Goal: Information Seeking & Learning: Find contact information

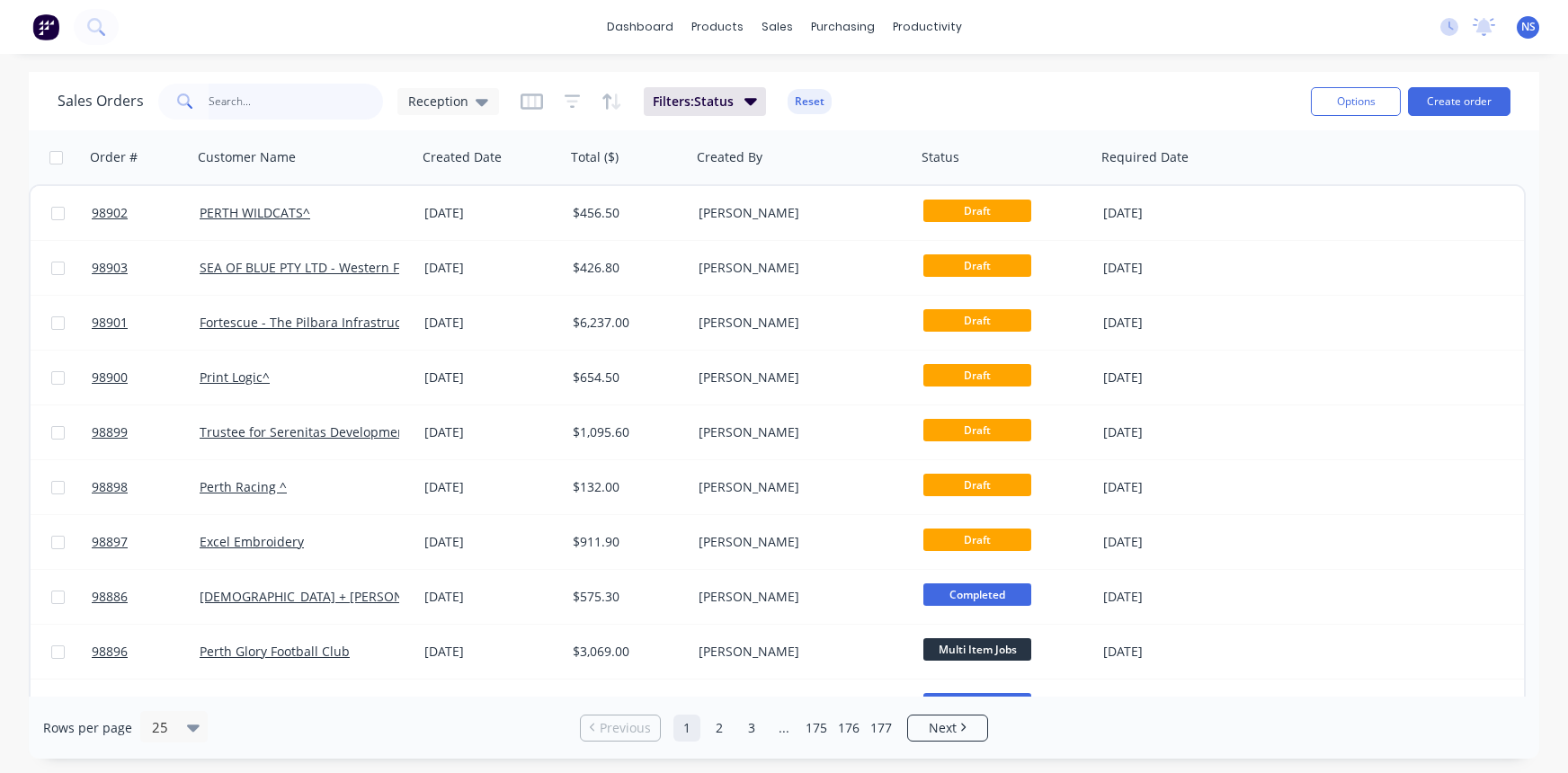
click at [297, 106] on input "text" at bounding box center [296, 101] width 176 height 36
click at [267, 99] on input "text" at bounding box center [296, 101] width 176 height 36
type input "w"
click at [275, 98] on input "w" at bounding box center [296, 101] width 176 height 36
type input "\"
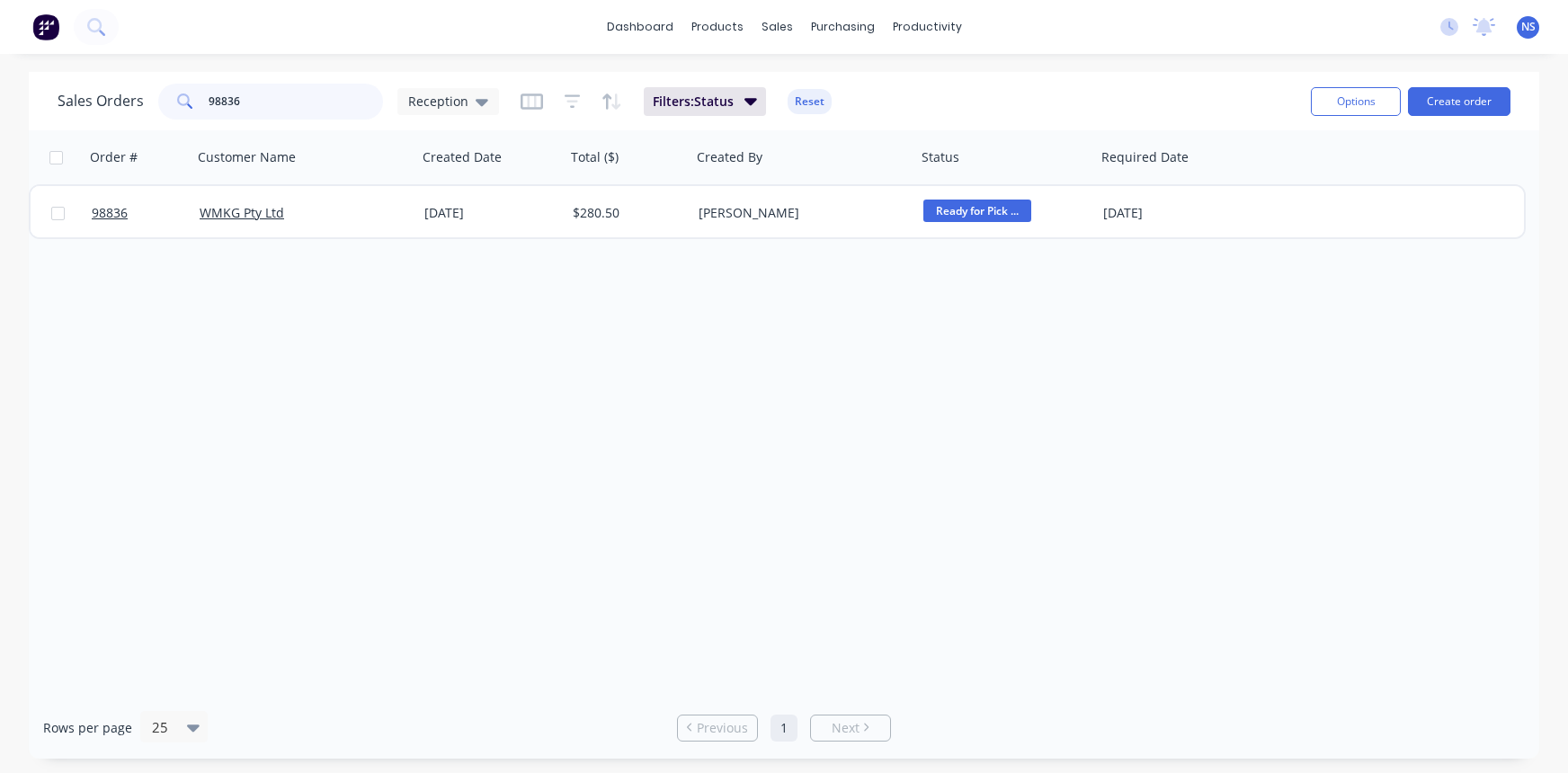
type input "98836"
click at [339, 217] on div "WMKG Pty Ltd" at bounding box center [299, 212] width 200 height 18
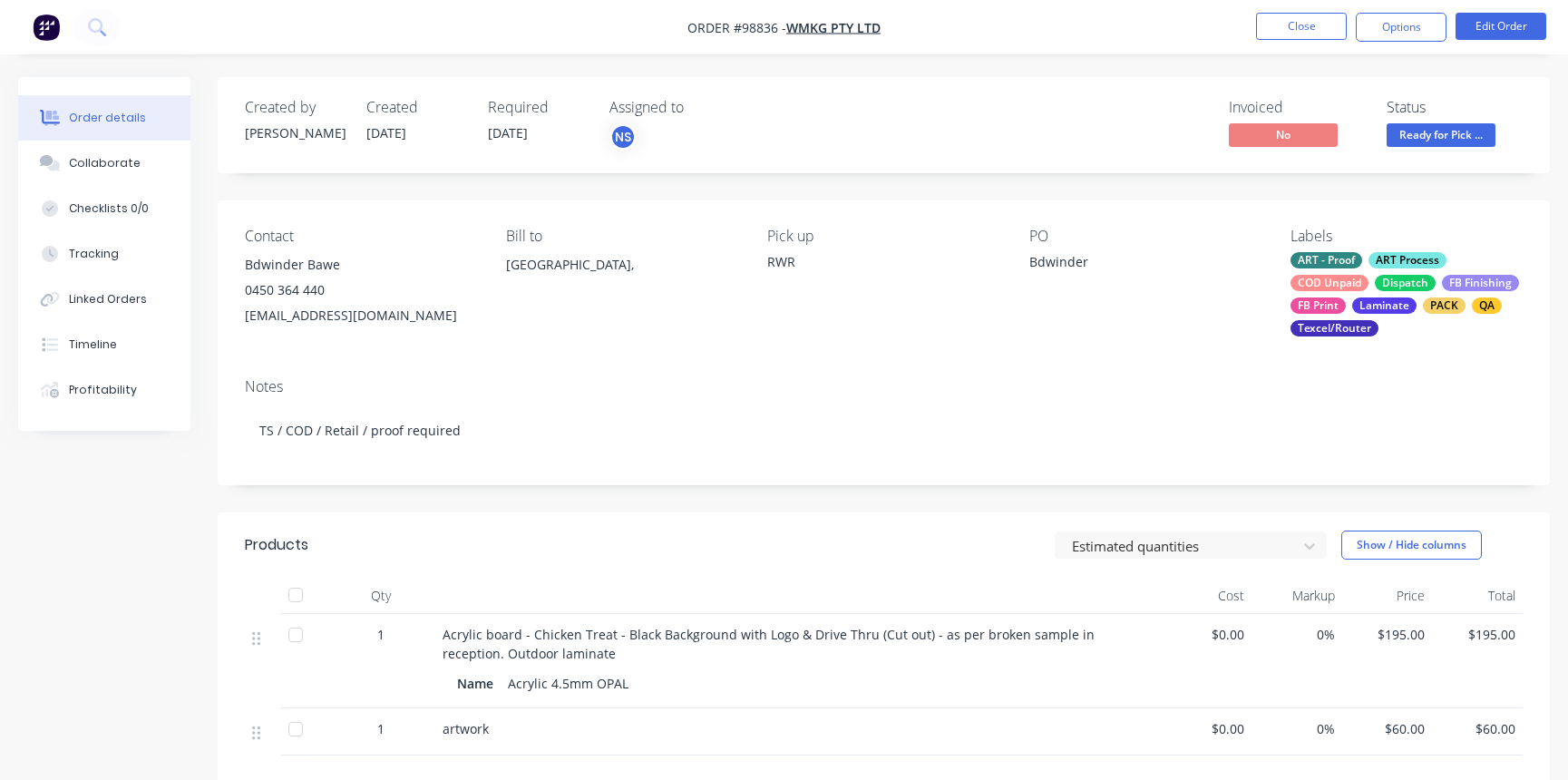
click at [1368, 273] on div "ART - Proof ART Process COD Unpaid Dispatch FB Finishing FB Print Laminate PACK…" at bounding box center [1406, 294] width 232 height 85
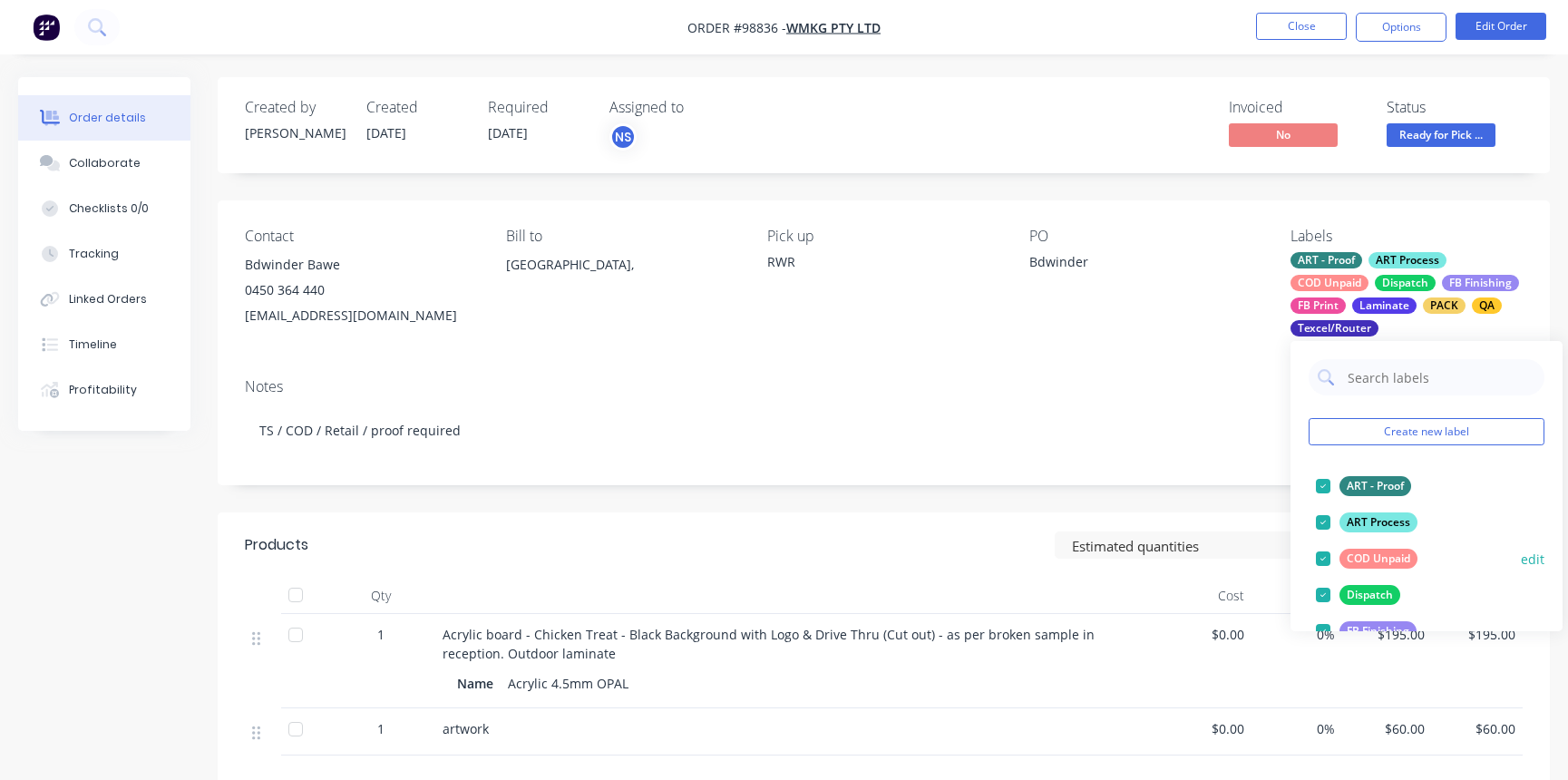
click at [1321, 561] on div at bounding box center [1323, 558] width 36 height 36
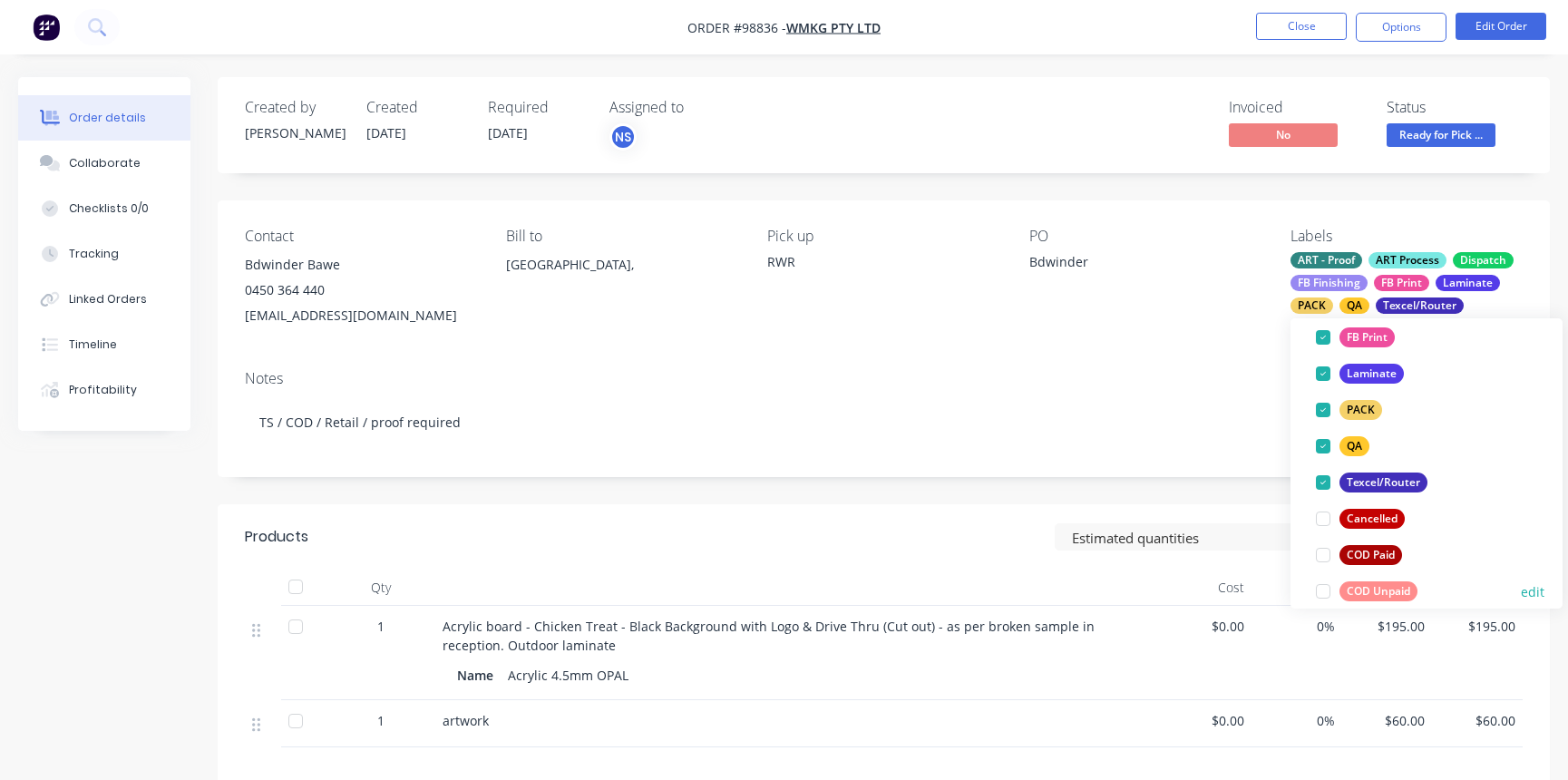
scroll to position [281, 0]
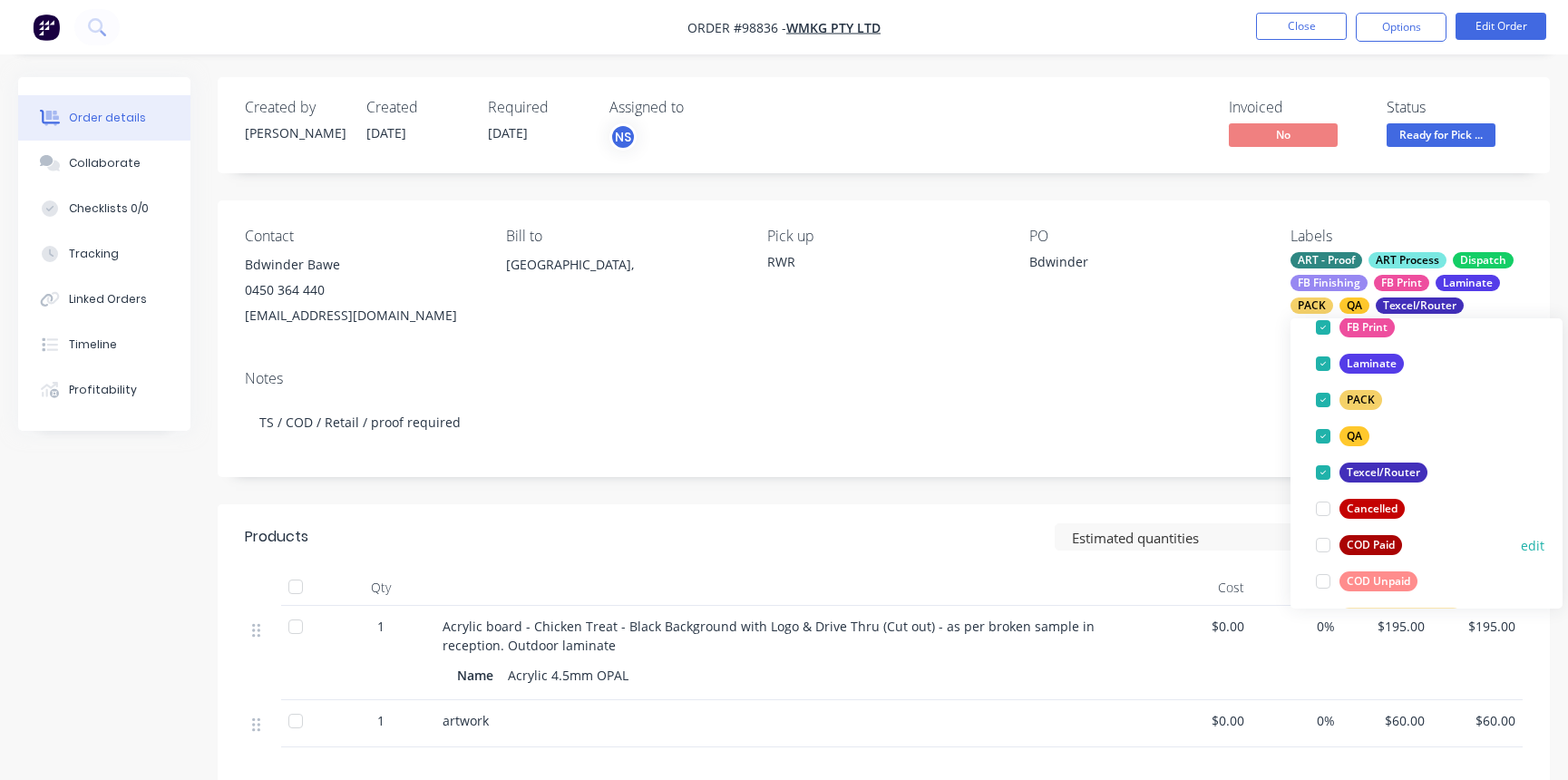
click at [1325, 547] on div at bounding box center [1323, 544] width 36 height 36
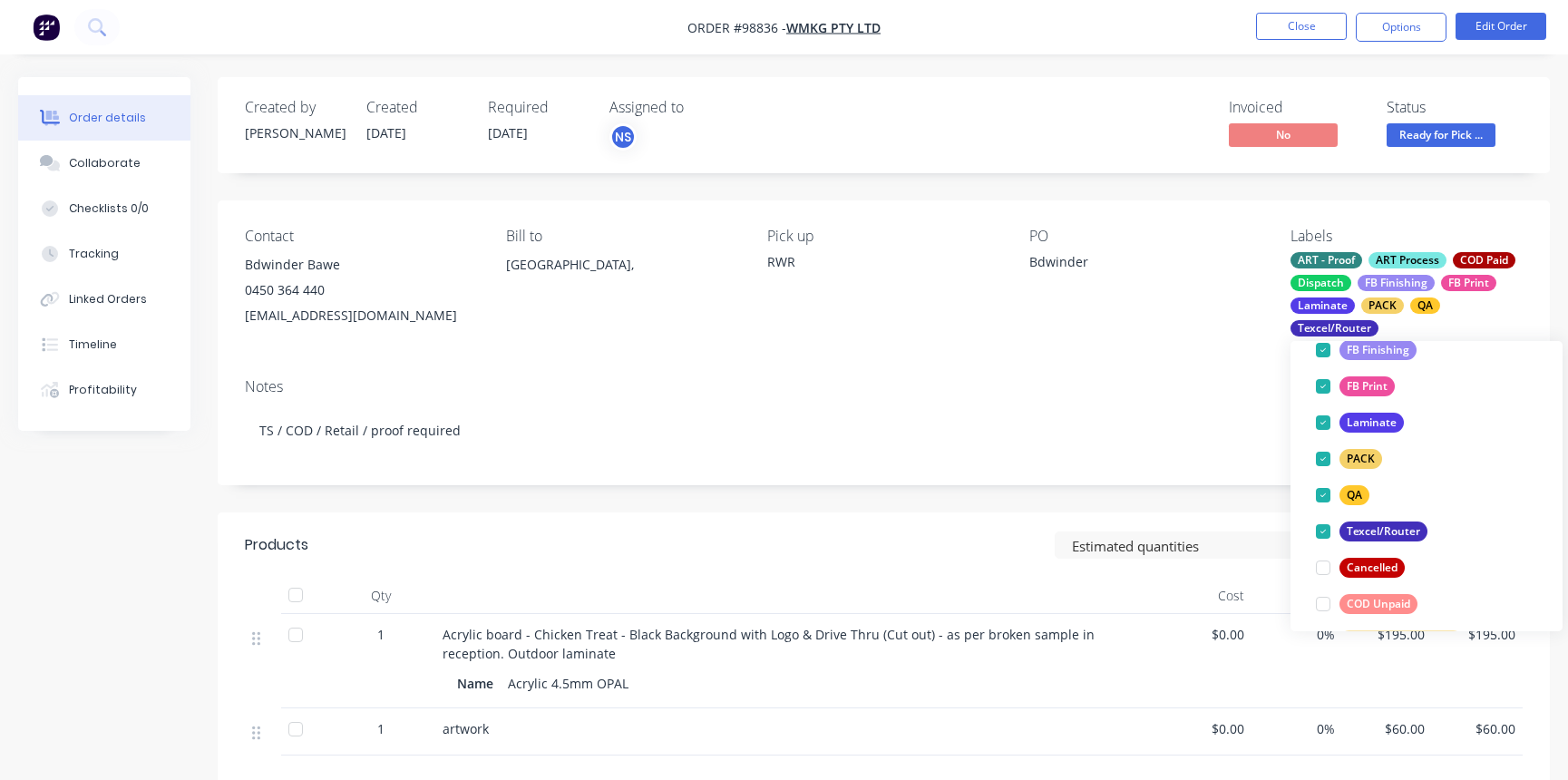
scroll to position [0, 0]
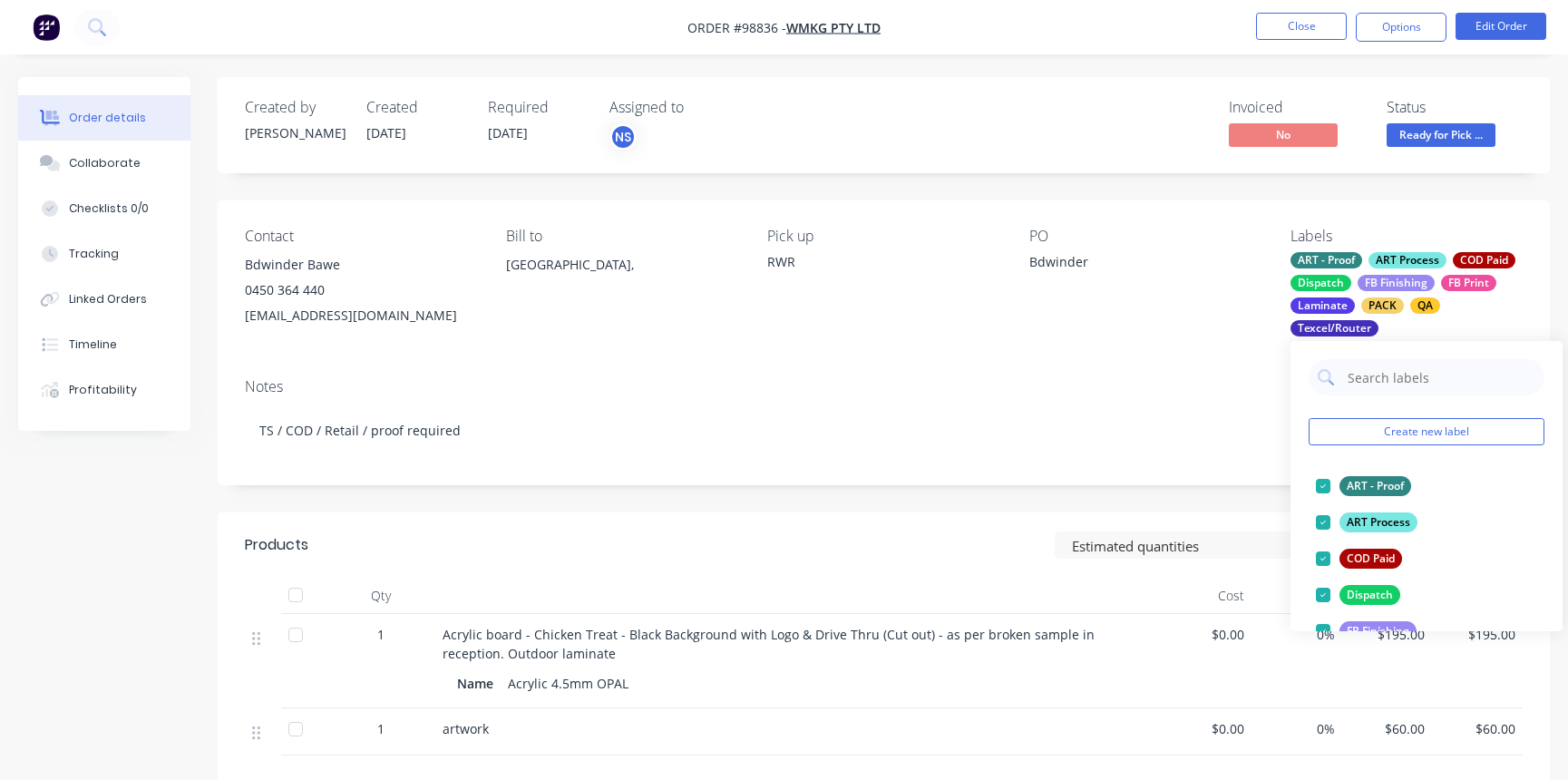
click at [1440, 137] on span "Ready for Pick ..." at bounding box center [1441, 134] width 109 height 22
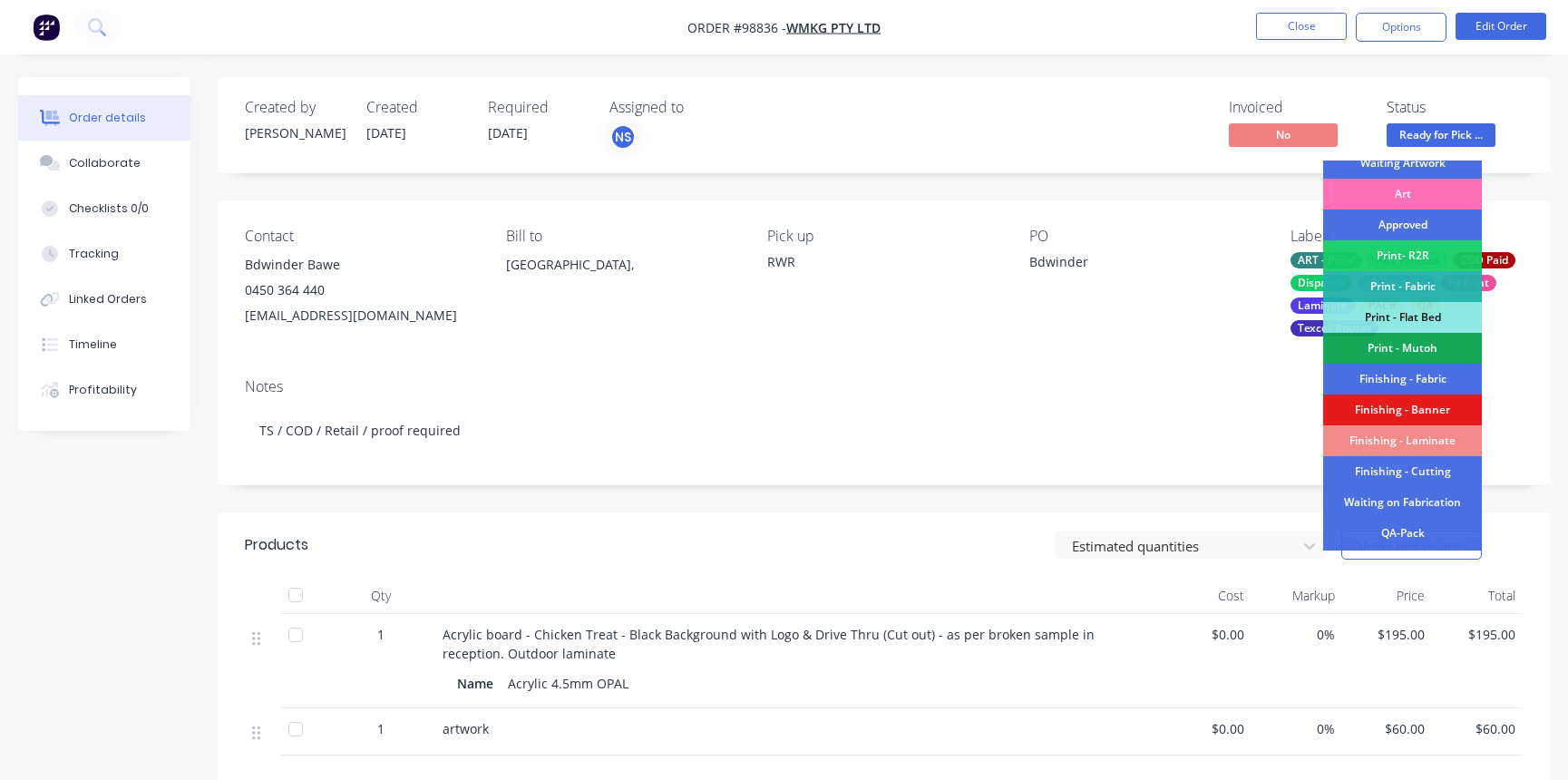
scroll to position [381, 0]
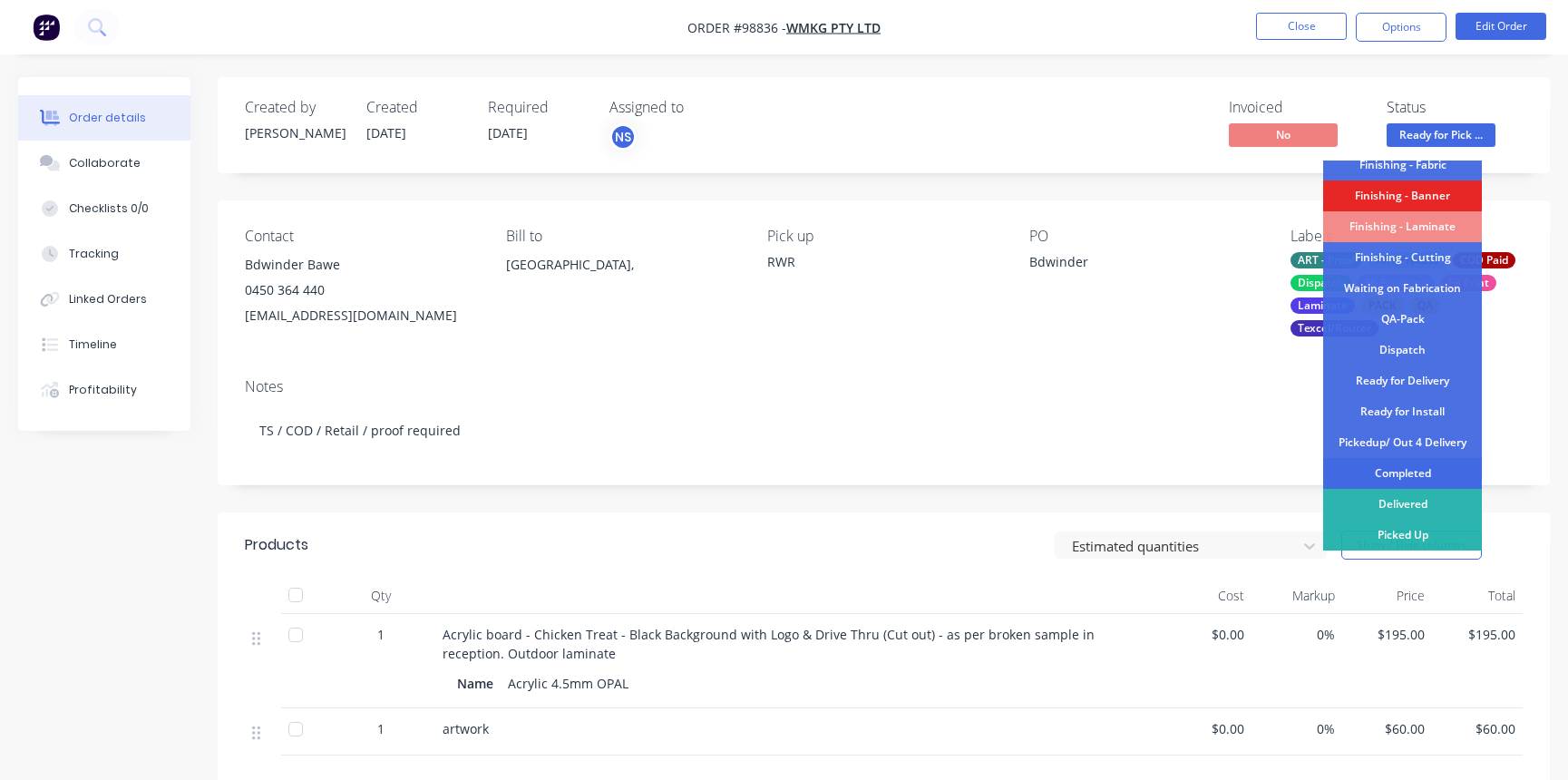
click at [1418, 471] on div "Completed" at bounding box center [1402, 473] width 159 height 31
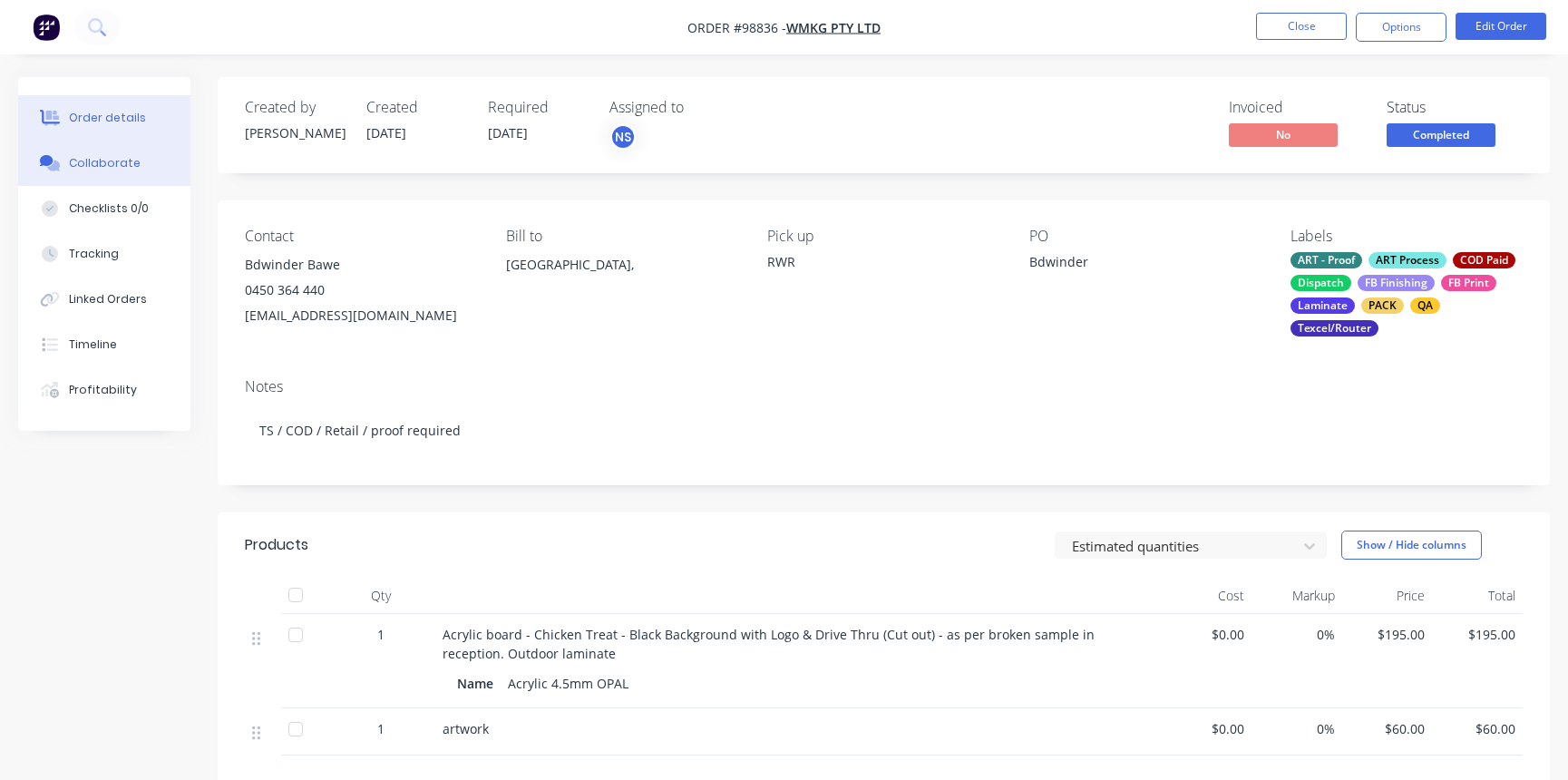
click at [103, 156] on div "Collaborate" at bounding box center [105, 163] width 72 height 17
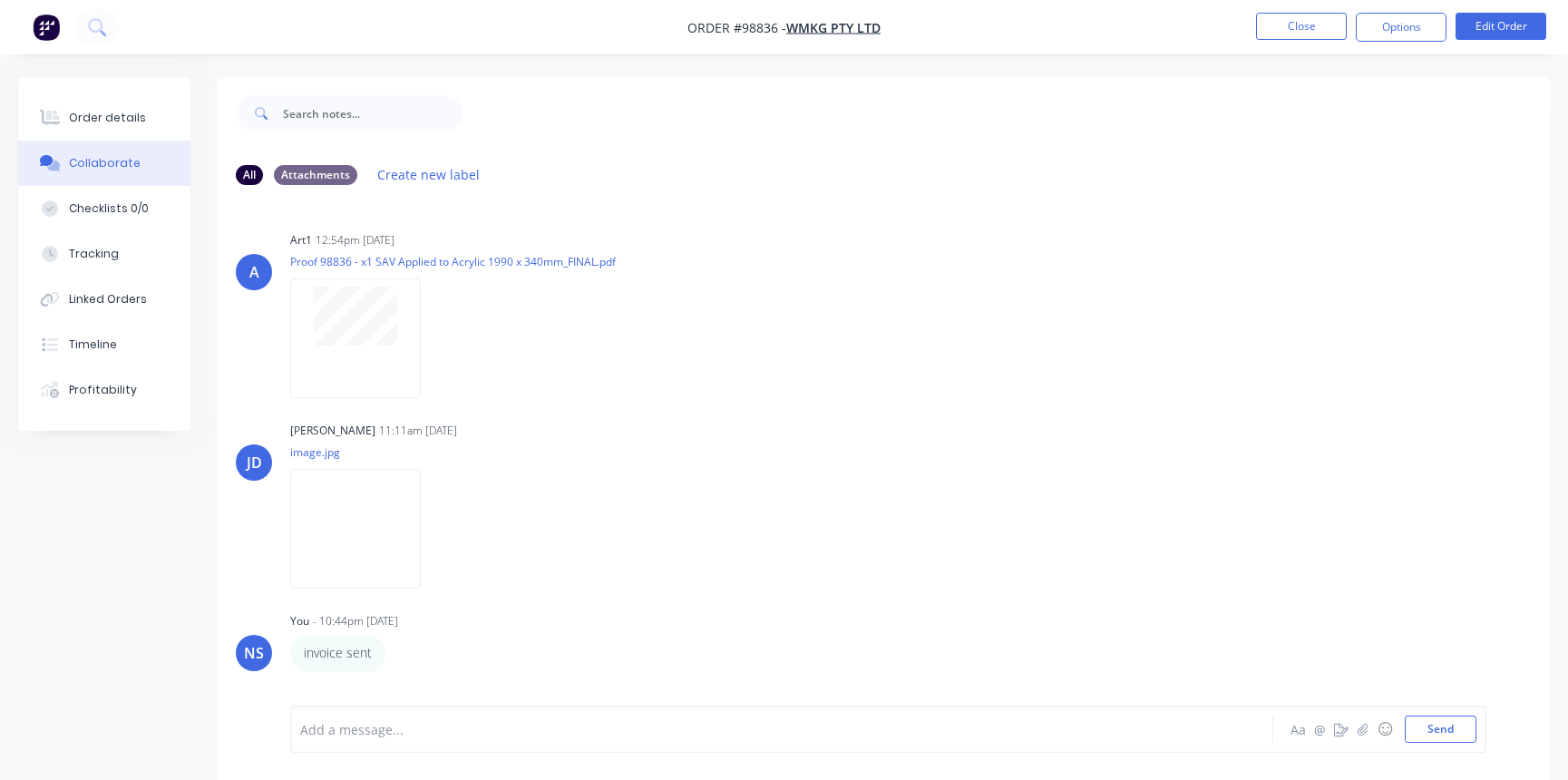
click at [429, 718] on div "Add a message..." at bounding box center [741, 729] width 882 height 27
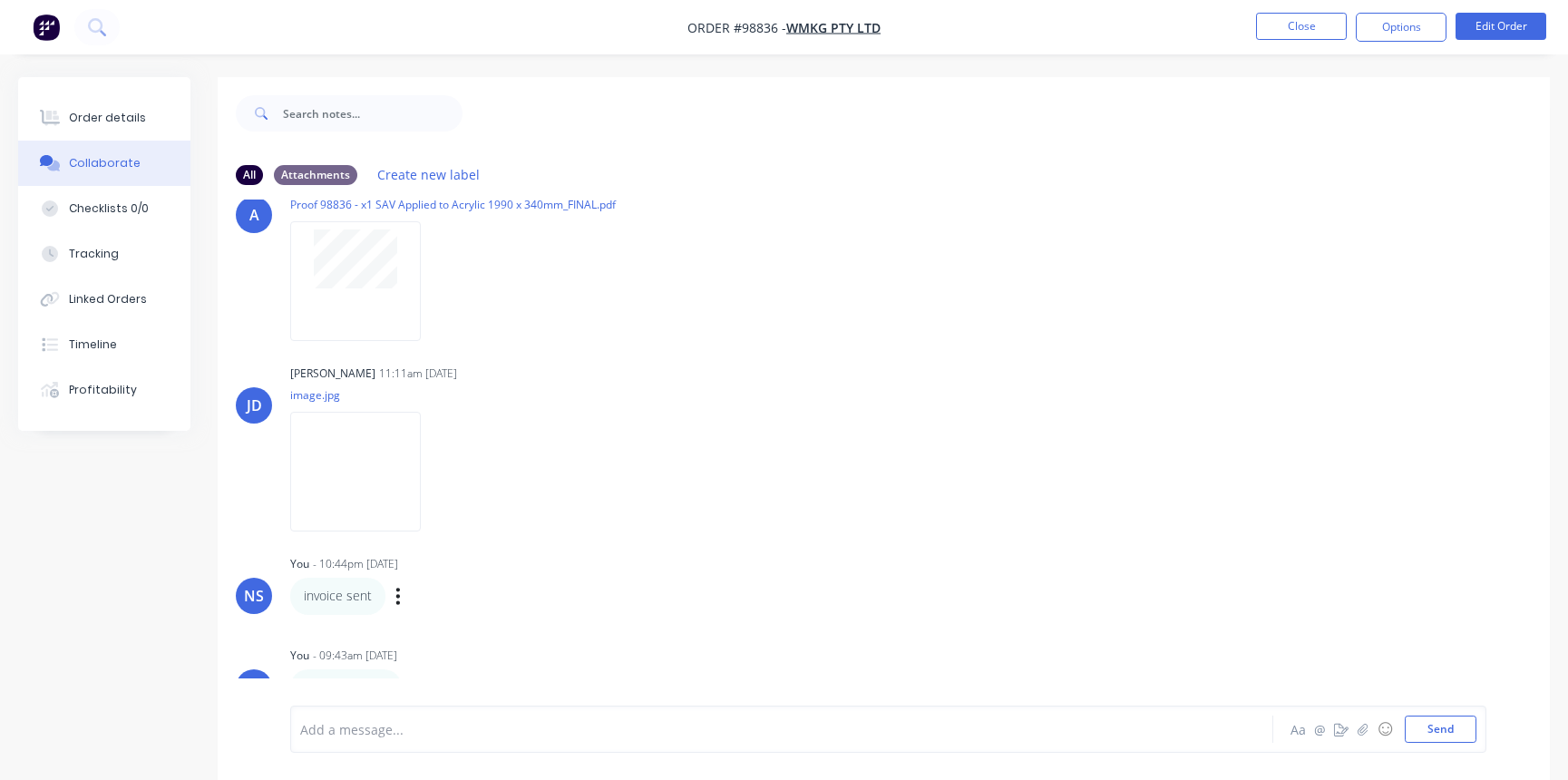
scroll to position [27, 0]
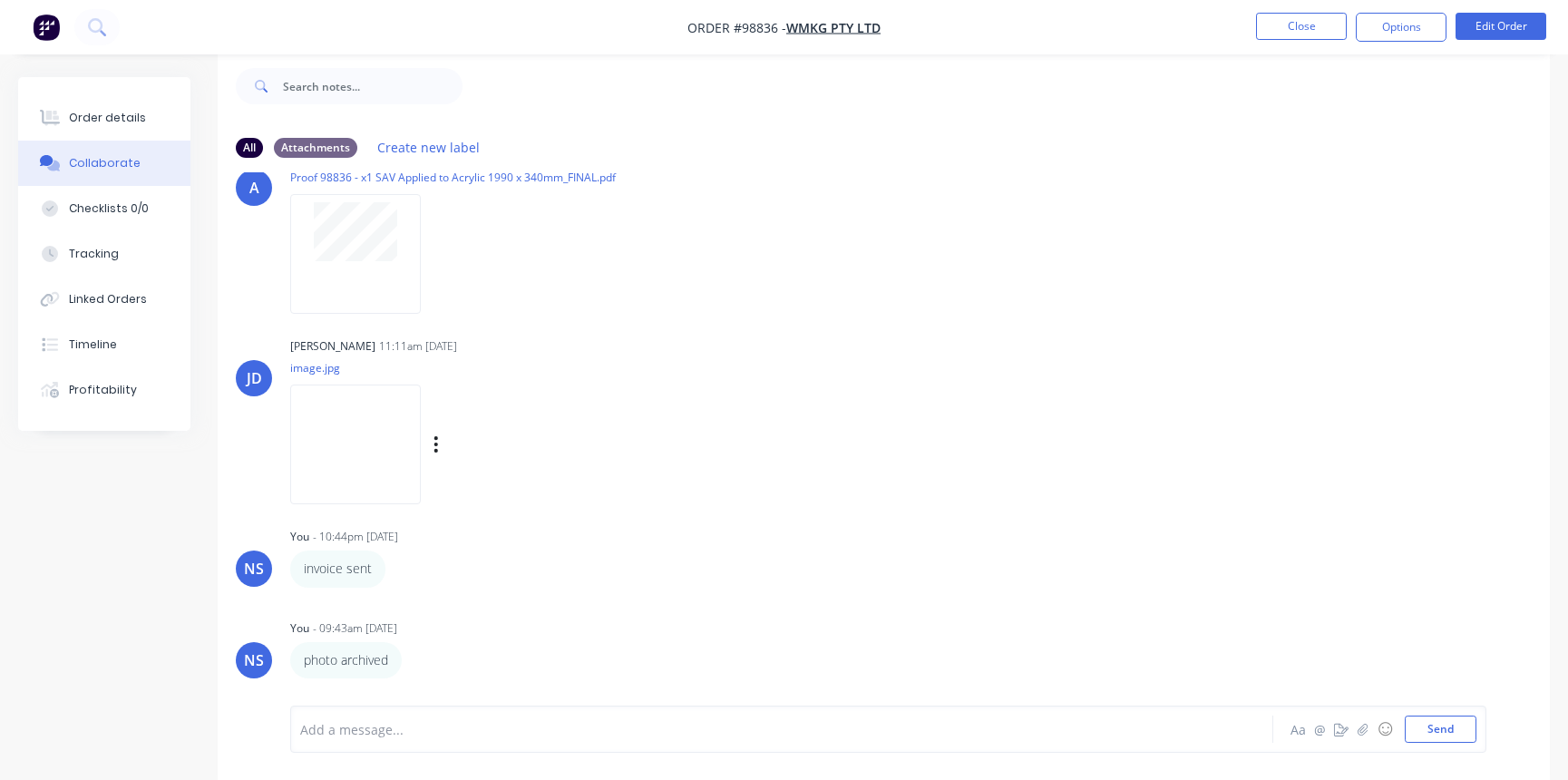
click at [321, 392] on img at bounding box center [355, 444] width 131 height 119
click at [1303, 19] on button "Close" at bounding box center [1301, 26] width 91 height 27
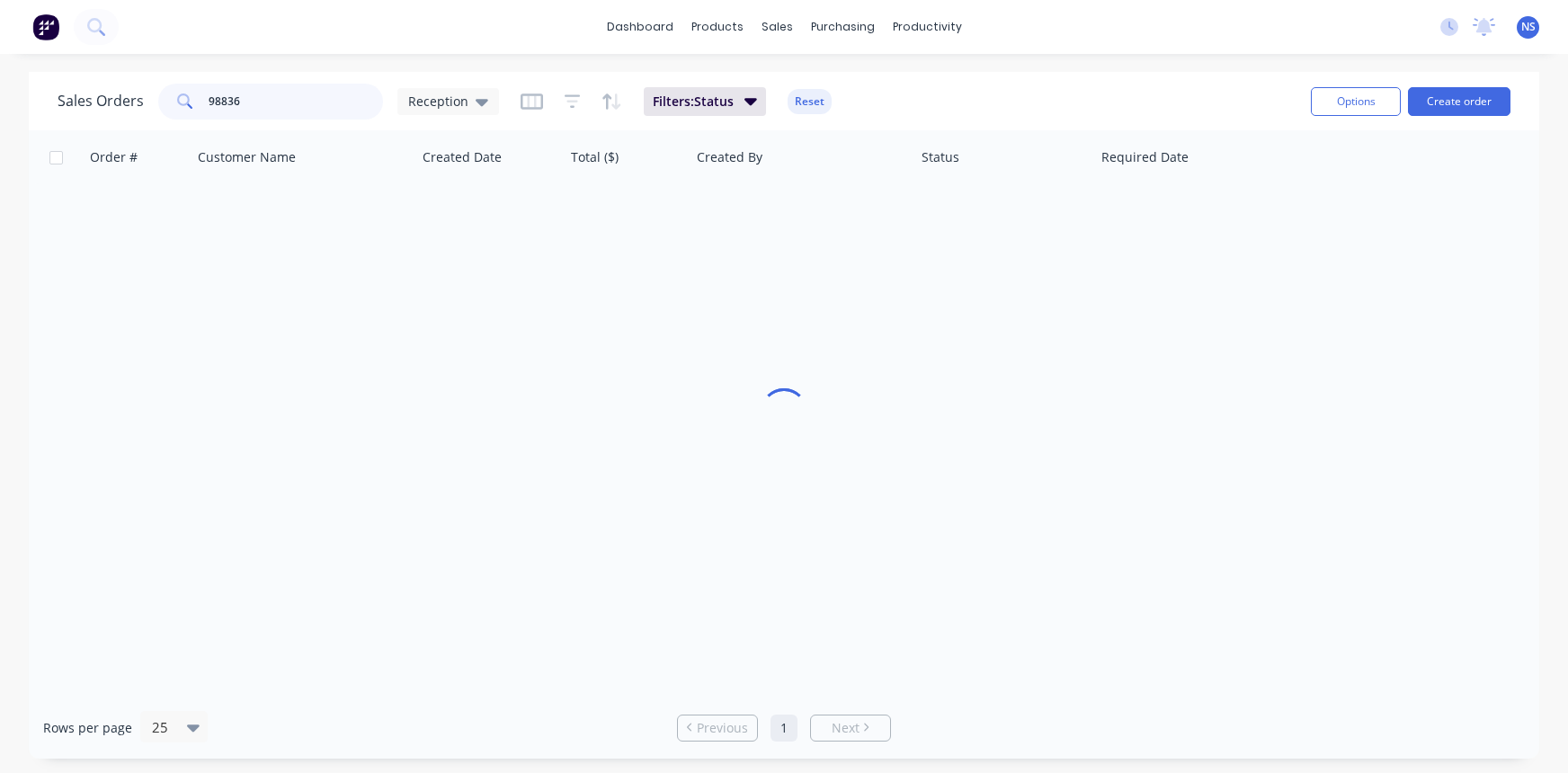
click at [285, 96] on input "98836" at bounding box center [296, 101] width 176 height 36
type input "98747"
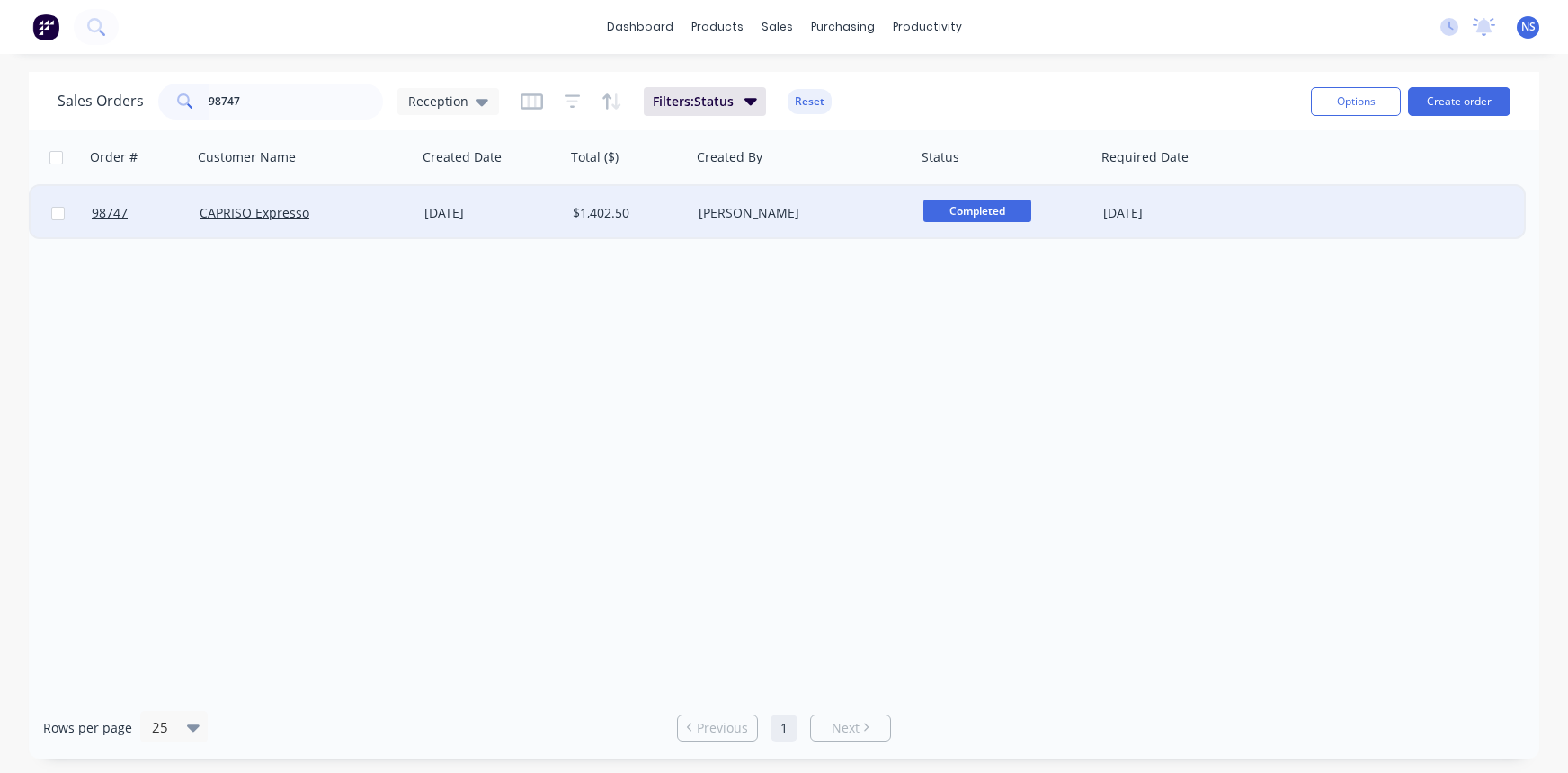
click at [846, 216] on div "[PERSON_NAME]" at bounding box center [798, 212] width 200 height 18
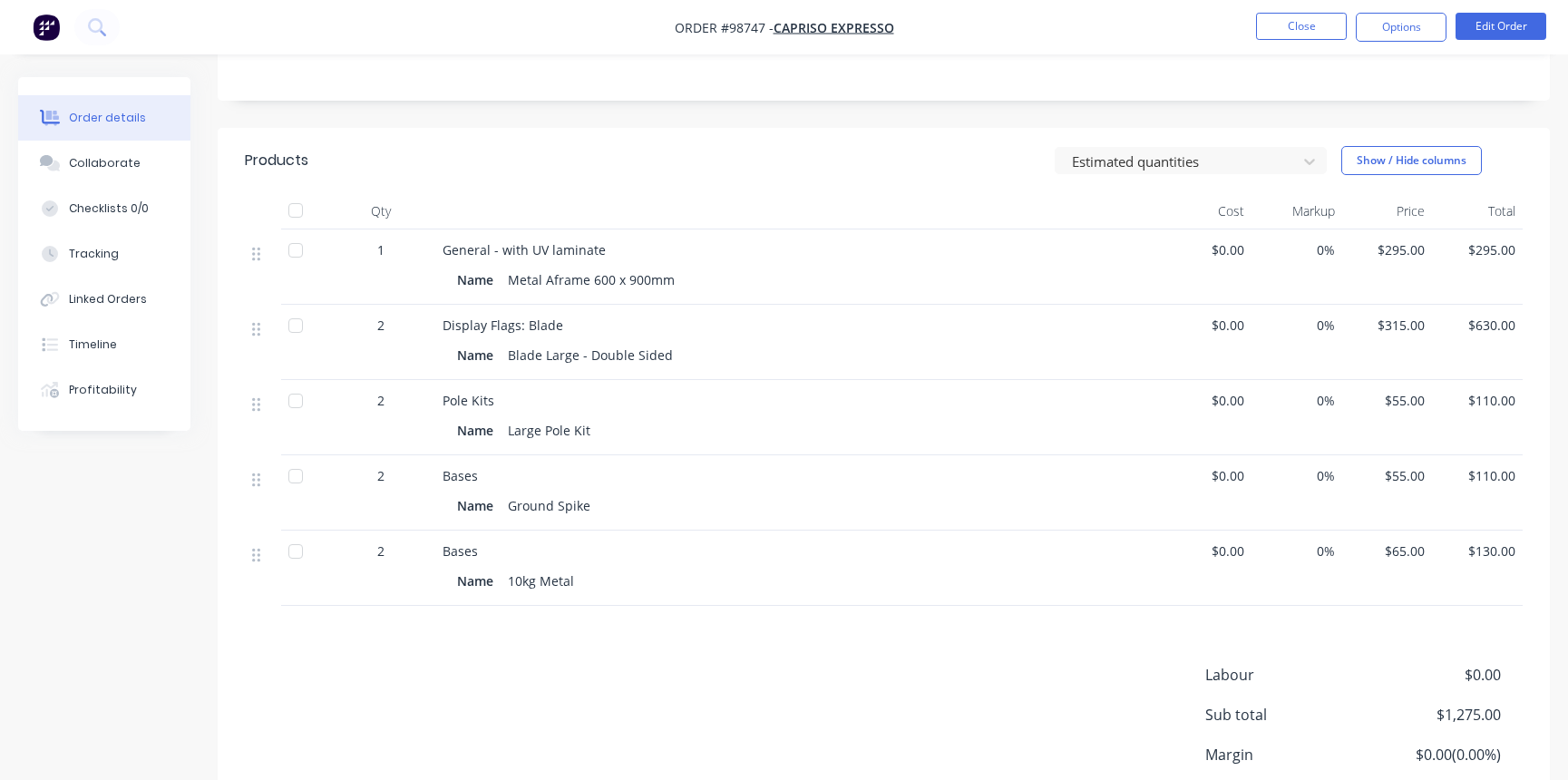
scroll to position [442, 0]
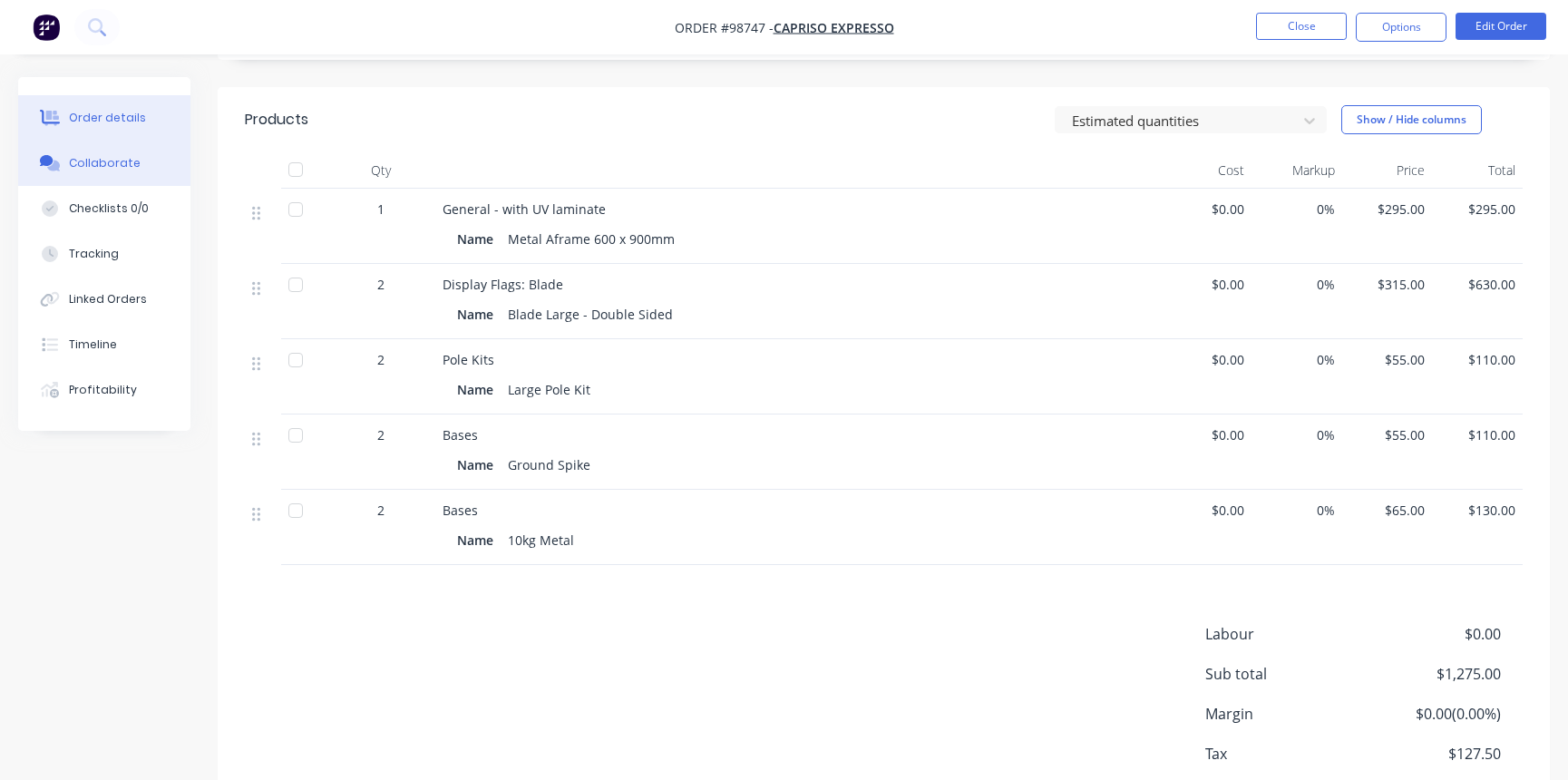
click at [93, 165] on div "Collaborate" at bounding box center [105, 163] width 72 height 17
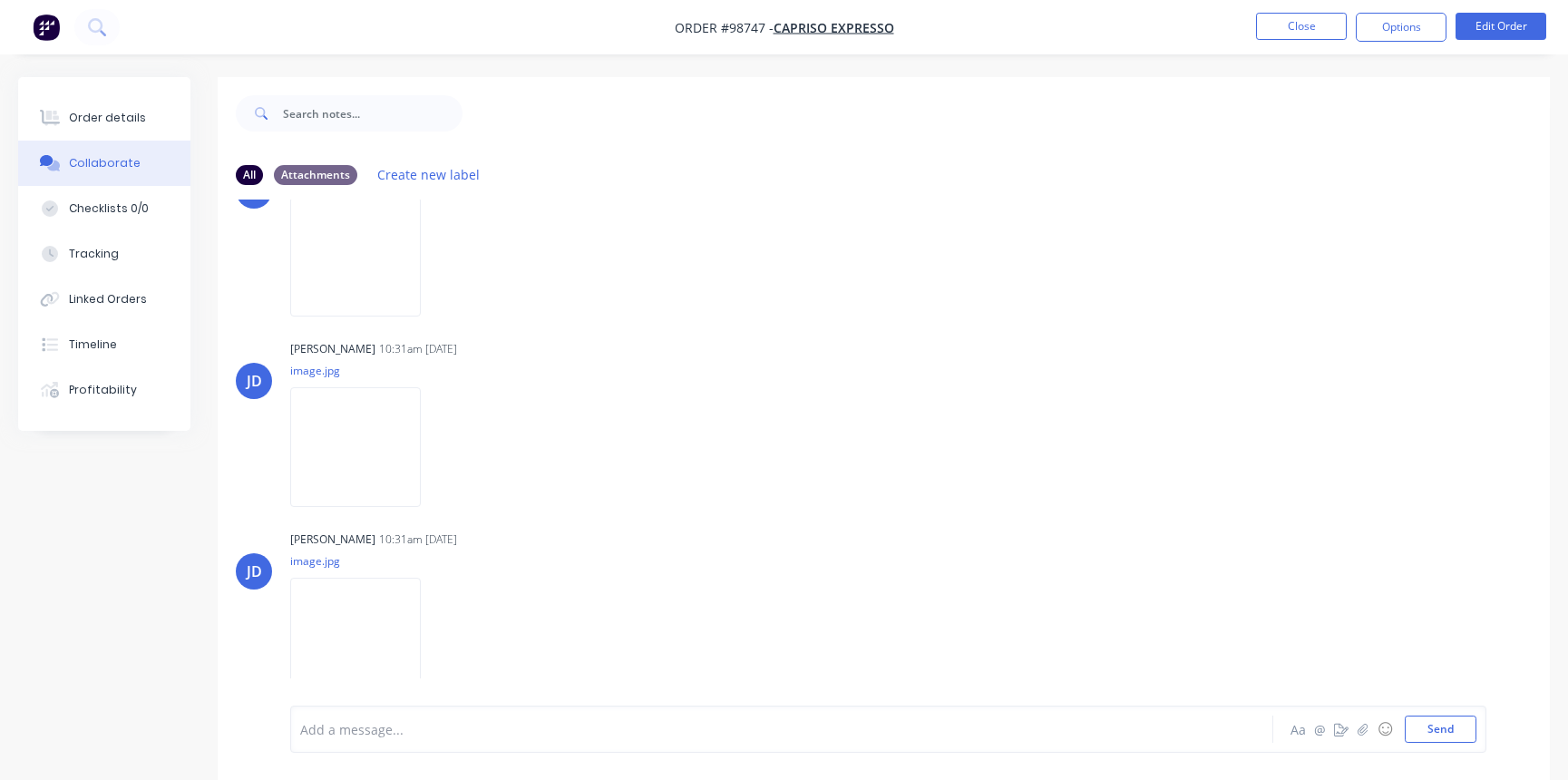
scroll to position [27, 0]
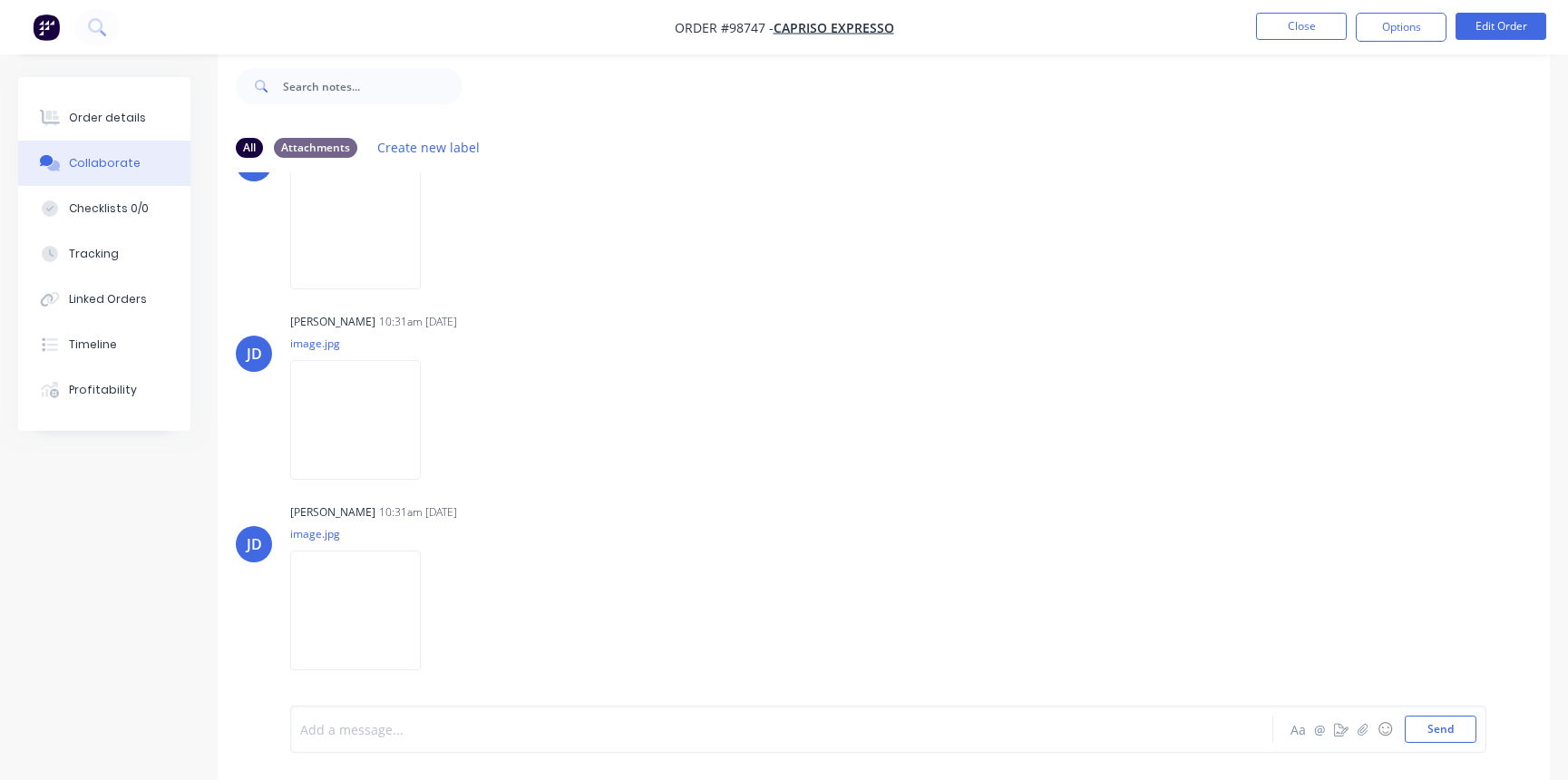
click at [391, 732] on div at bounding box center [741, 729] width 881 height 19
click at [1294, 22] on button "Close" at bounding box center [1301, 26] width 91 height 27
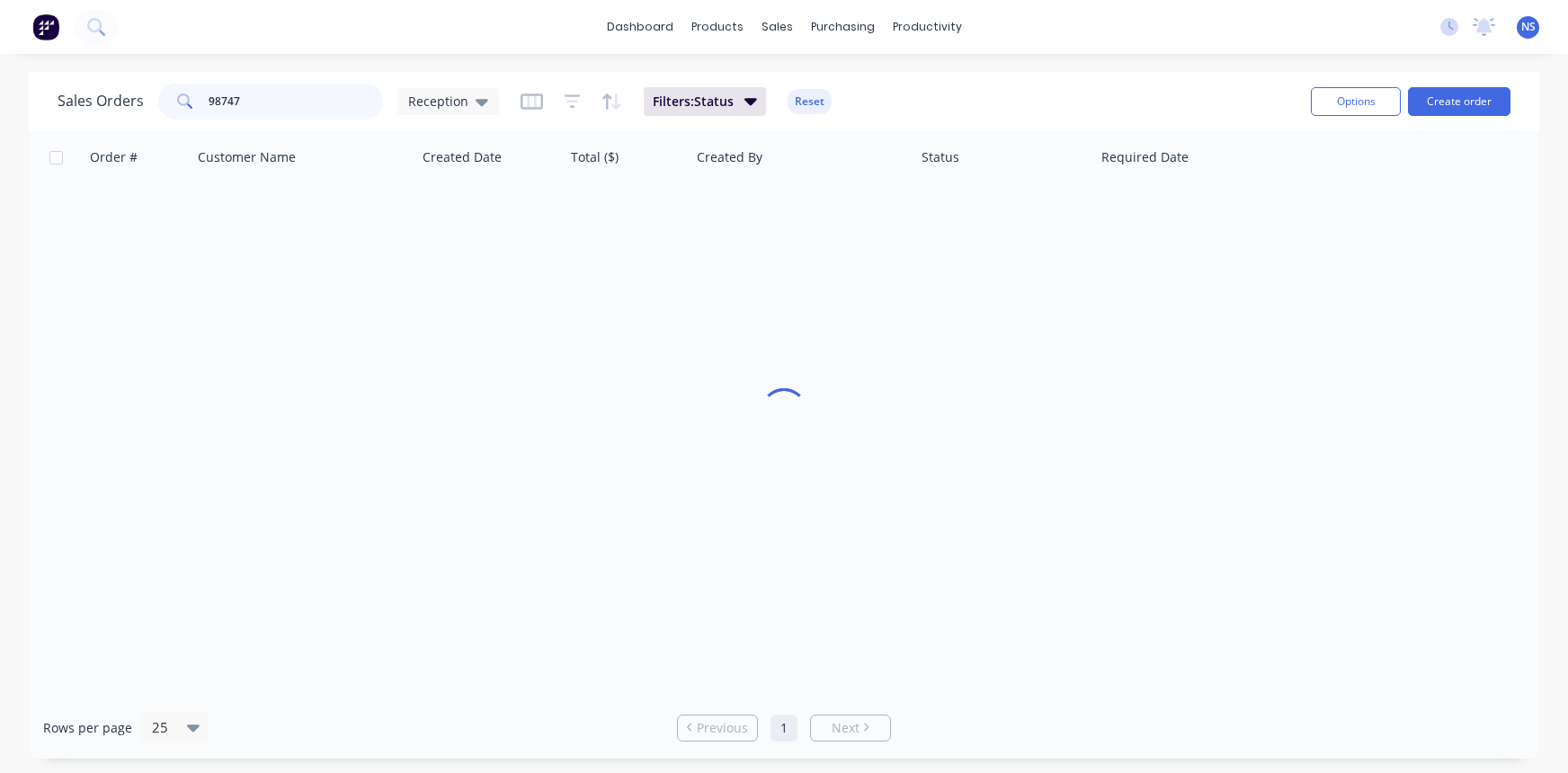
click at [278, 97] on input "98747" at bounding box center [296, 101] width 176 height 36
type input "98738"
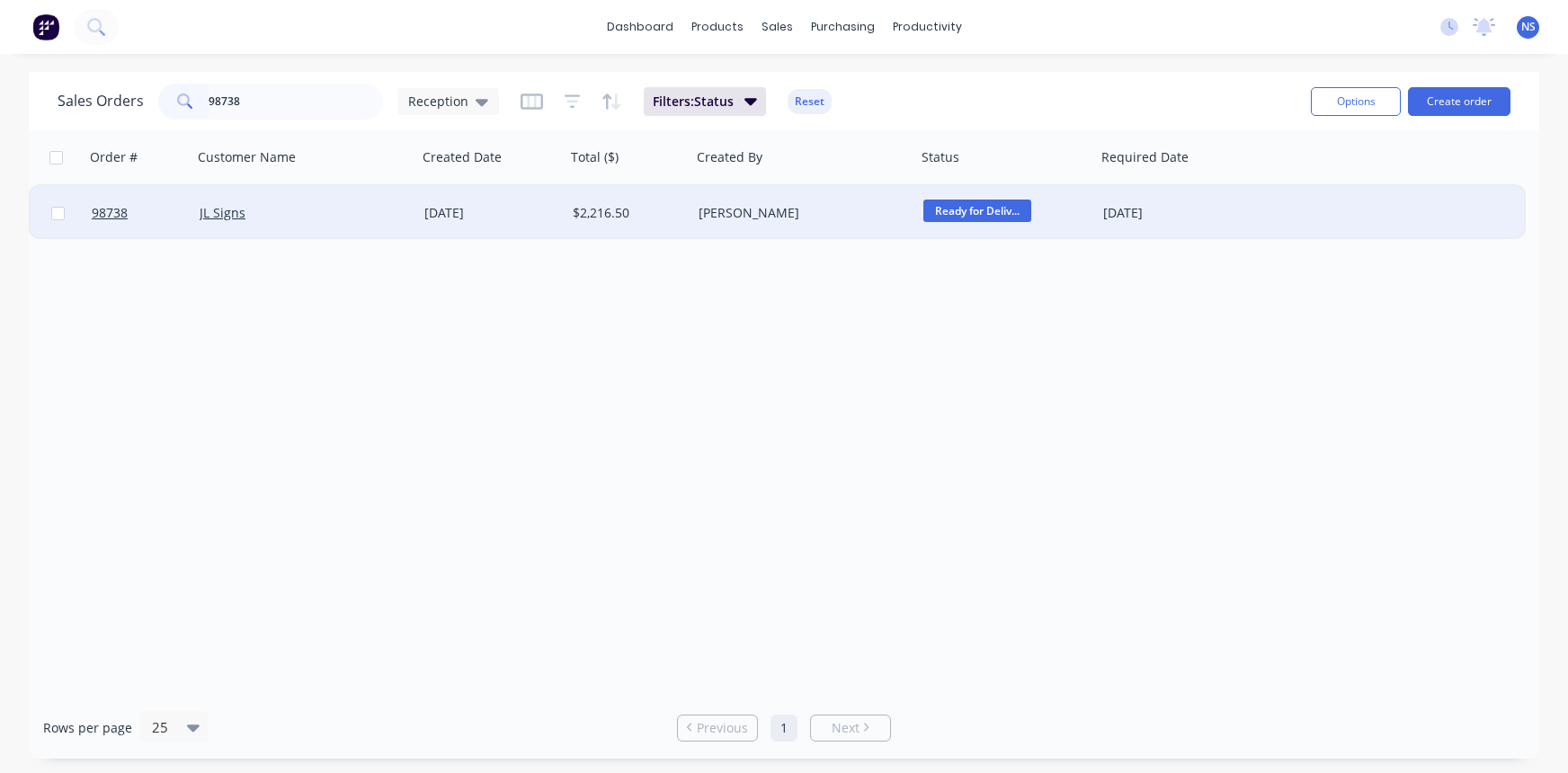
click at [399, 228] on div "JL Signs" at bounding box center [304, 213] width 225 height 54
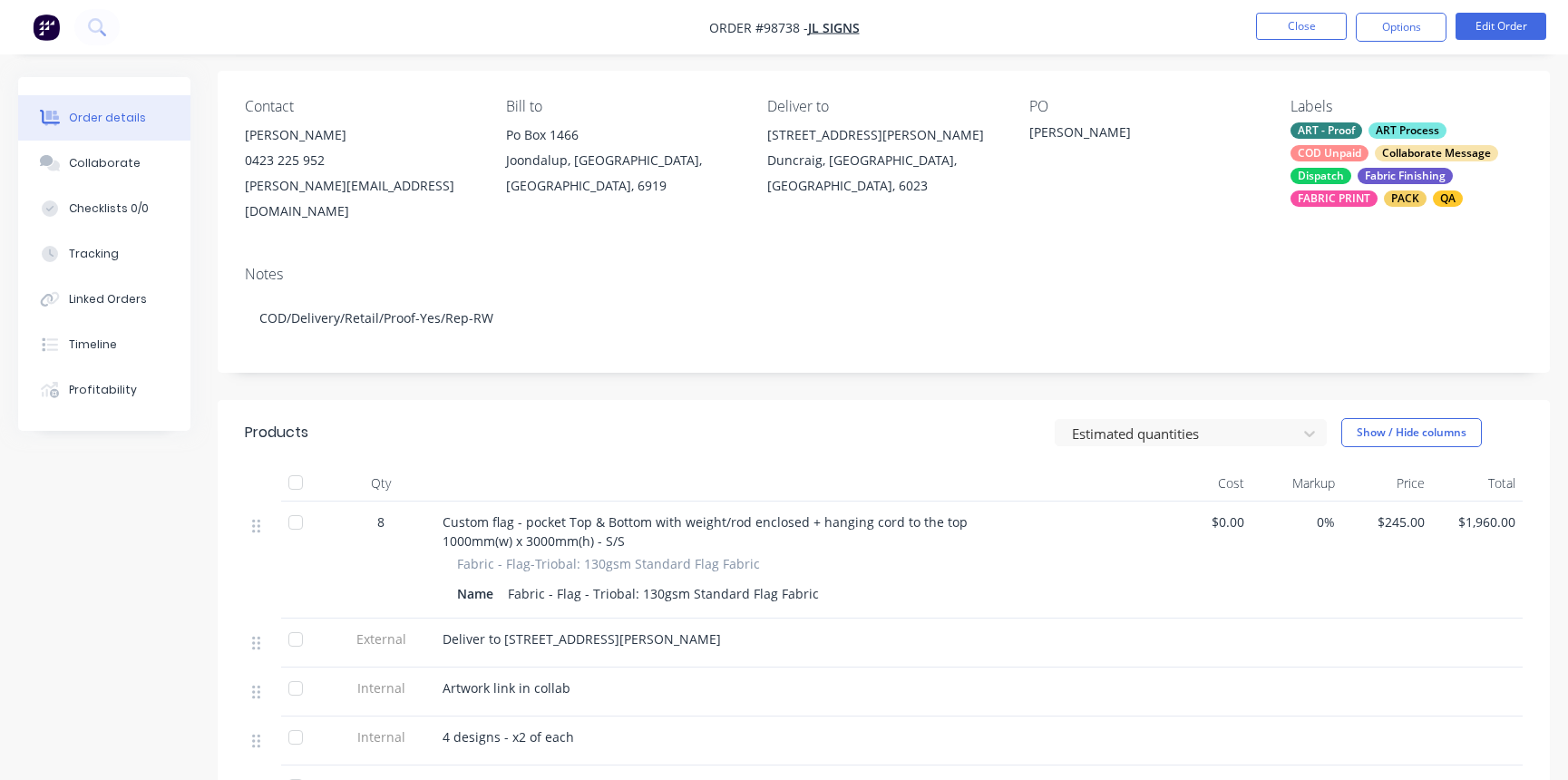
scroll to position [11, 0]
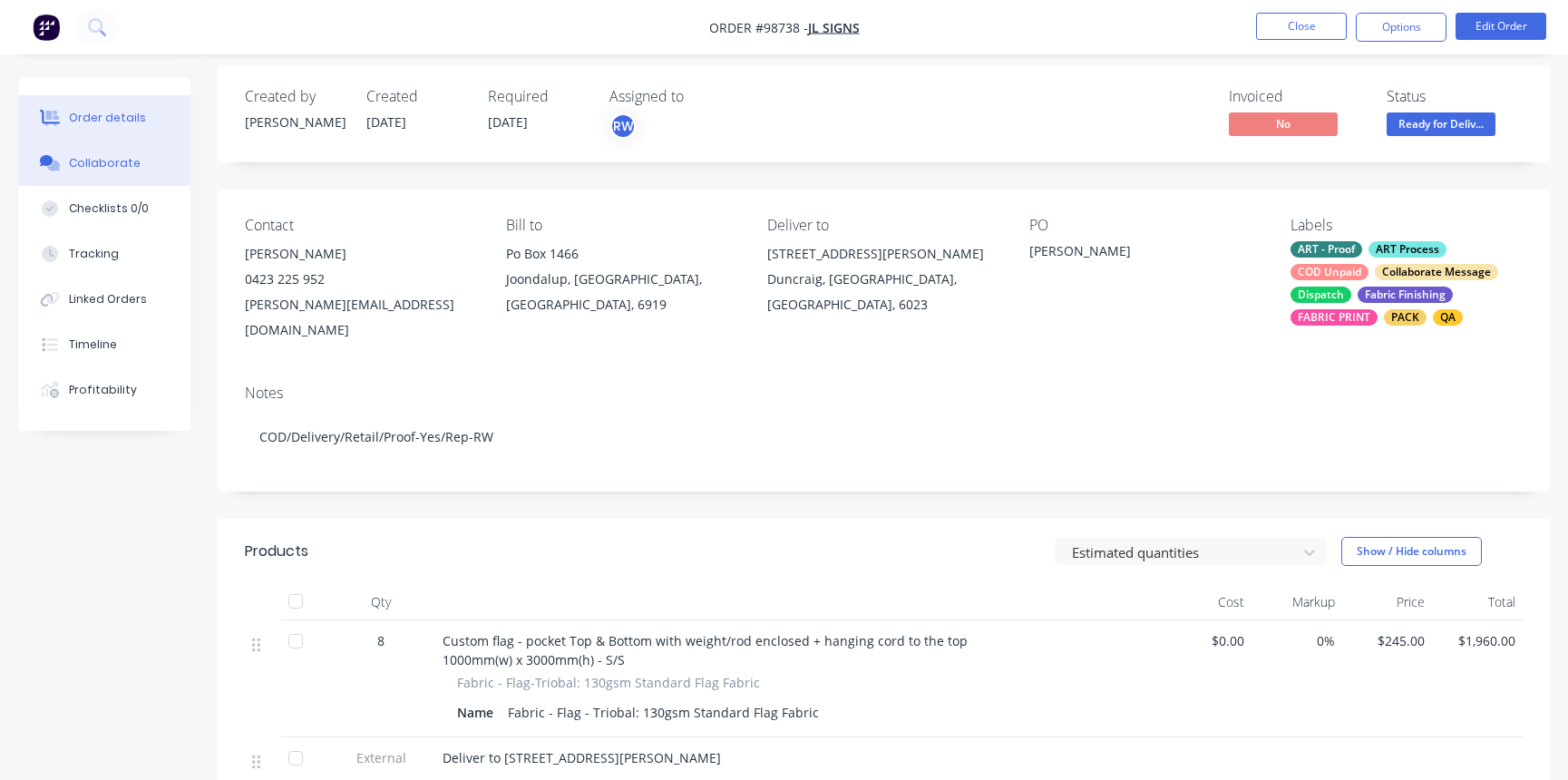
click at [110, 162] on div "Collaborate" at bounding box center [105, 163] width 72 height 17
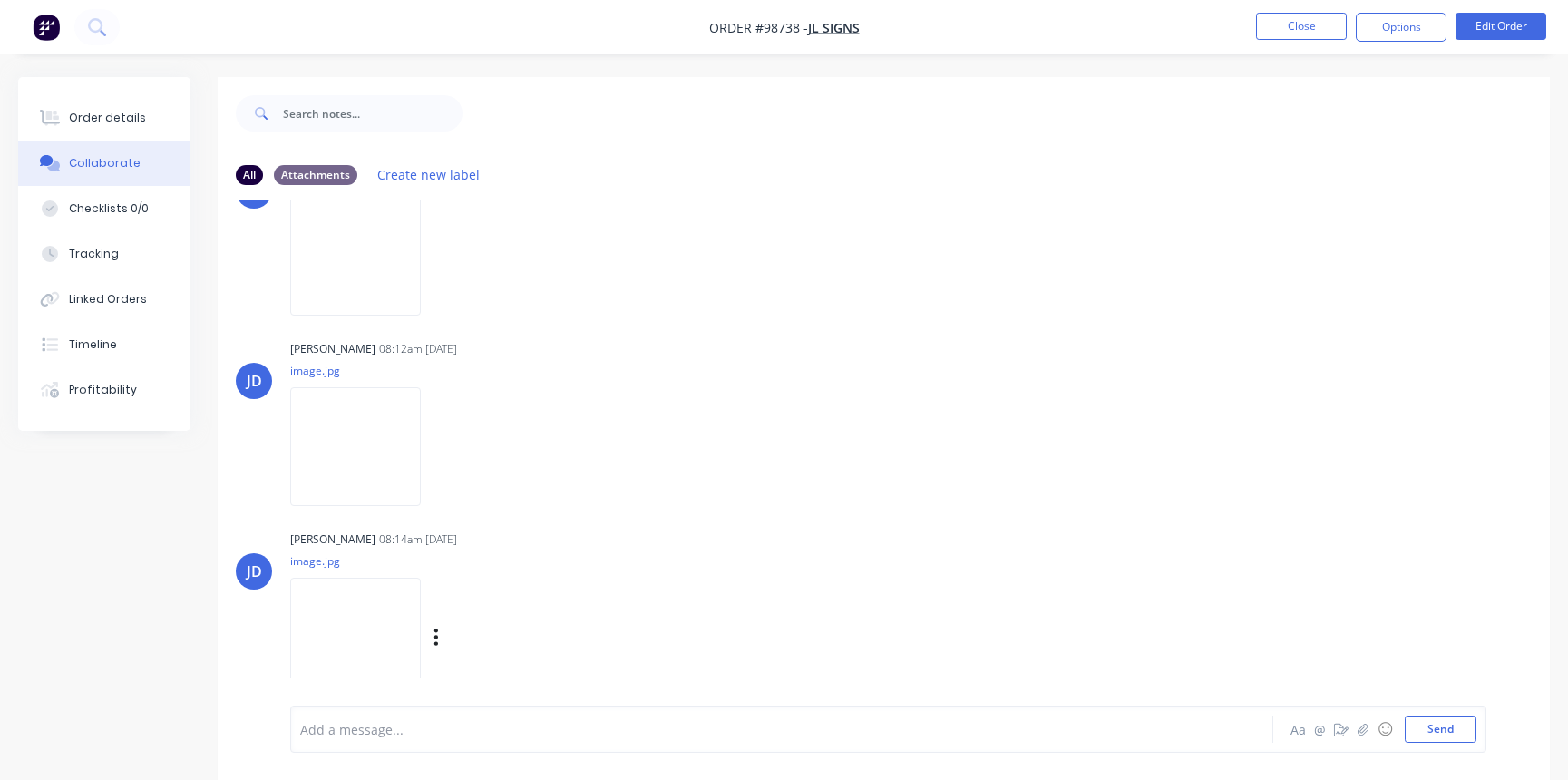
scroll to position [27, 0]
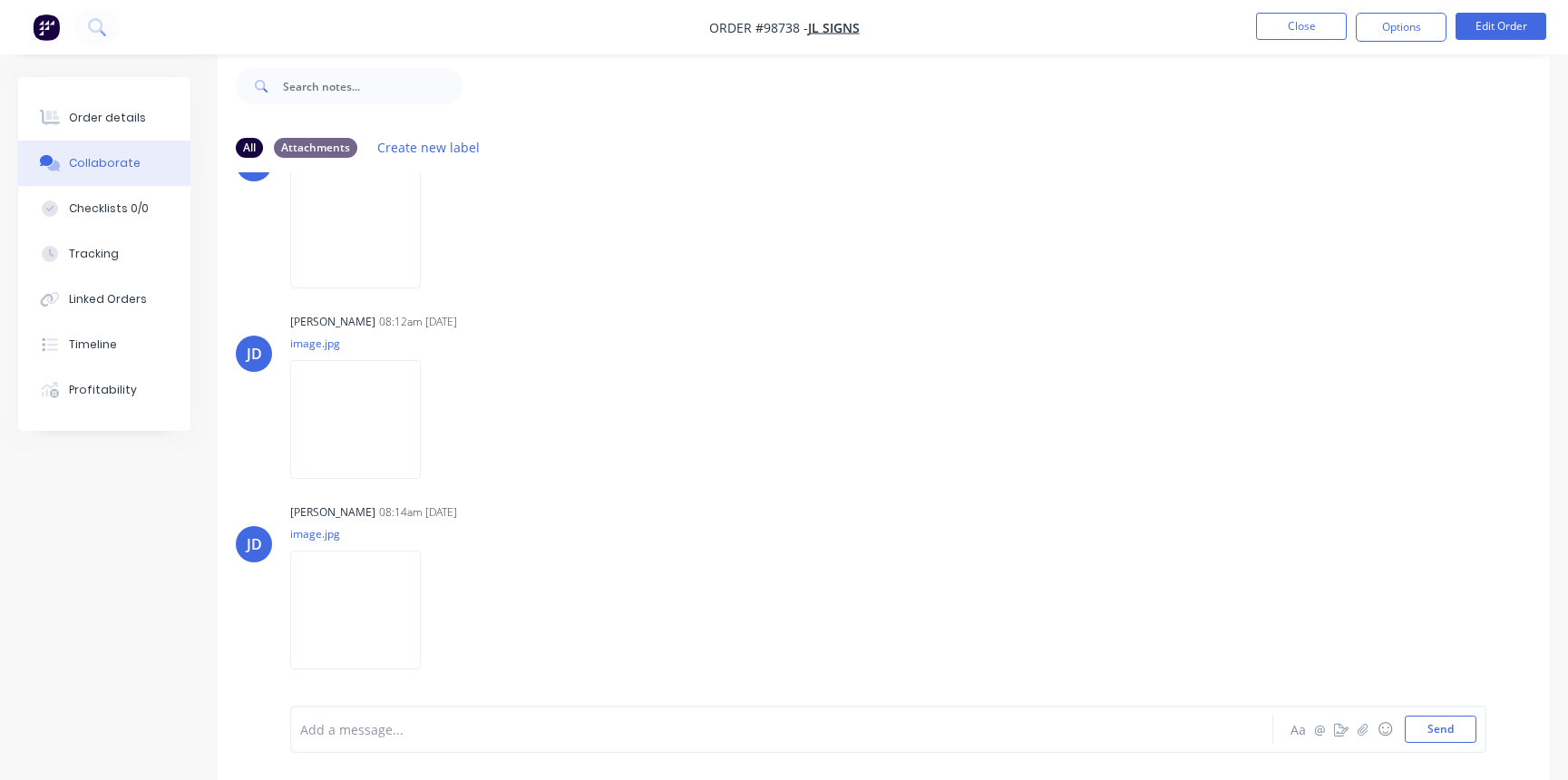
click at [310, 739] on div "Add a message..." at bounding box center [741, 729] width 882 height 27
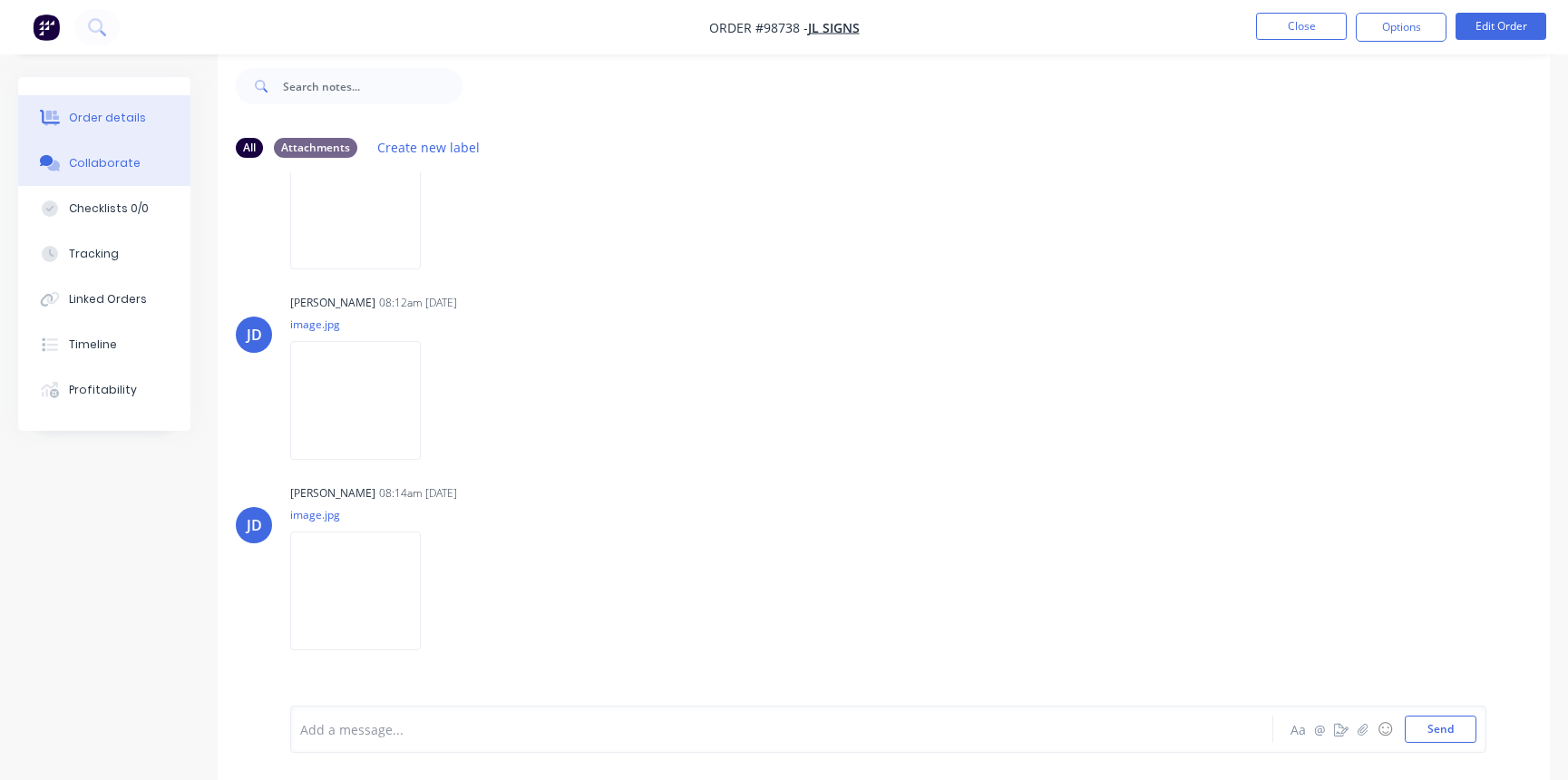
click at [116, 122] on div "Order details" at bounding box center [107, 118] width 77 height 17
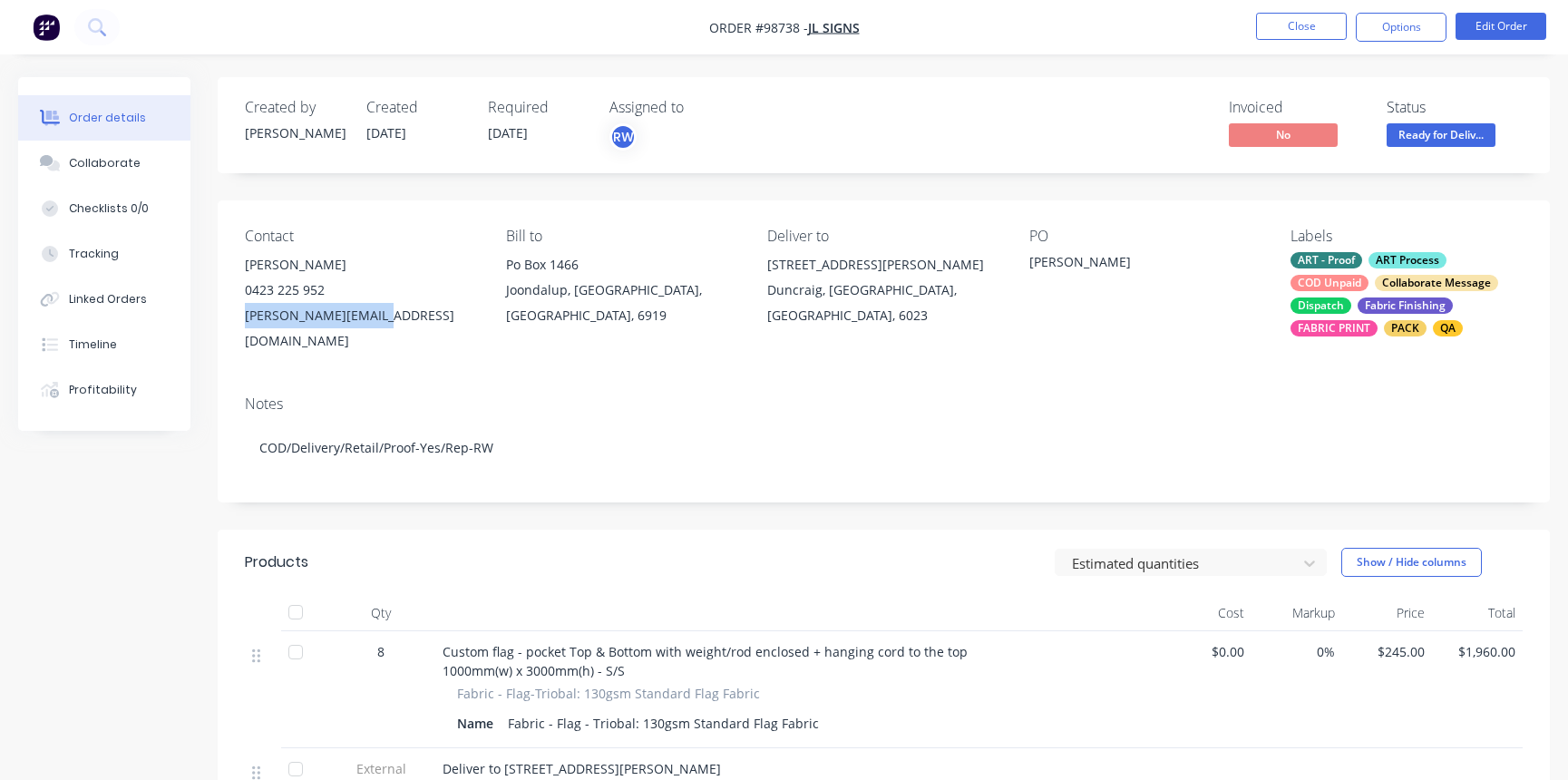
drag, startPoint x: 243, startPoint y: 316, endPoint x: 362, endPoint y: 321, distance: 119.1
click at [379, 323] on div "Contact [PERSON_NAME] [PHONE_NUMBER] [PERSON_NAME][EMAIL_ADDRESS][DOMAIN_NAME] …" at bounding box center [883, 290] width 1332 height 180
copy div "[PERSON_NAME][EMAIL_ADDRESS][DOMAIN_NAME]"
click at [1291, 26] on button "Close" at bounding box center [1301, 26] width 91 height 27
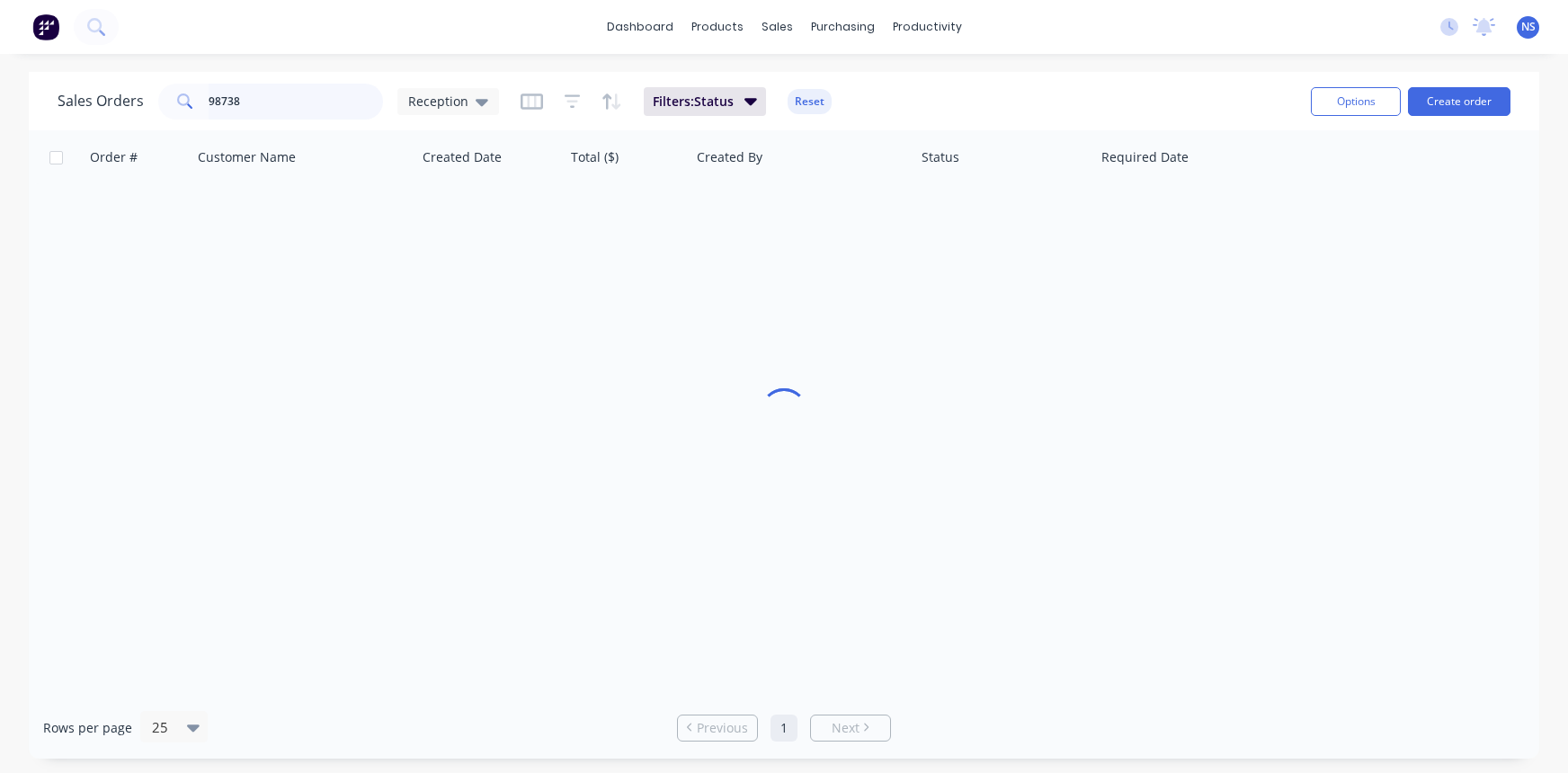
click at [300, 95] on input "98738" at bounding box center [296, 101] width 176 height 36
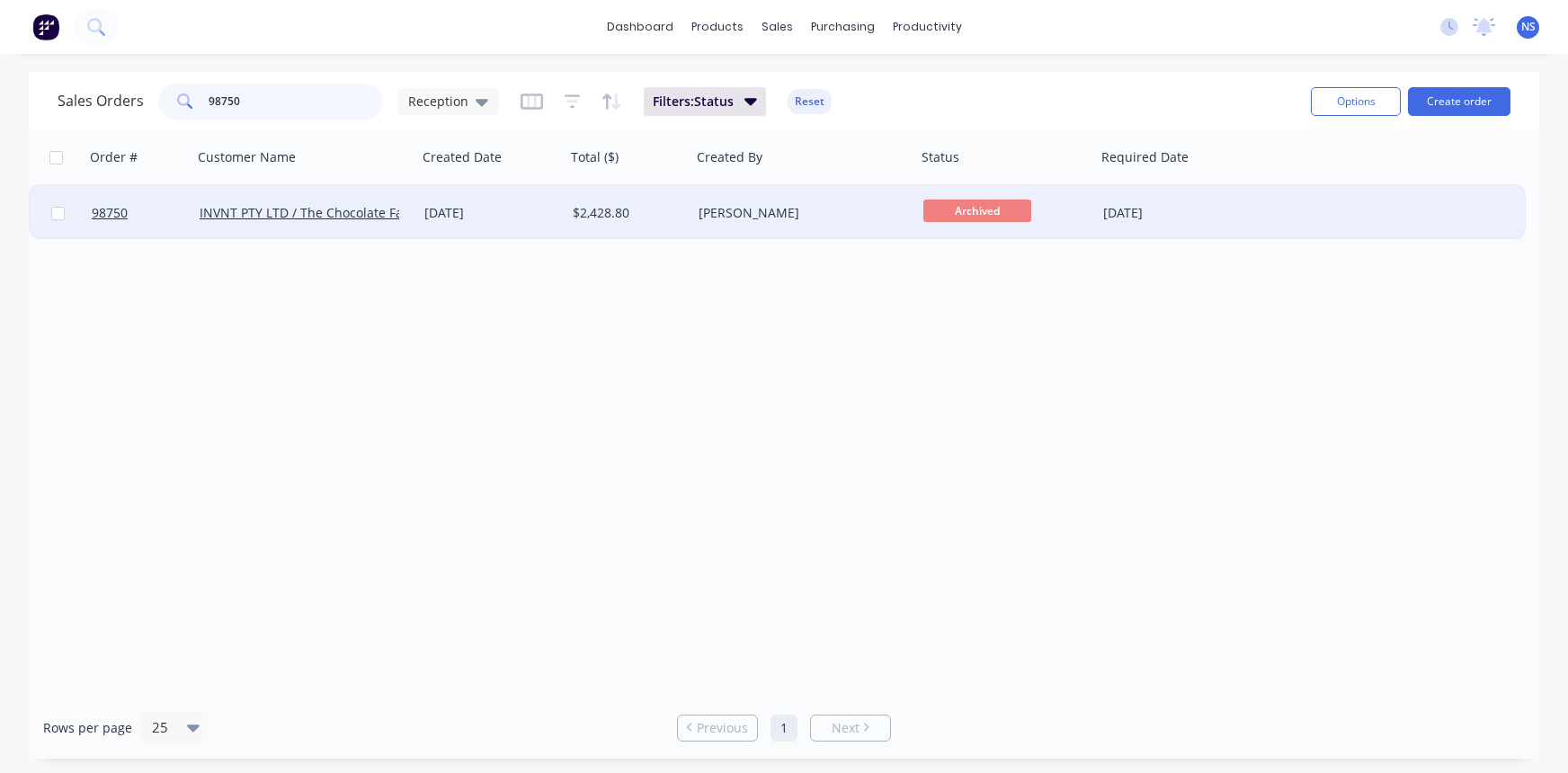
type input "98750"
click at [545, 215] on div "[DATE]" at bounding box center [491, 212] width 134 height 18
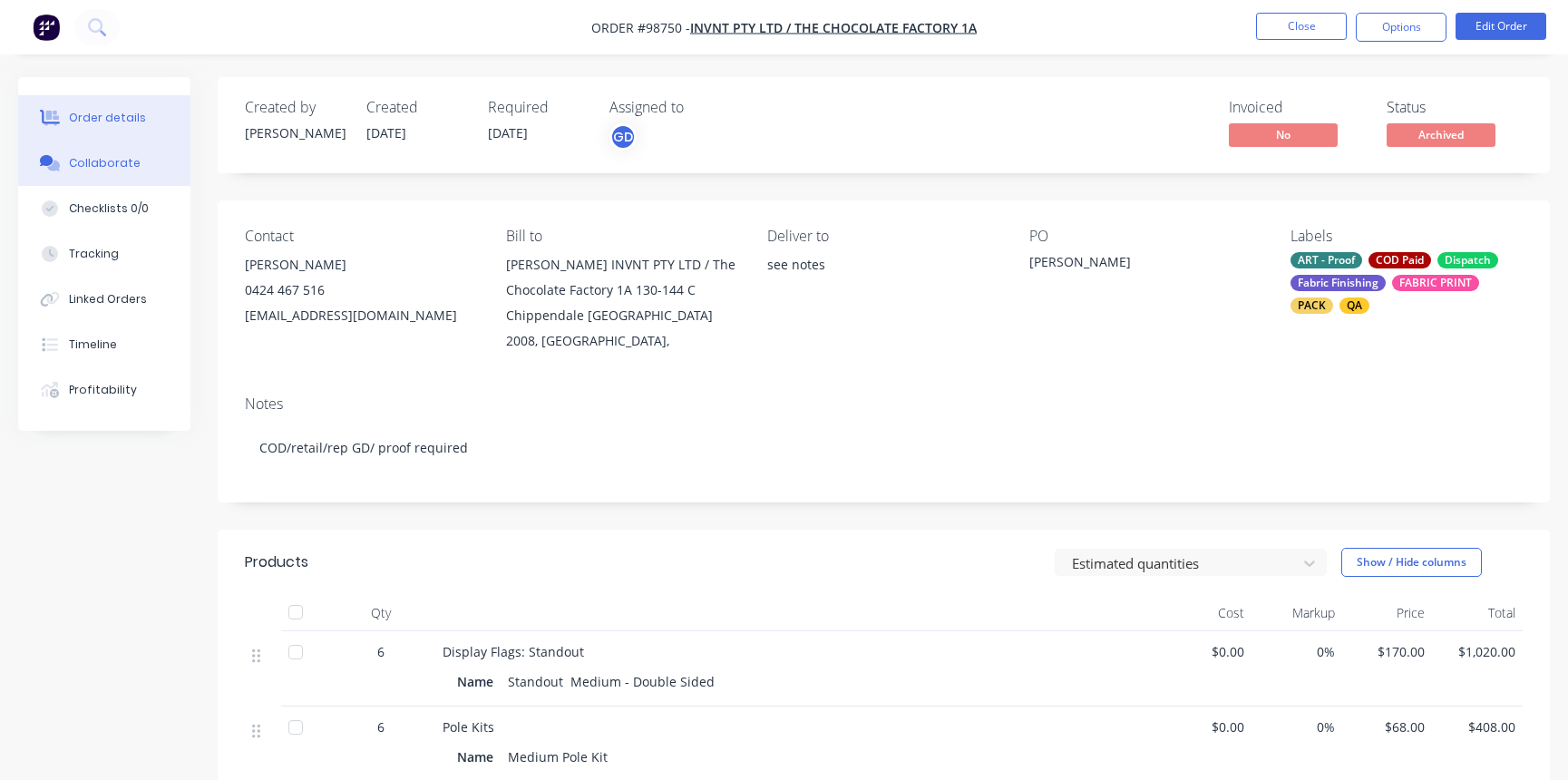
click at [113, 163] on div "Collaborate" at bounding box center [105, 163] width 72 height 17
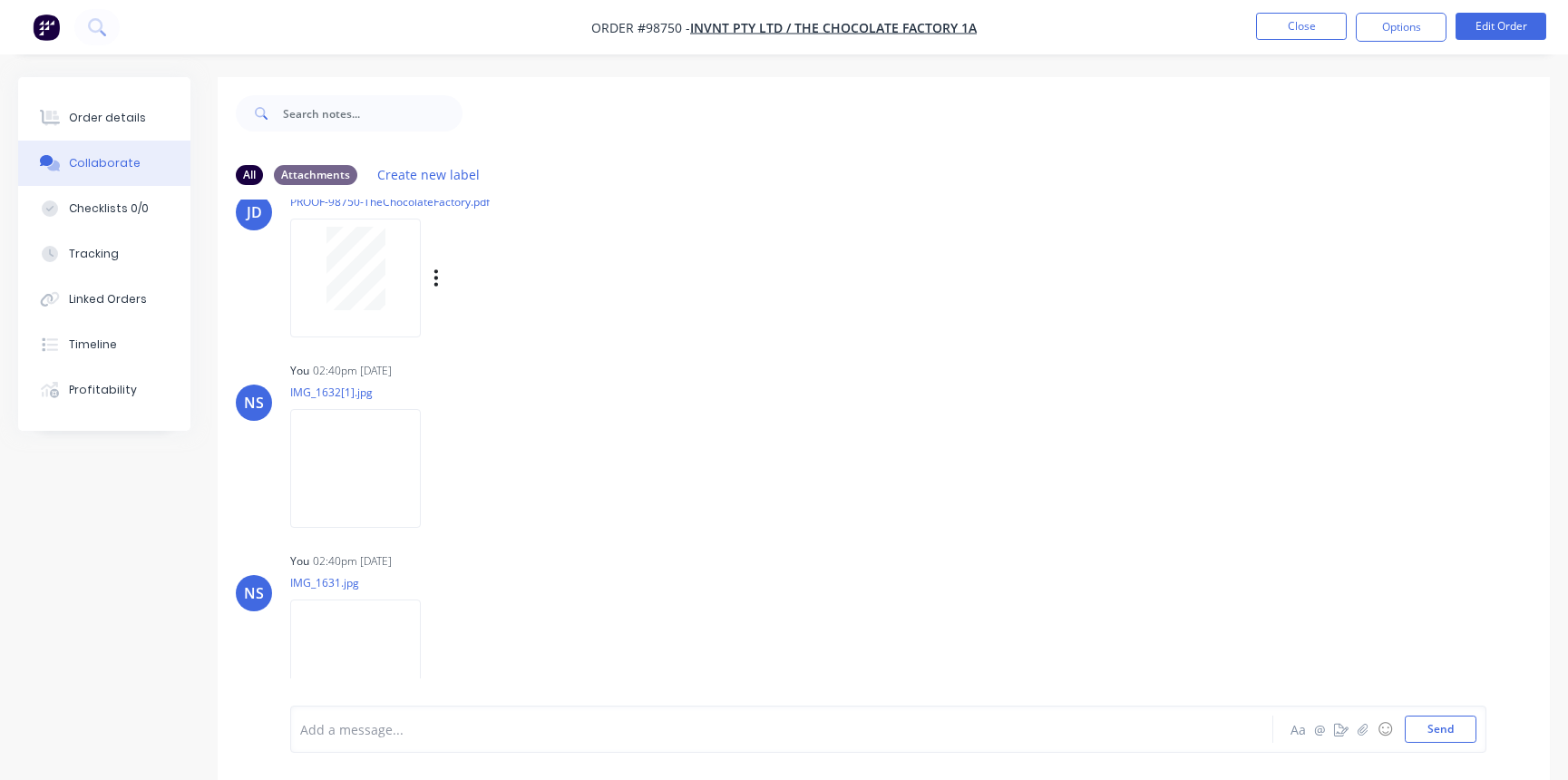
scroll to position [172, 0]
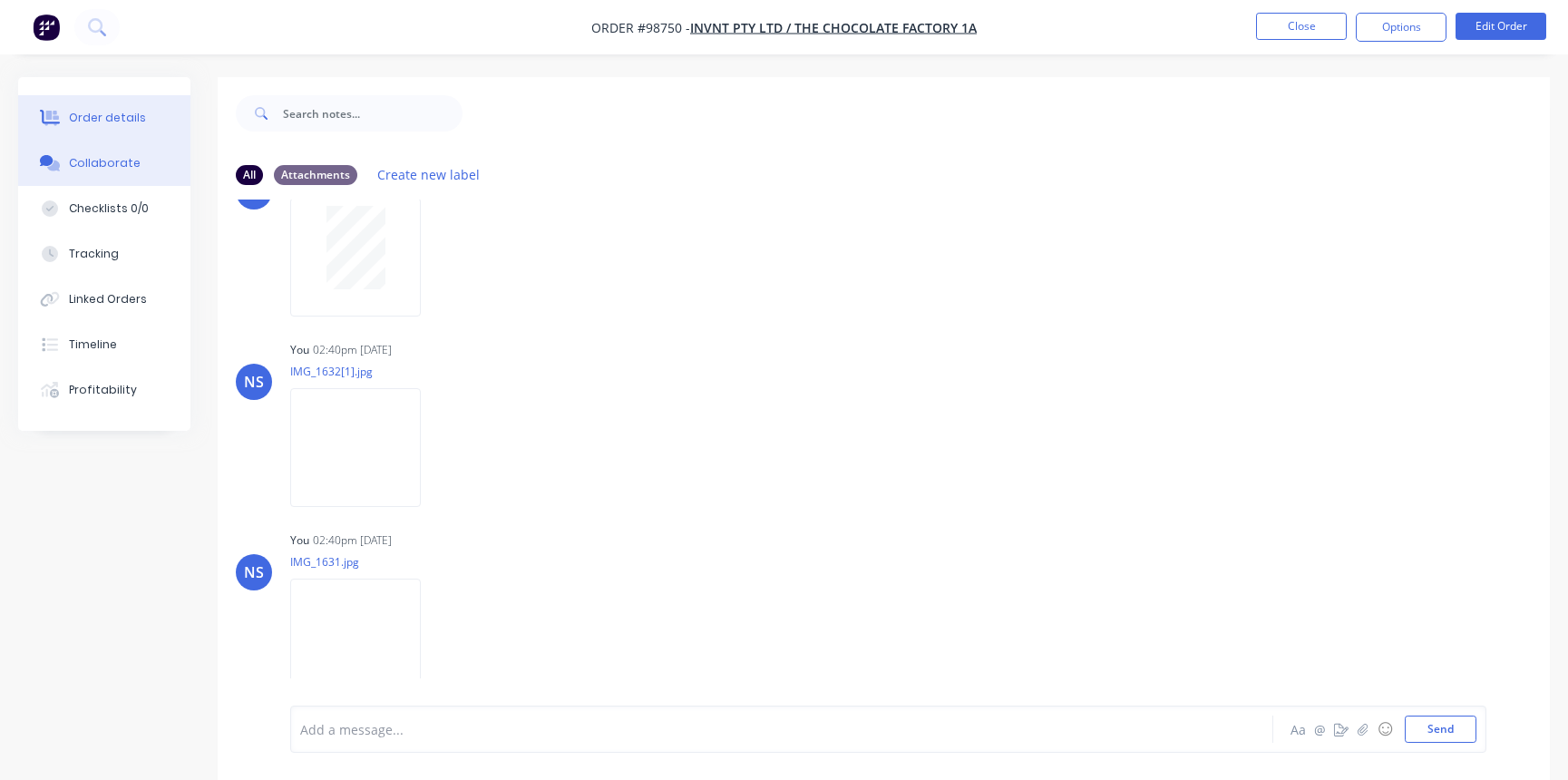
click at [115, 114] on div "Order details" at bounding box center [107, 118] width 77 height 17
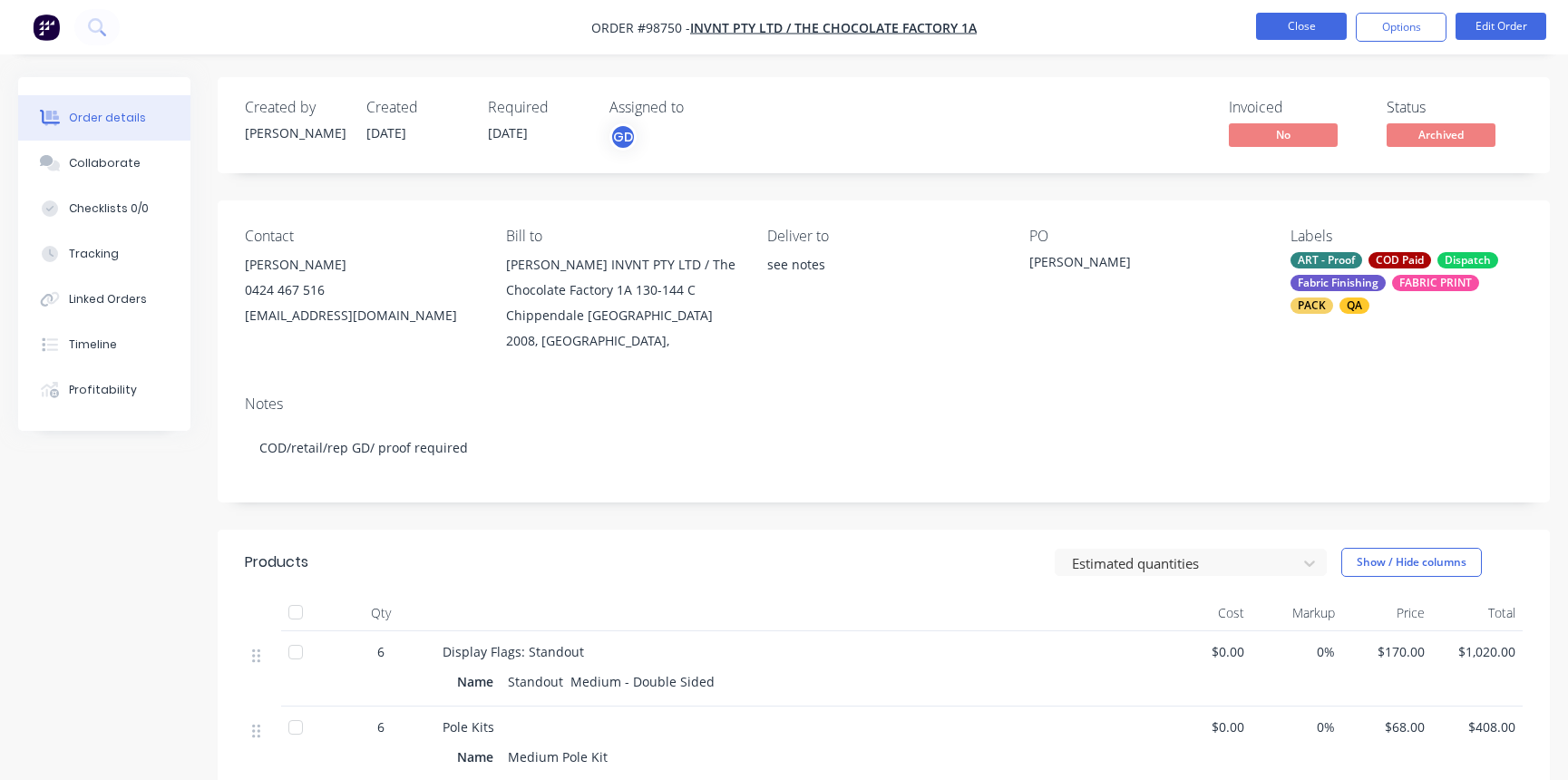
click at [1298, 34] on button "Close" at bounding box center [1301, 26] width 91 height 27
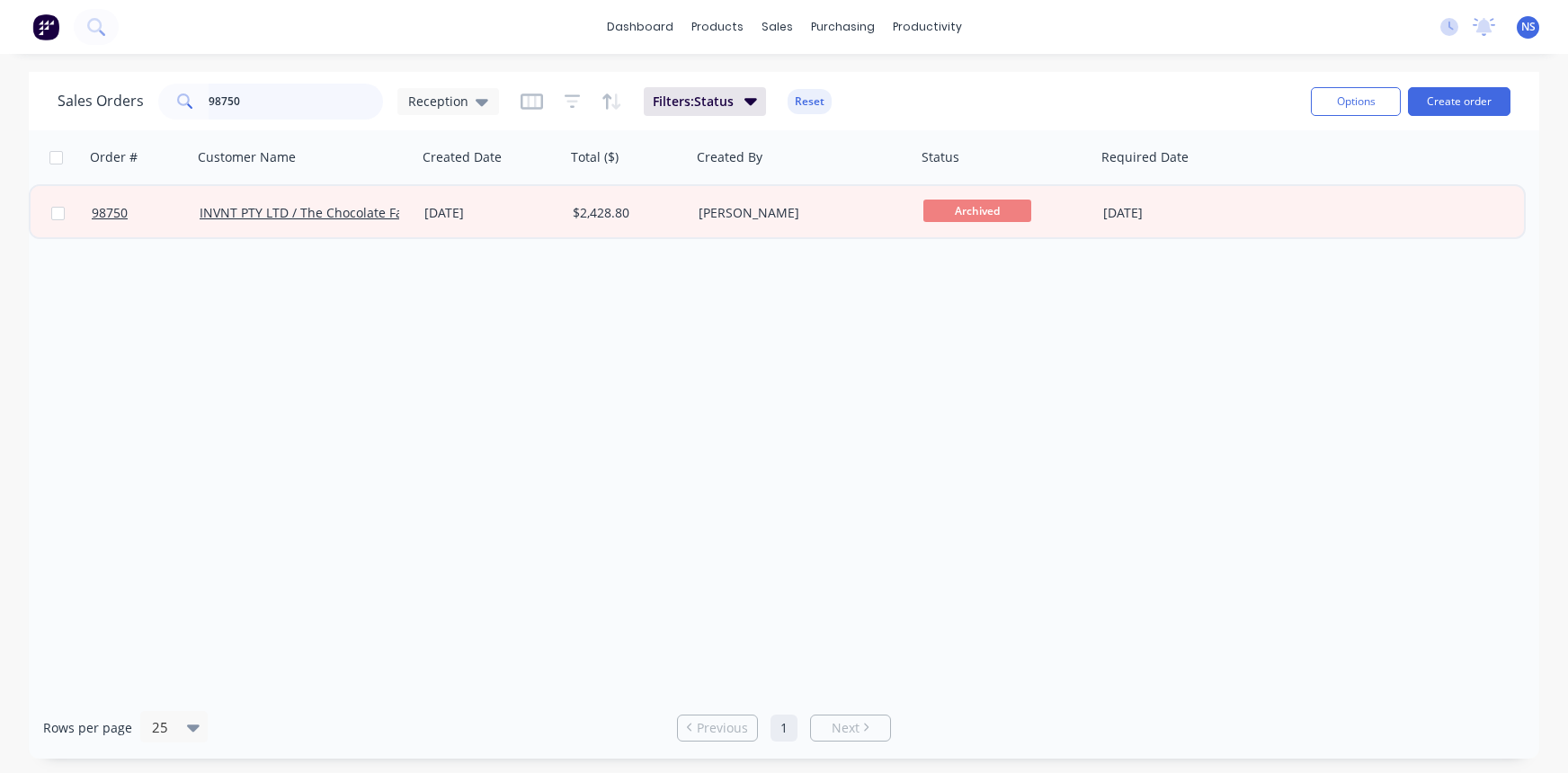
click at [266, 100] on input "98750" at bounding box center [296, 101] width 176 height 36
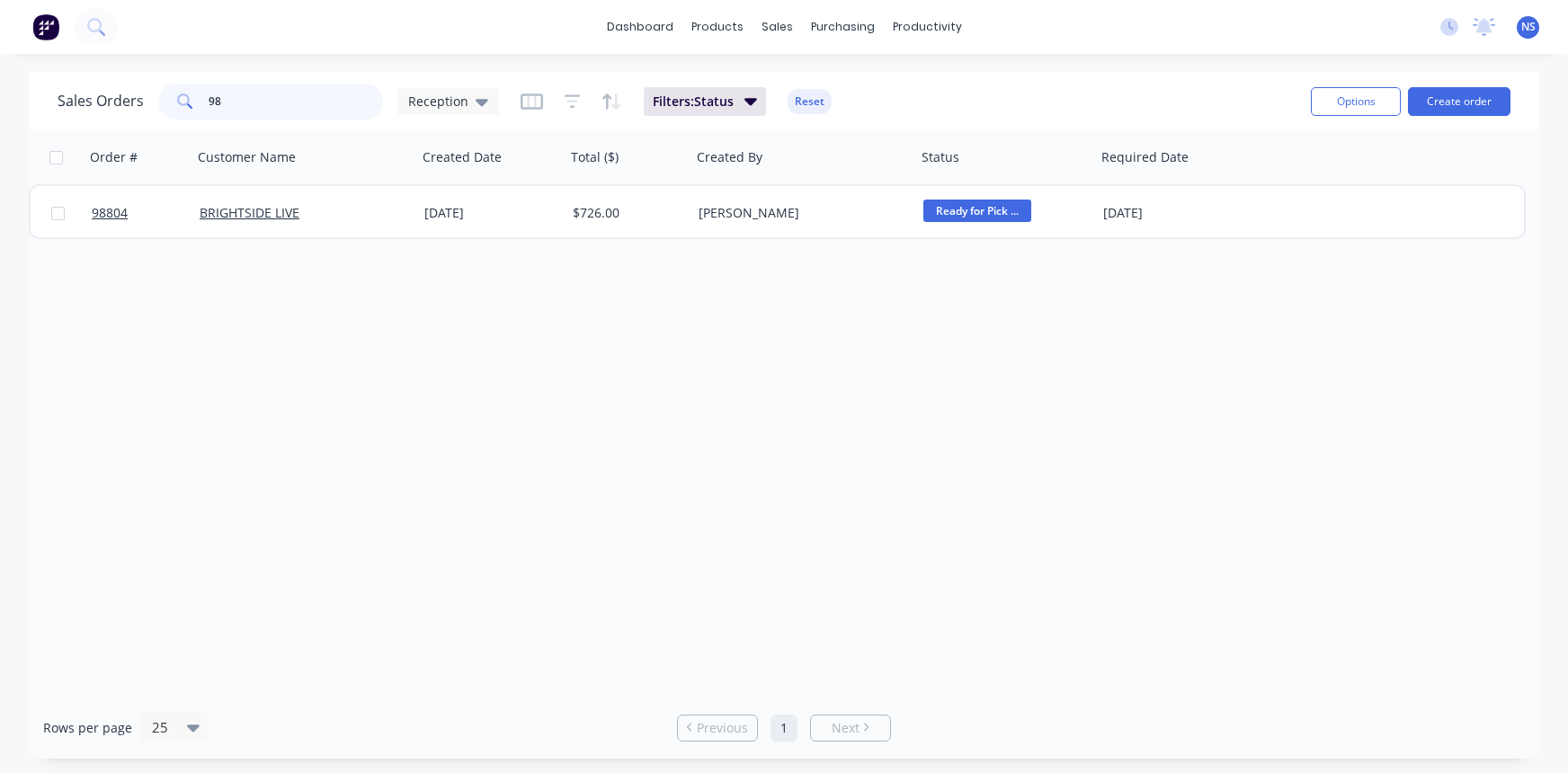
type input "9"
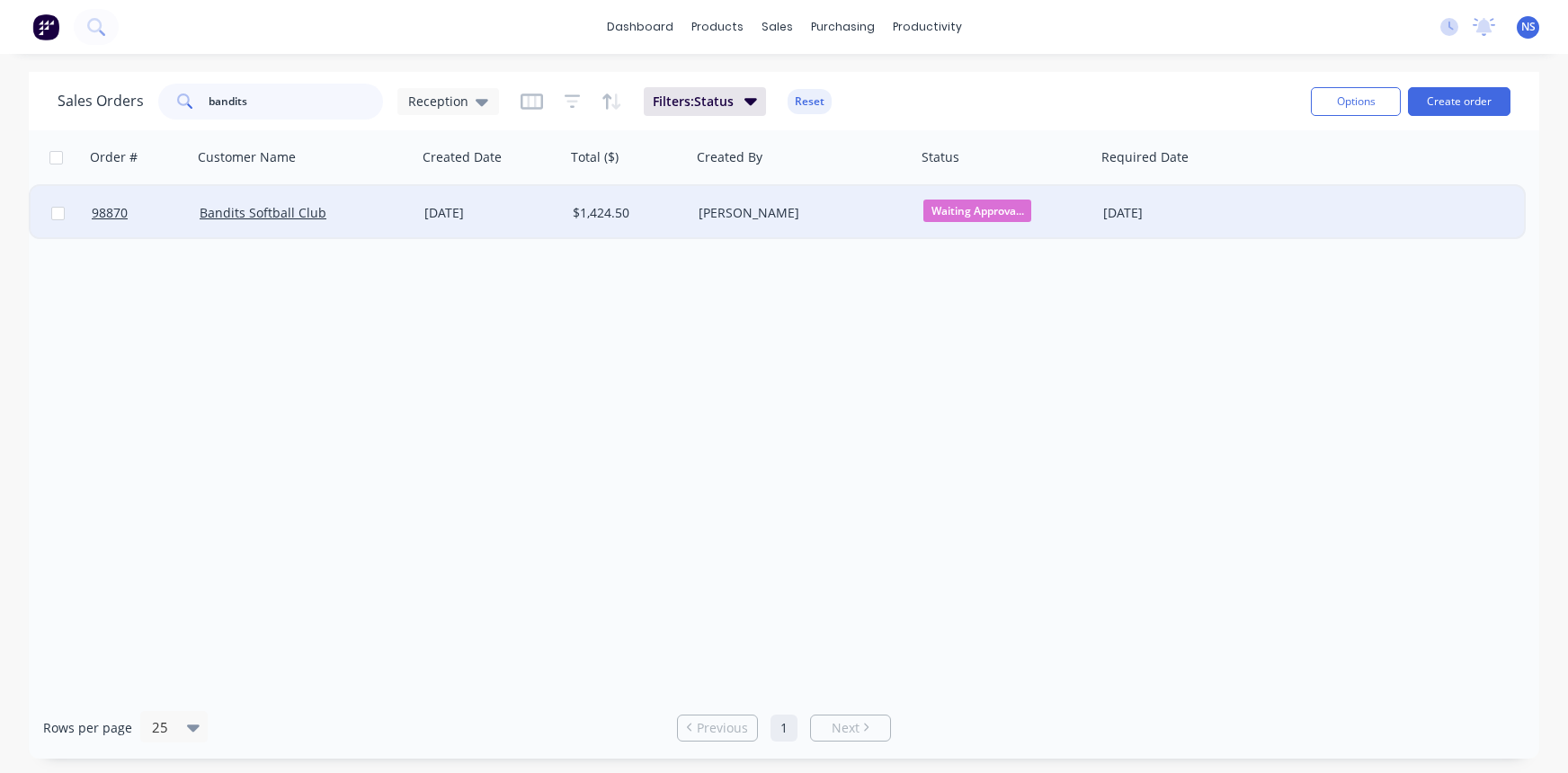
type input "bandits"
click at [385, 217] on div "Bandits Softball Club" at bounding box center [299, 212] width 200 height 18
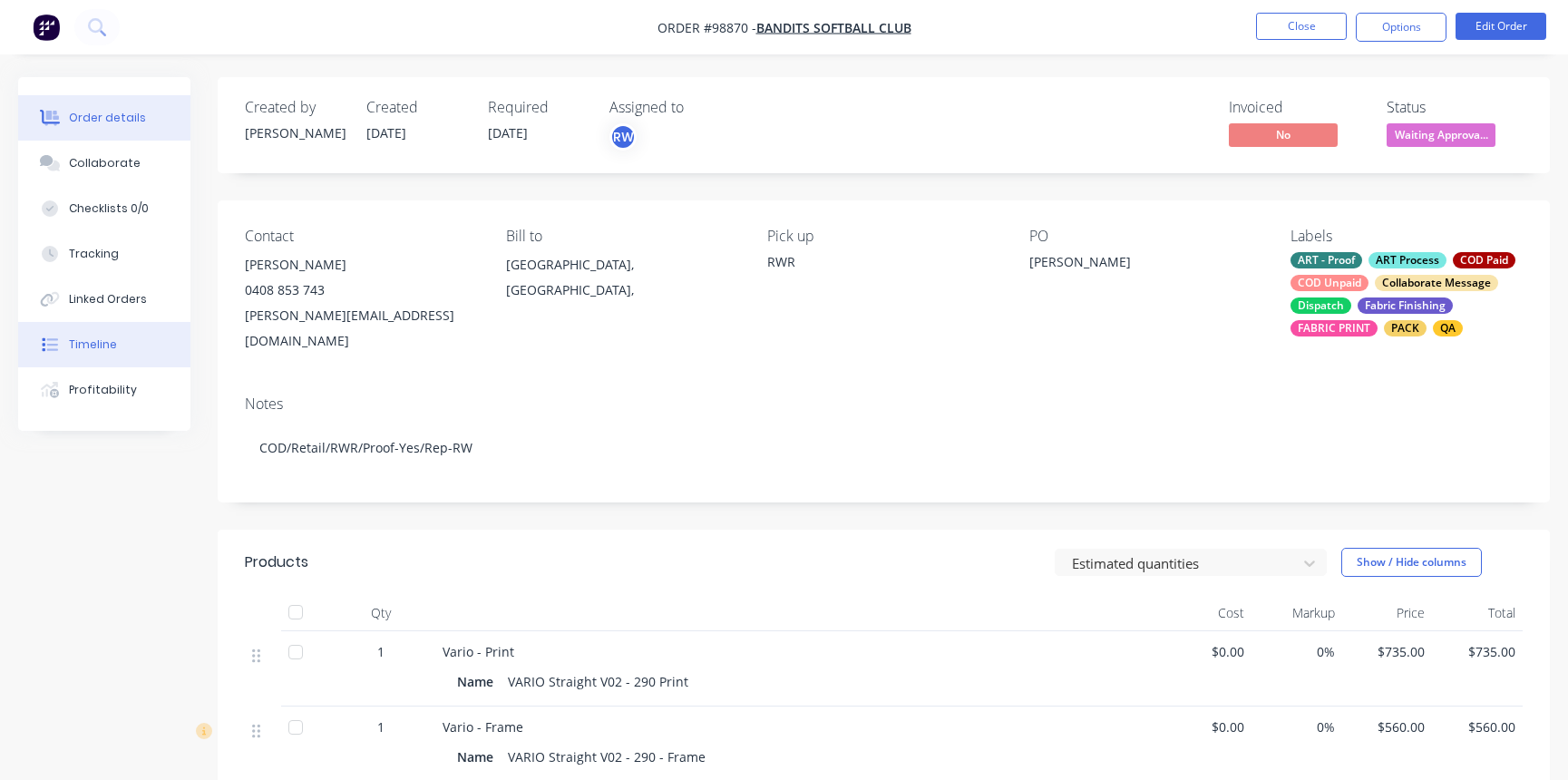
click at [104, 340] on div "Timeline" at bounding box center [93, 344] width 48 height 17
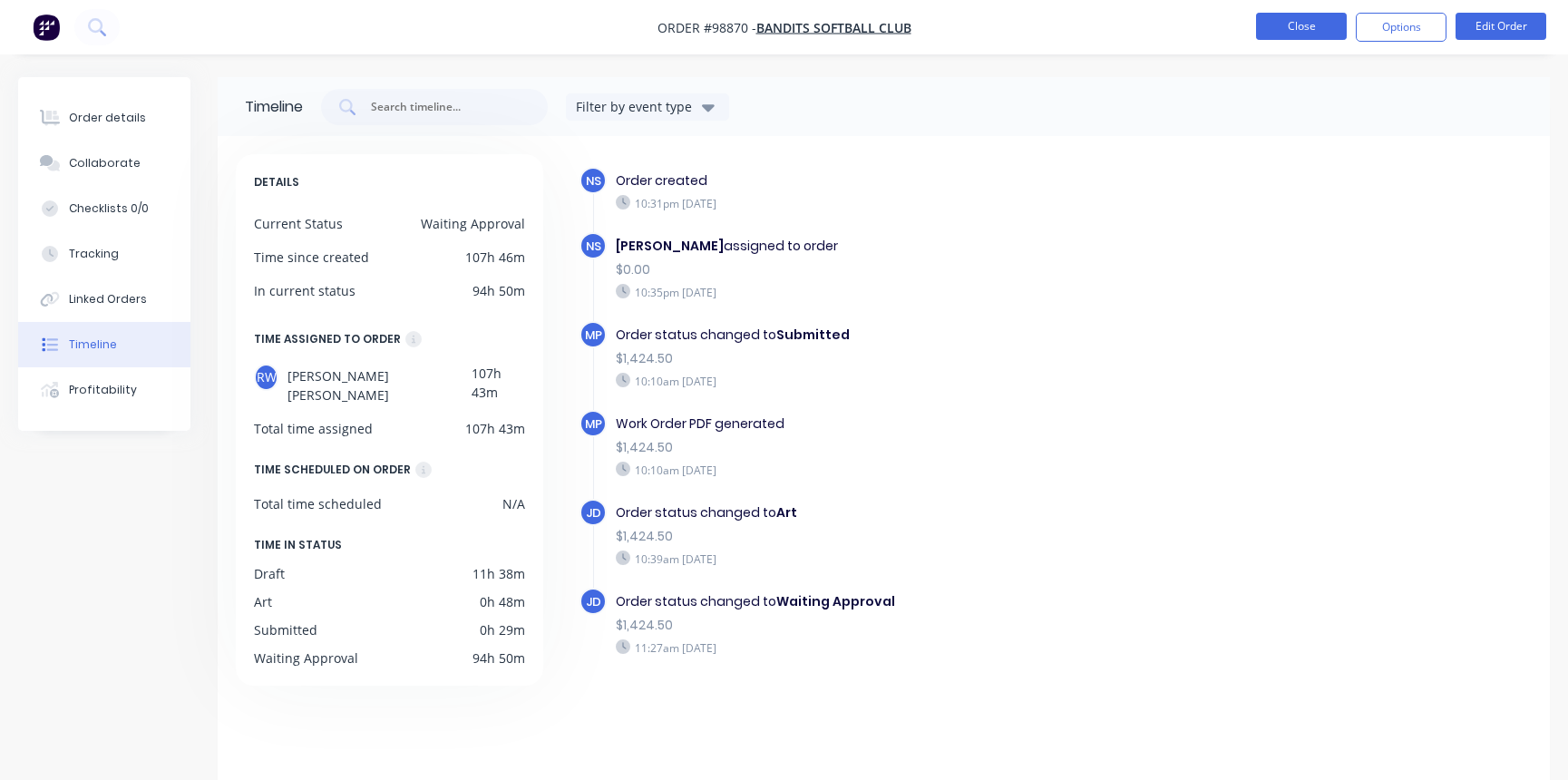
click at [1294, 29] on button "Close" at bounding box center [1301, 26] width 91 height 27
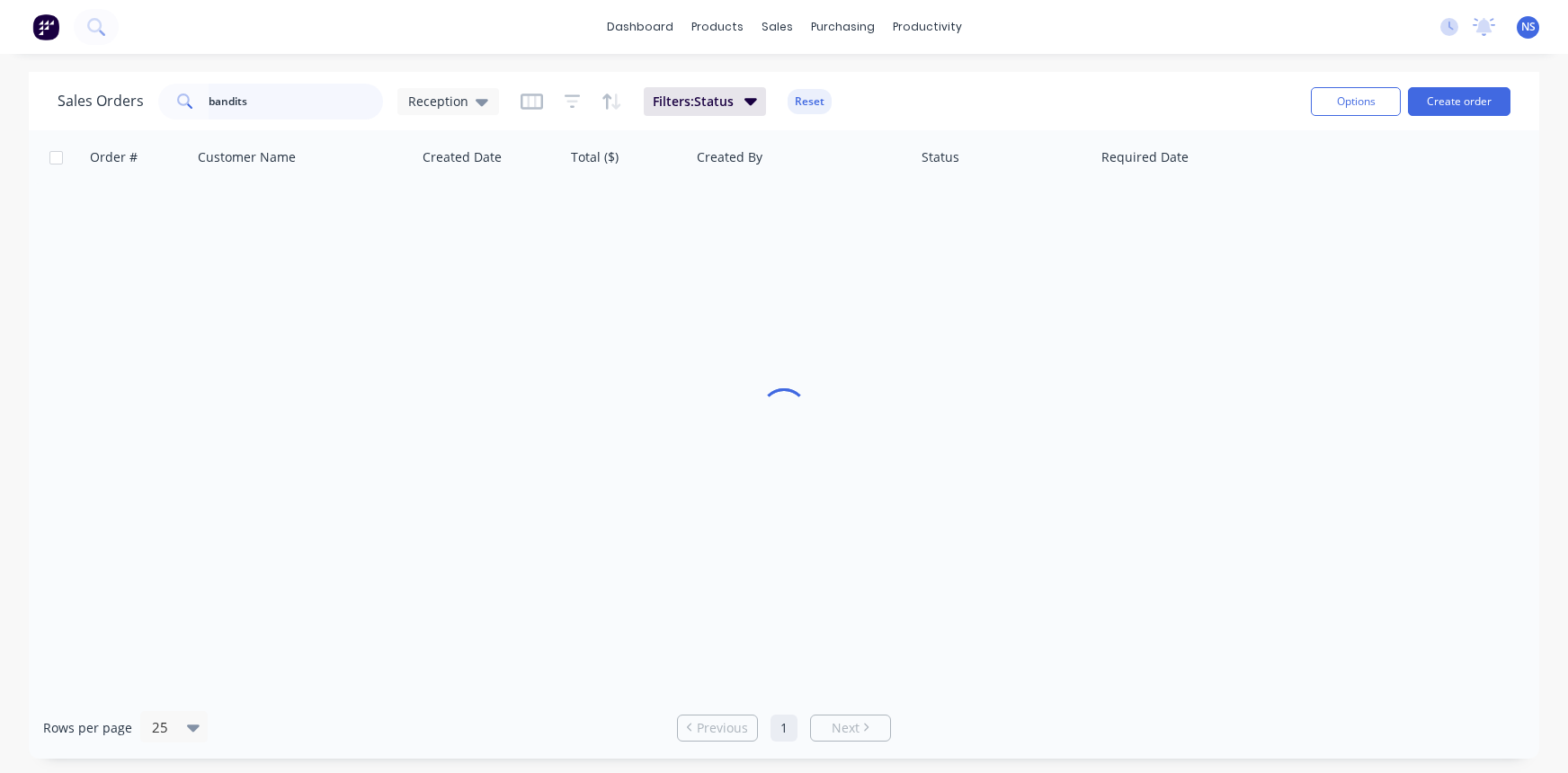
click at [337, 105] on input "bandits" at bounding box center [296, 101] width 176 height 36
click at [322, 101] on input "bandits" at bounding box center [296, 101] width 176 height 36
type input "b"
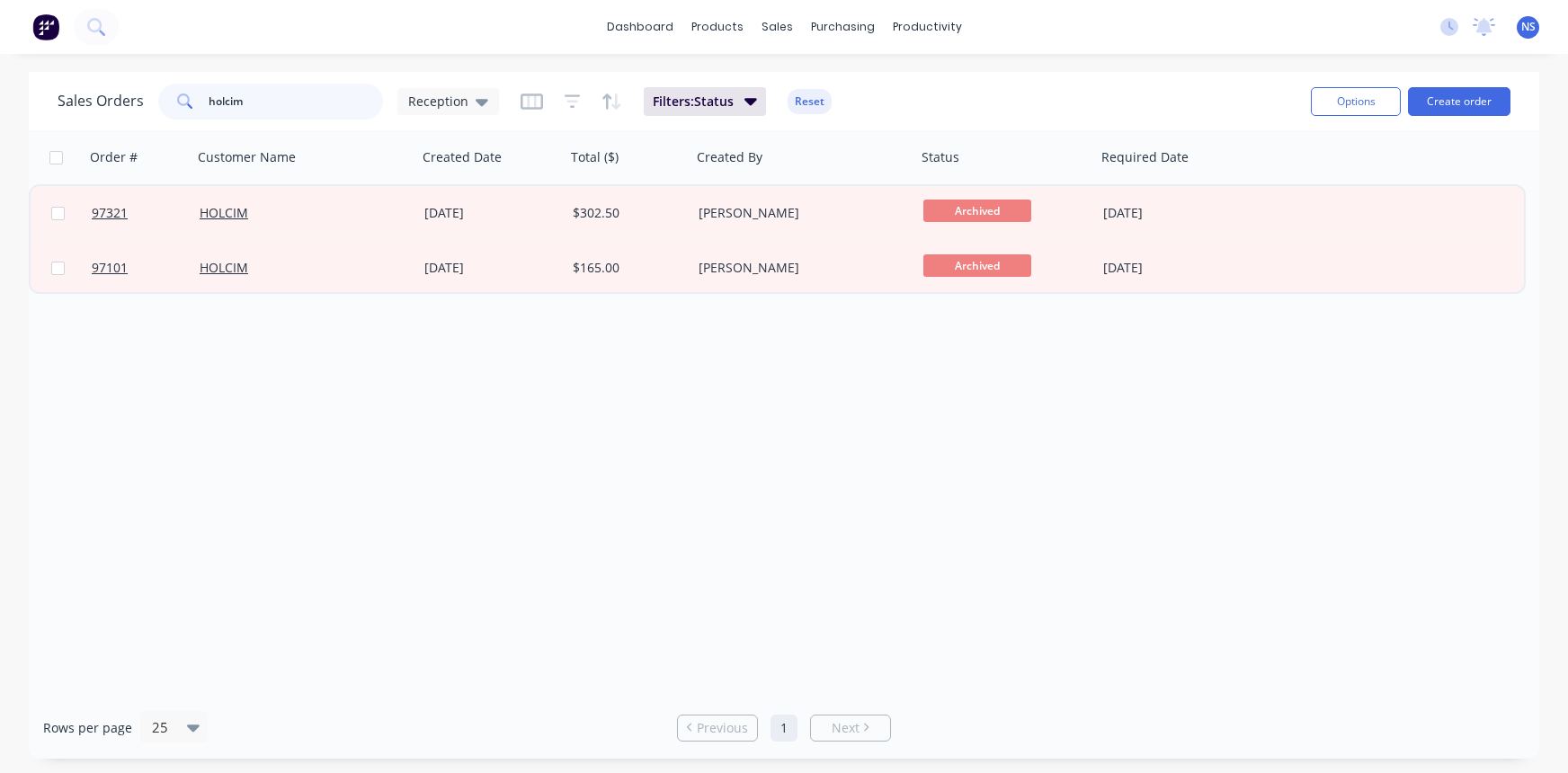
click at [268, 97] on input "holcim" at bounding box center [296, 101] width 176 height 36
type input "h"
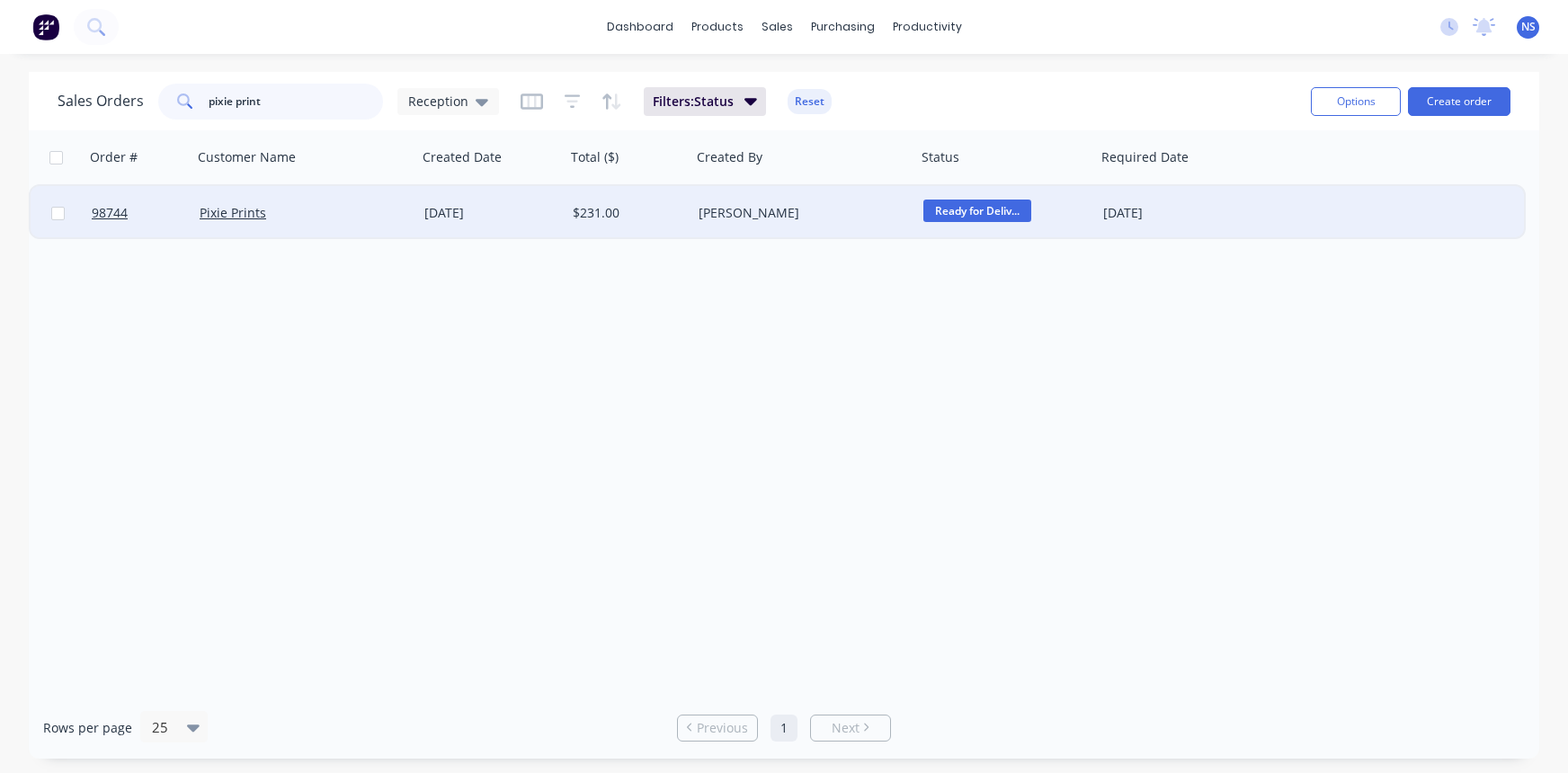
type input "pixie print"
click at [373, 215] on div "Pixie Prints" at bounding box center [299, 212] width 200 height 18
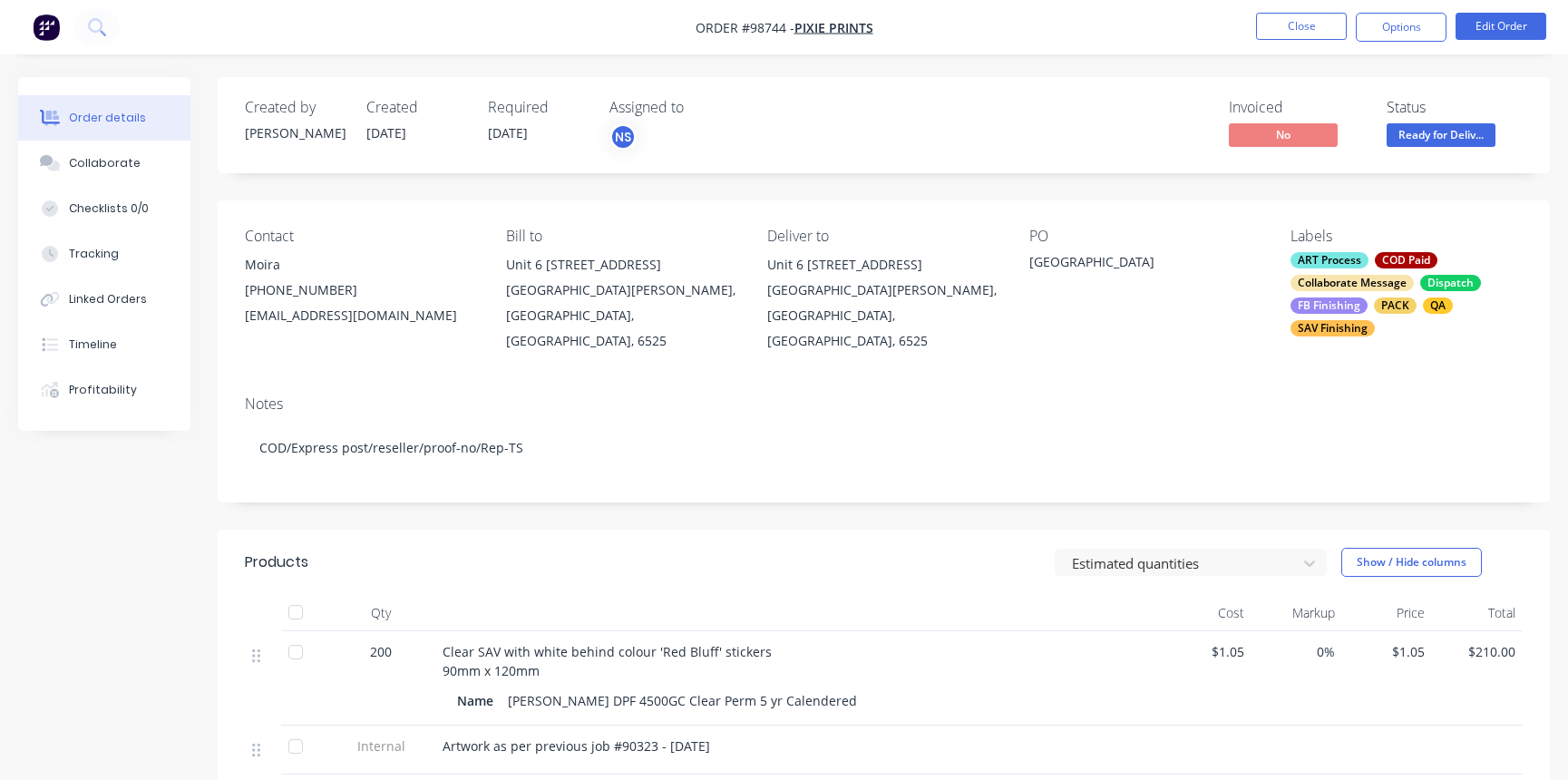
click at [242, 315] on div "Contact Moira [PHONE_NUMBER] [EMAIL_ADDRESS][DOMAIN_NAME] Bill to [STREET_ADDRE…" at bounding box center [883, 290] width 1332 height 180
drag, startPoint x: 242, startPoint y: 315, endPoint x: 394, endPoint y: 312, distance: 152.0
click at [402, 322] on div "Contact Moira [PHONE_NUMBER] [EMAIL_ADDRESS][DOMAIN_NAME] Bill to [STREET_ADDRE…" at bounding box center [883, 290] width 1332 height 180
click at [1306, 27] on button "Close" at bounding box center [1301, 26] width 91 height 27
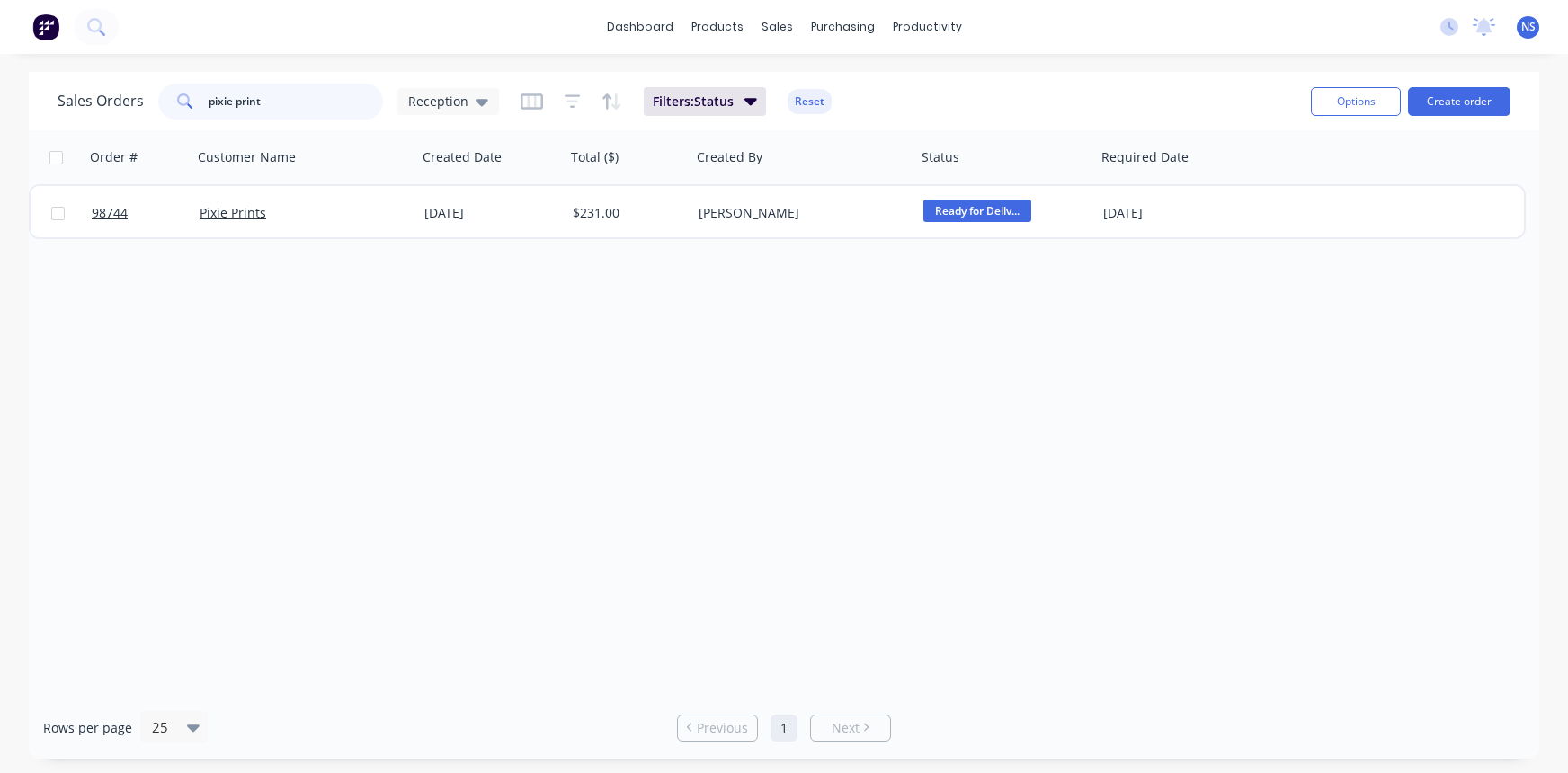
click at [291, 99] on input "pixie print" at bounding box center [296, 101] width 176 height 36
drag, startPoint x: 291, startPoint y: 99, endPoint x: 168, endPoint y: 93, distance: 123.1
click at [168, 93] on div "pixie print" at bounding box center [270, 101] width 225 height 36
type input "98878"
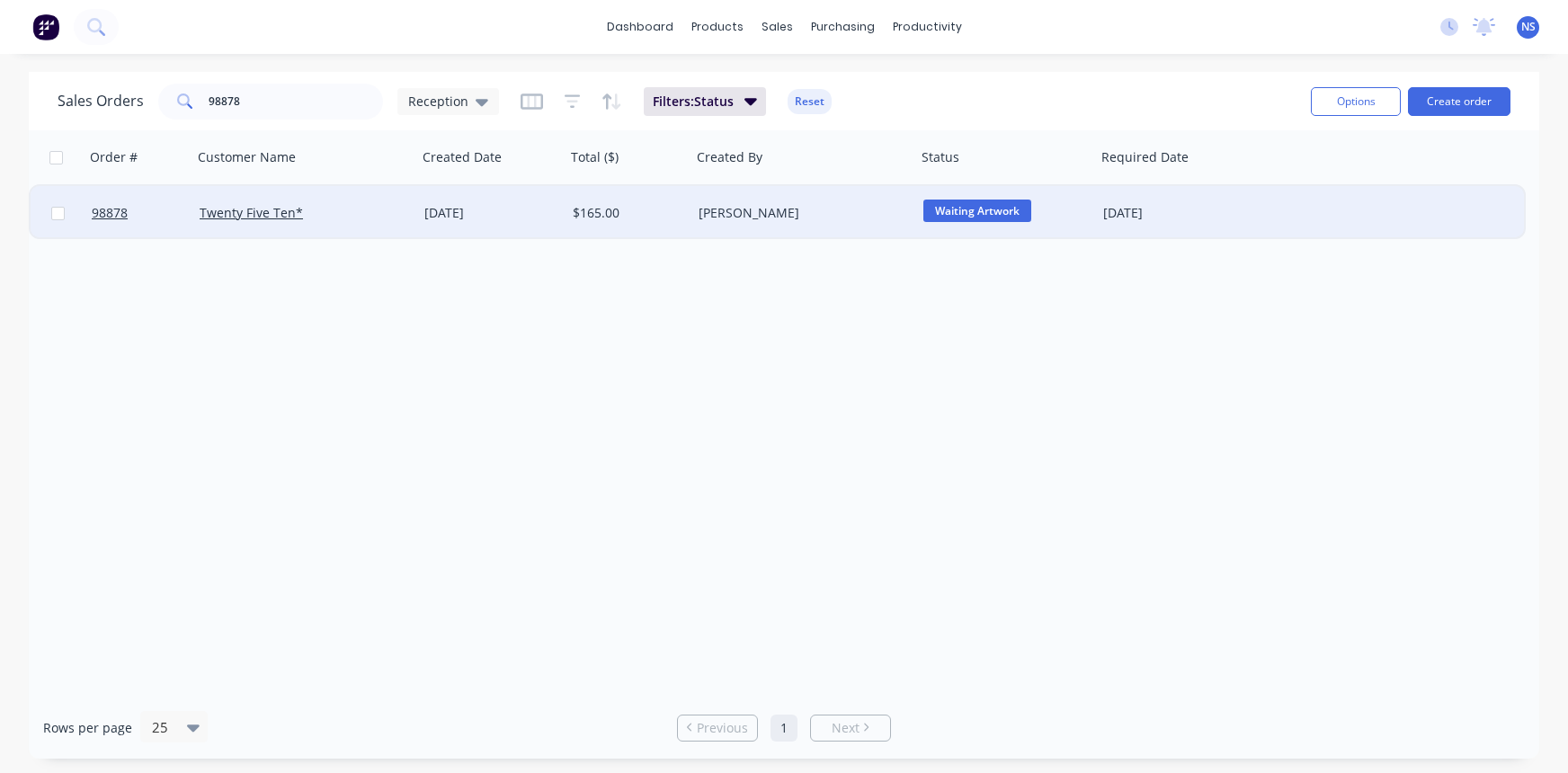
click at [371, 214] on div "Twenty Five Ten*" at bounding box center [299, 212] width 200 height 18
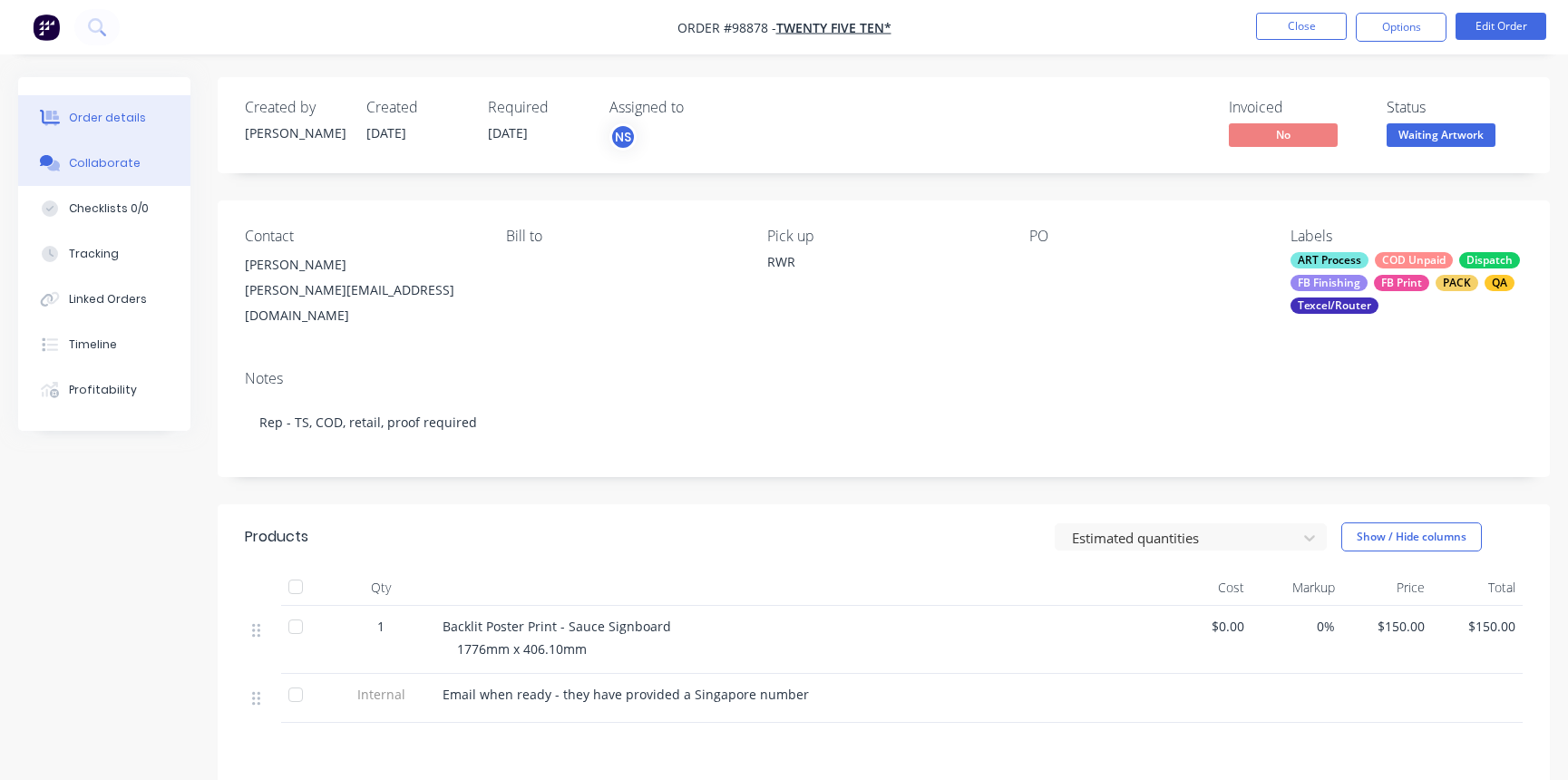
click at [109, 162] on div "Collaborate" at bounding box center [105, 163] width 72 height 17
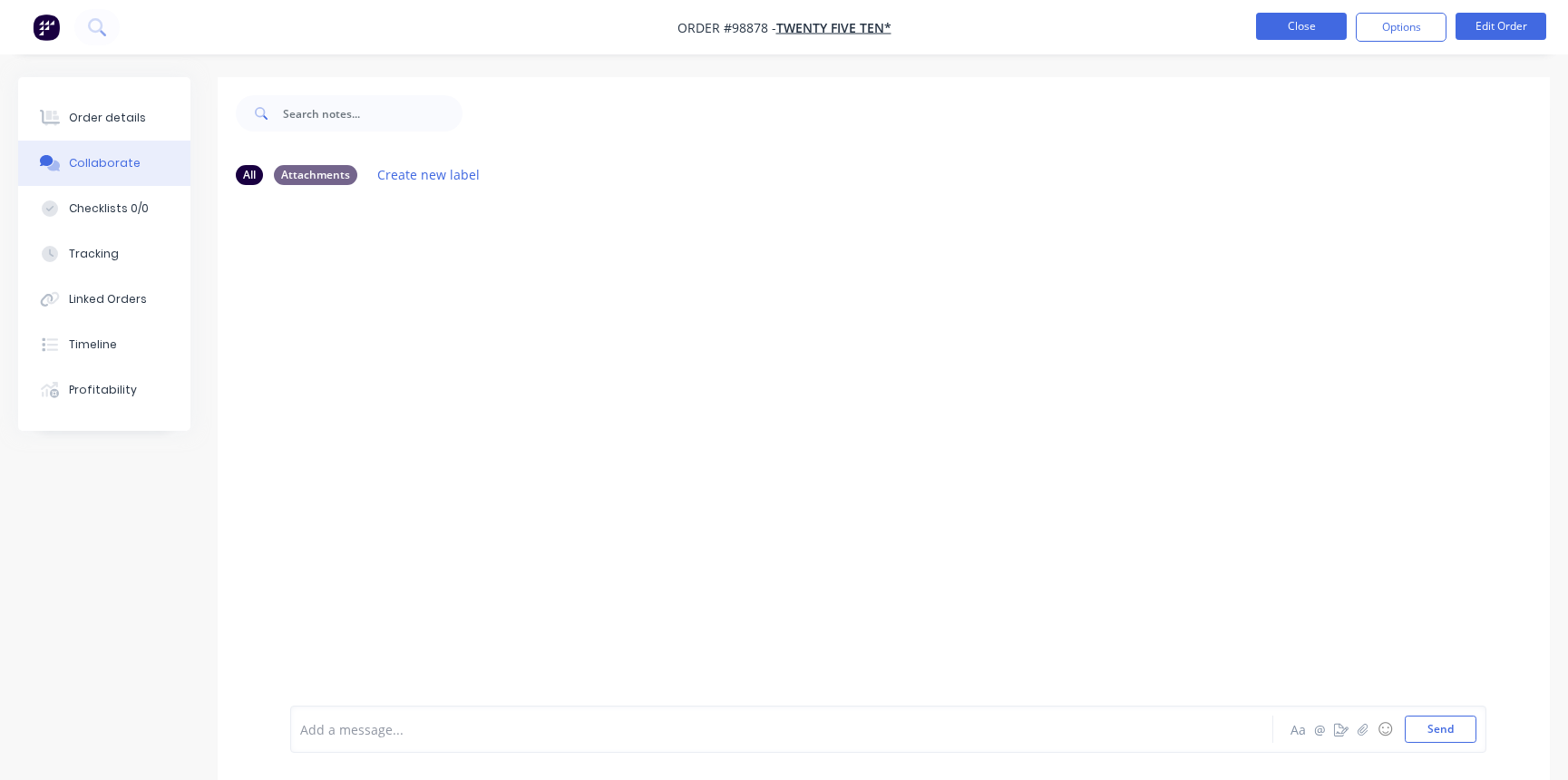
click at [1288, 34] on button "Close" at bounding box center [1301, 26] width 91 height 27
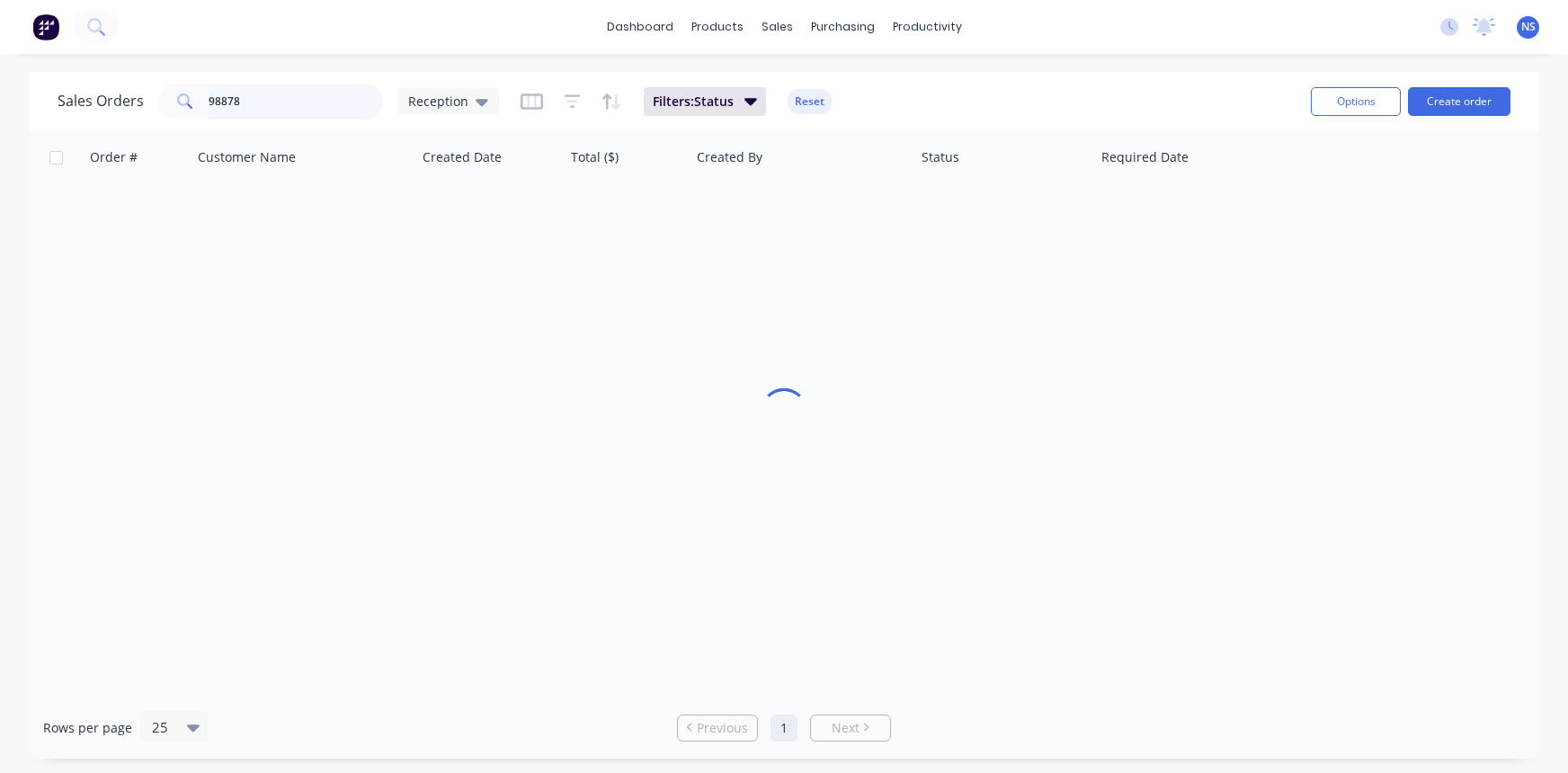
click at [288, 108] on input "98878" at bounding box center [296, 101] width 176 height 36
click at [282, 102] on input "98878" at bounding box center [296, 101] width 176 height 36
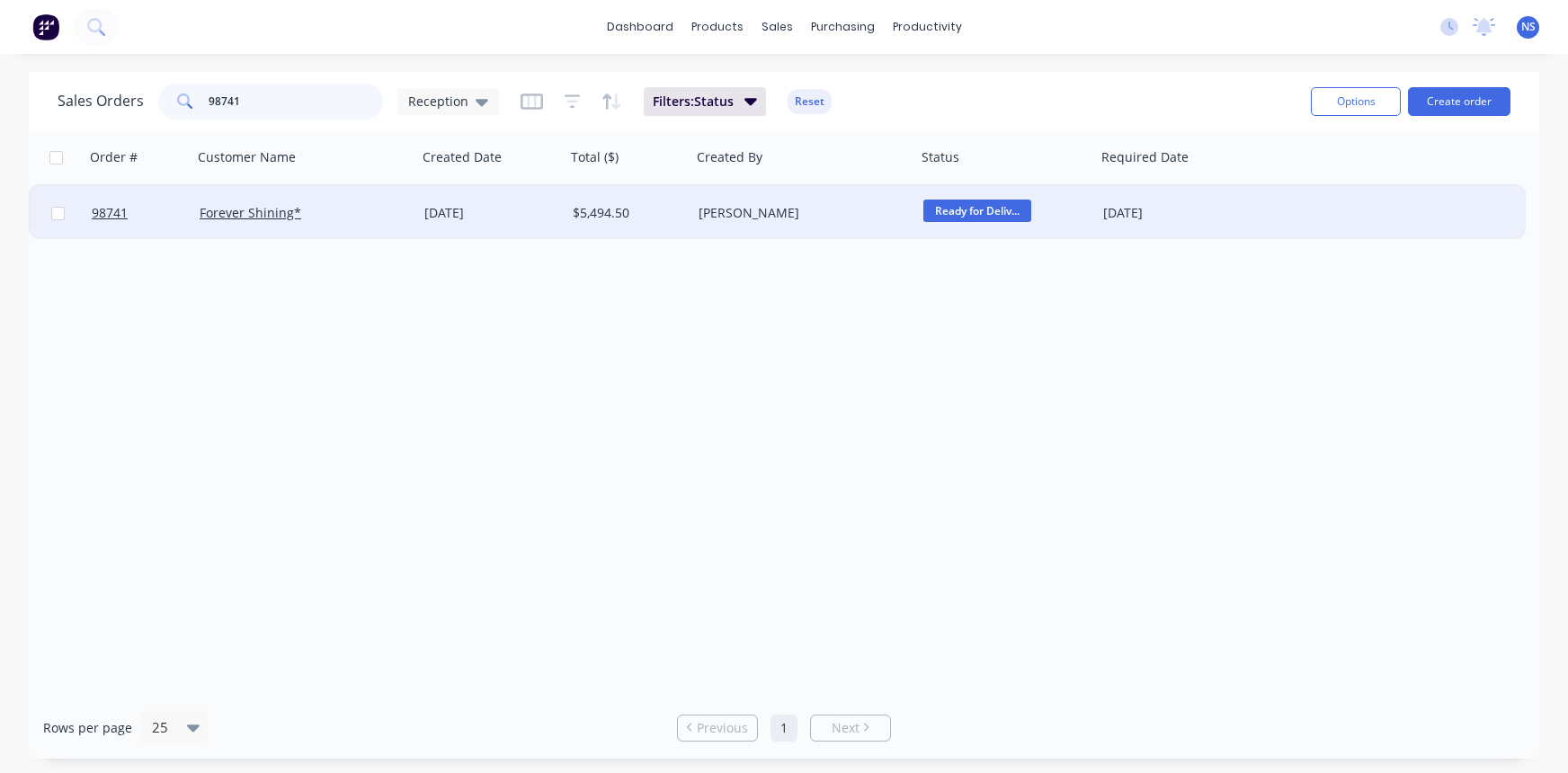
type input "98741"
click at [348, 219] on div "Forever Shining*" at bounding box center [299, 212] width 200 height 18
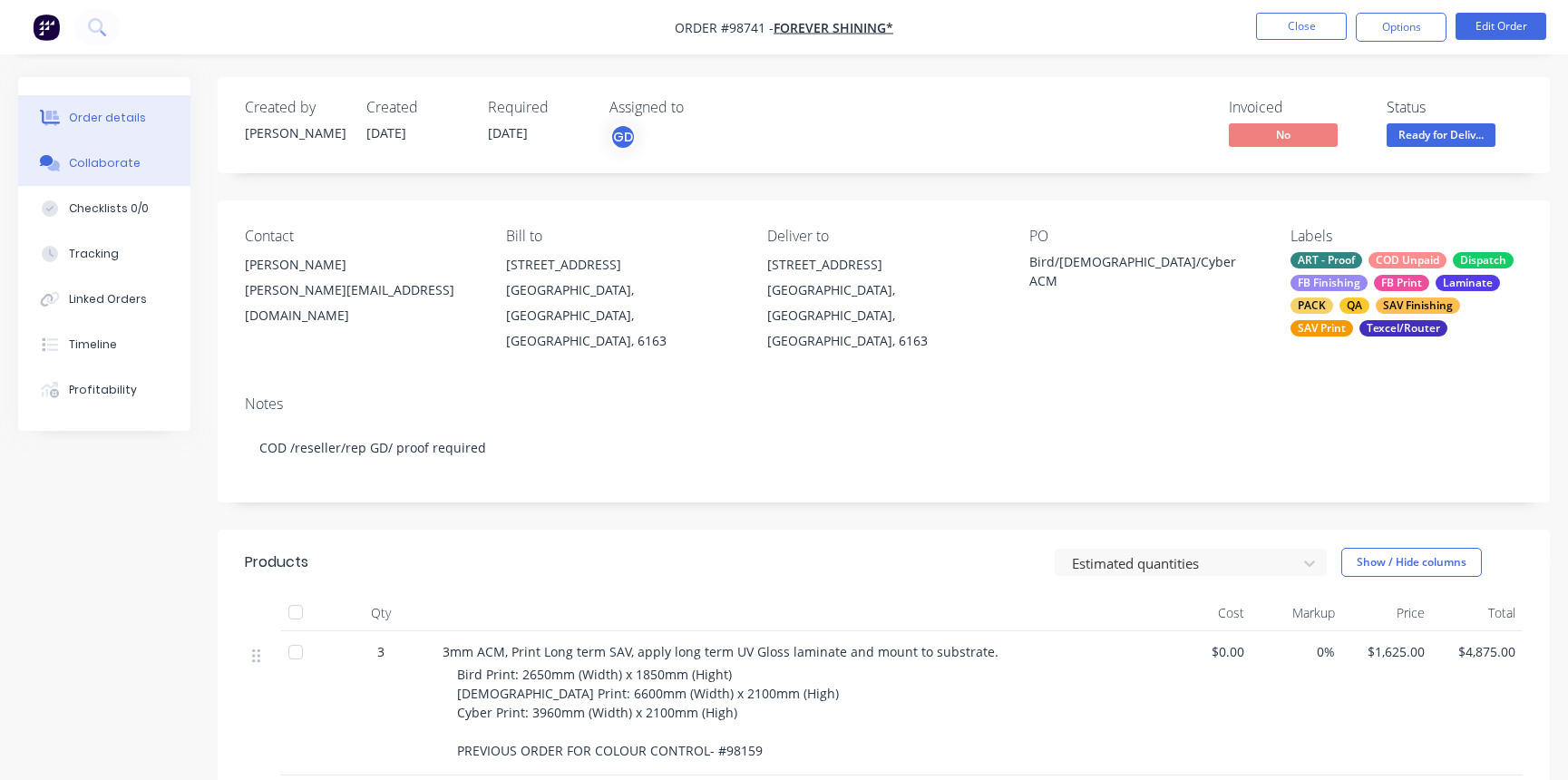
click at [89, 168] on div "Collaborate" at bounding box center [105, 163] width 72 height 17
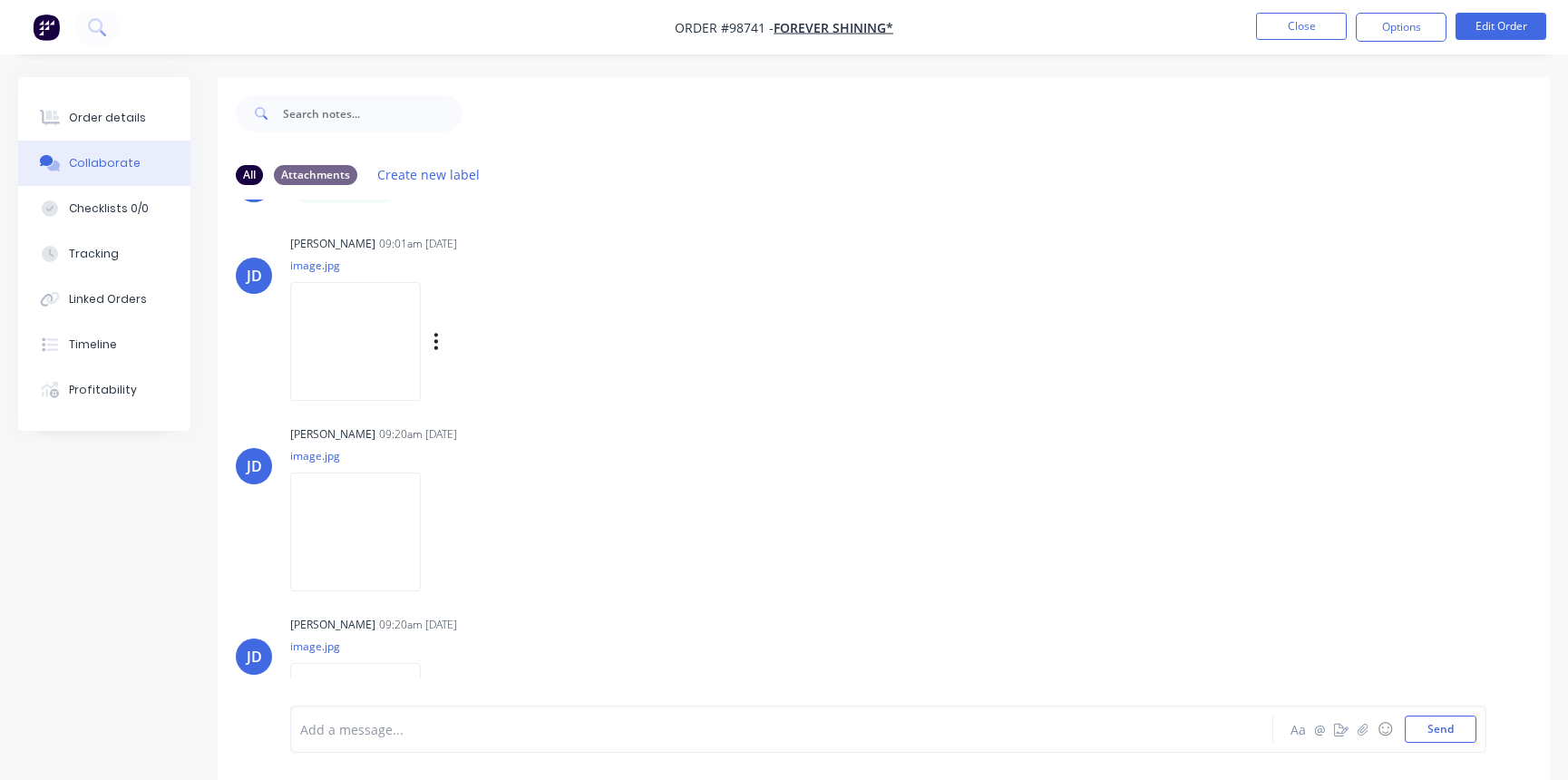
scroll to position [553, 0]
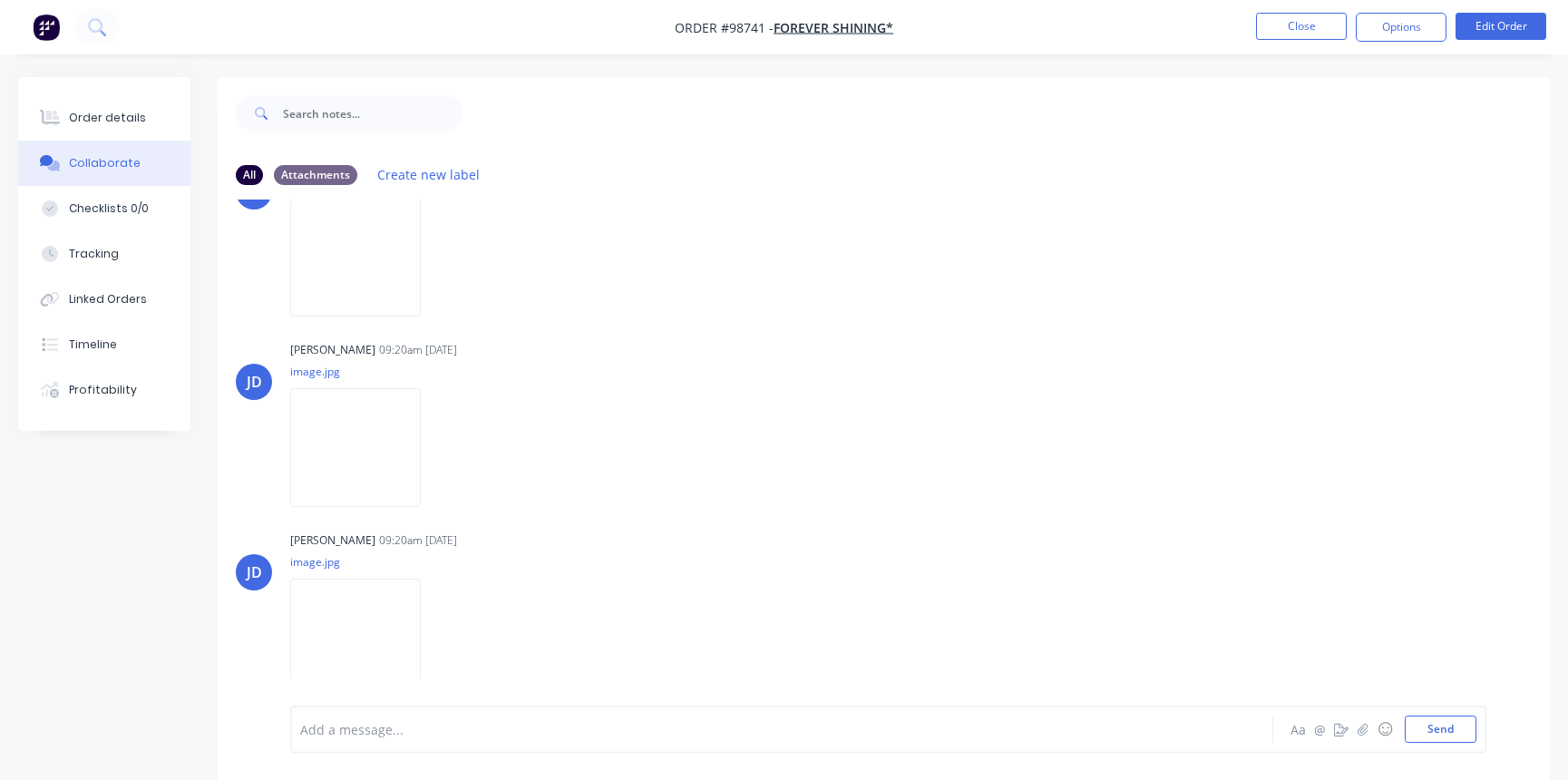
click at [374, 731] on div at bounding box center [741, 729] width 881 height 19
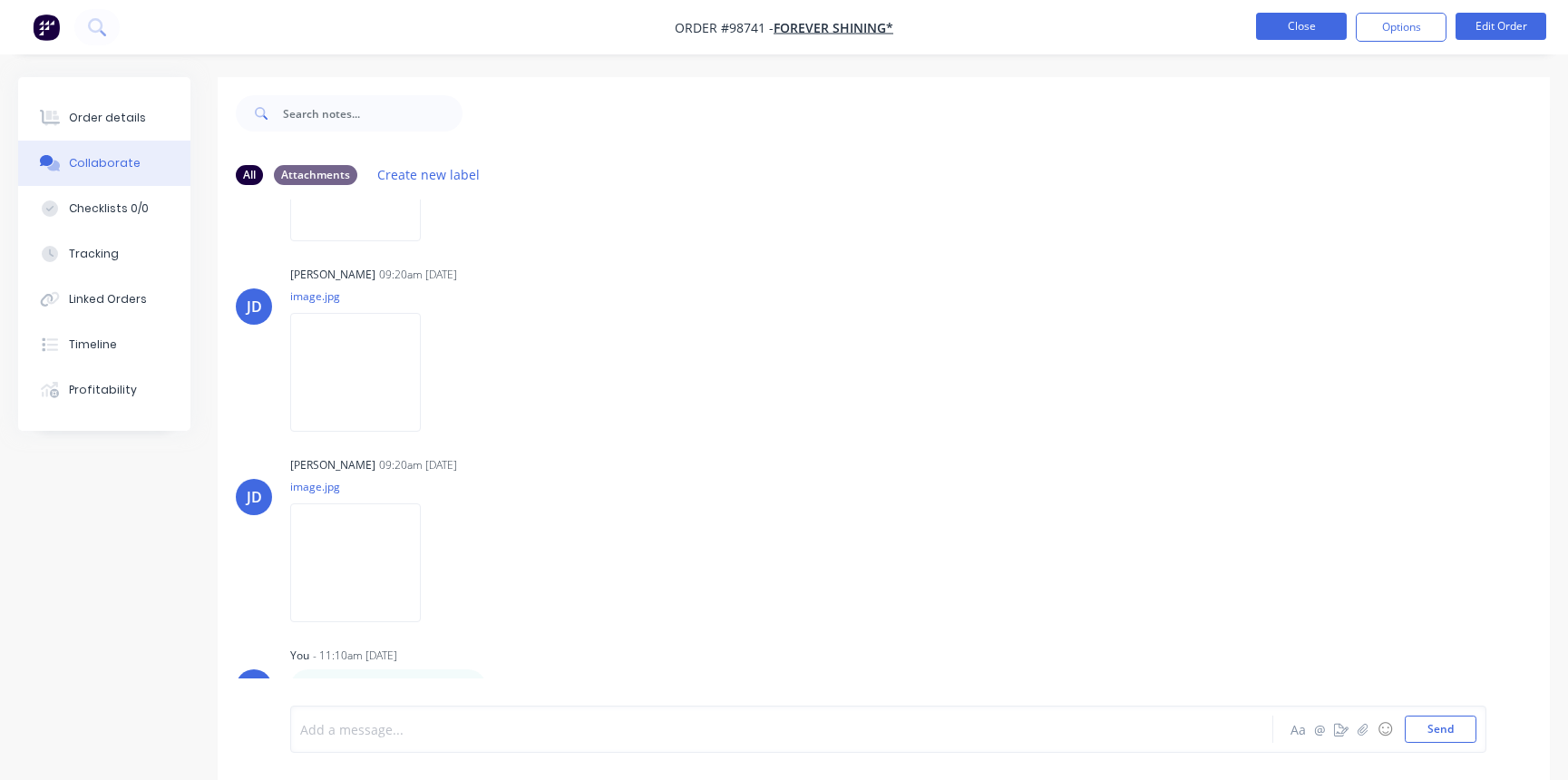
click at [1282, 30] on button "Close" at bounding box center [1301, 26] width 91 height 27
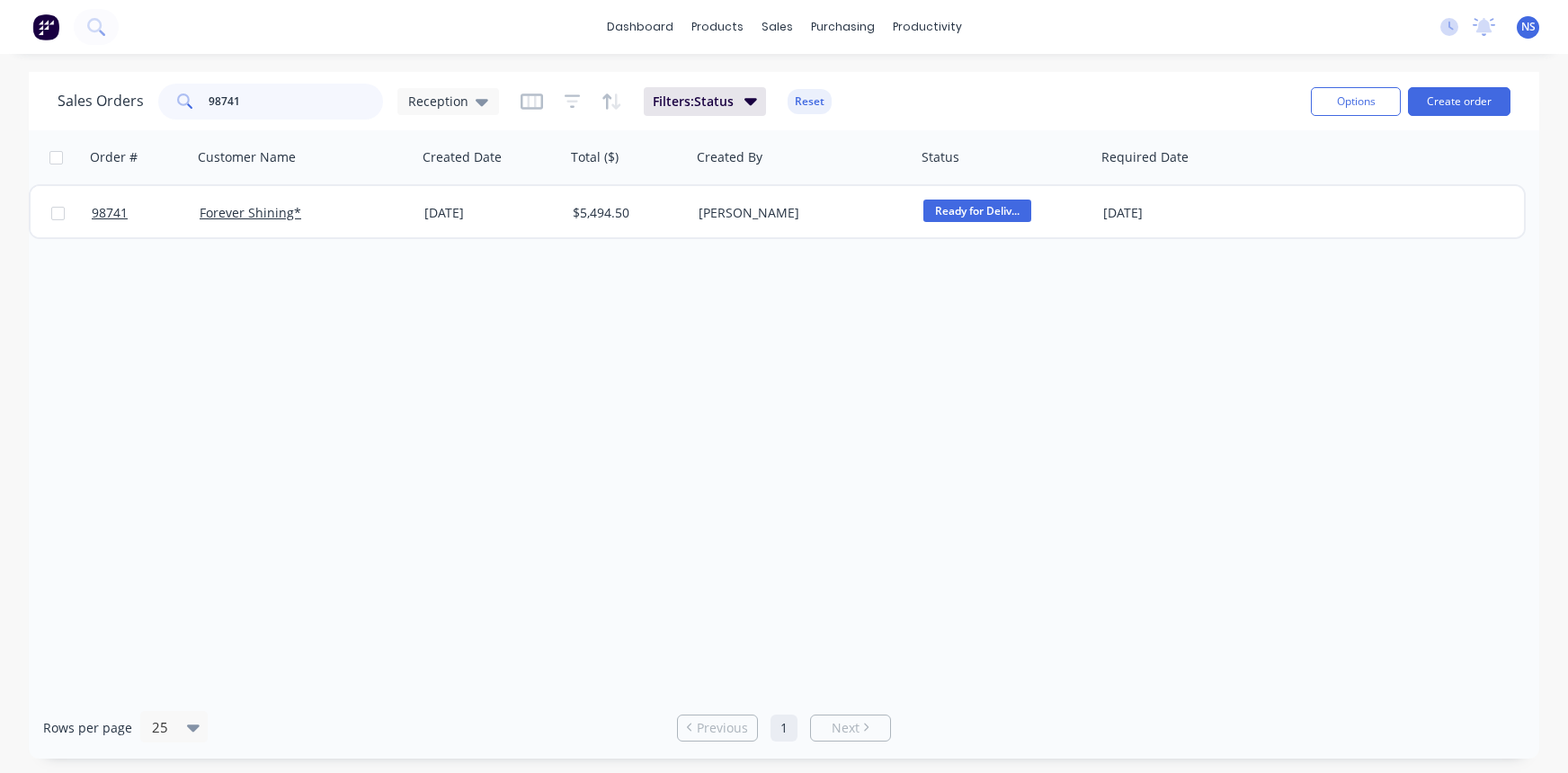
click at [295, 101] on input "98741" at bounding box center [296, 101] width 176 height 36
type input "98835"
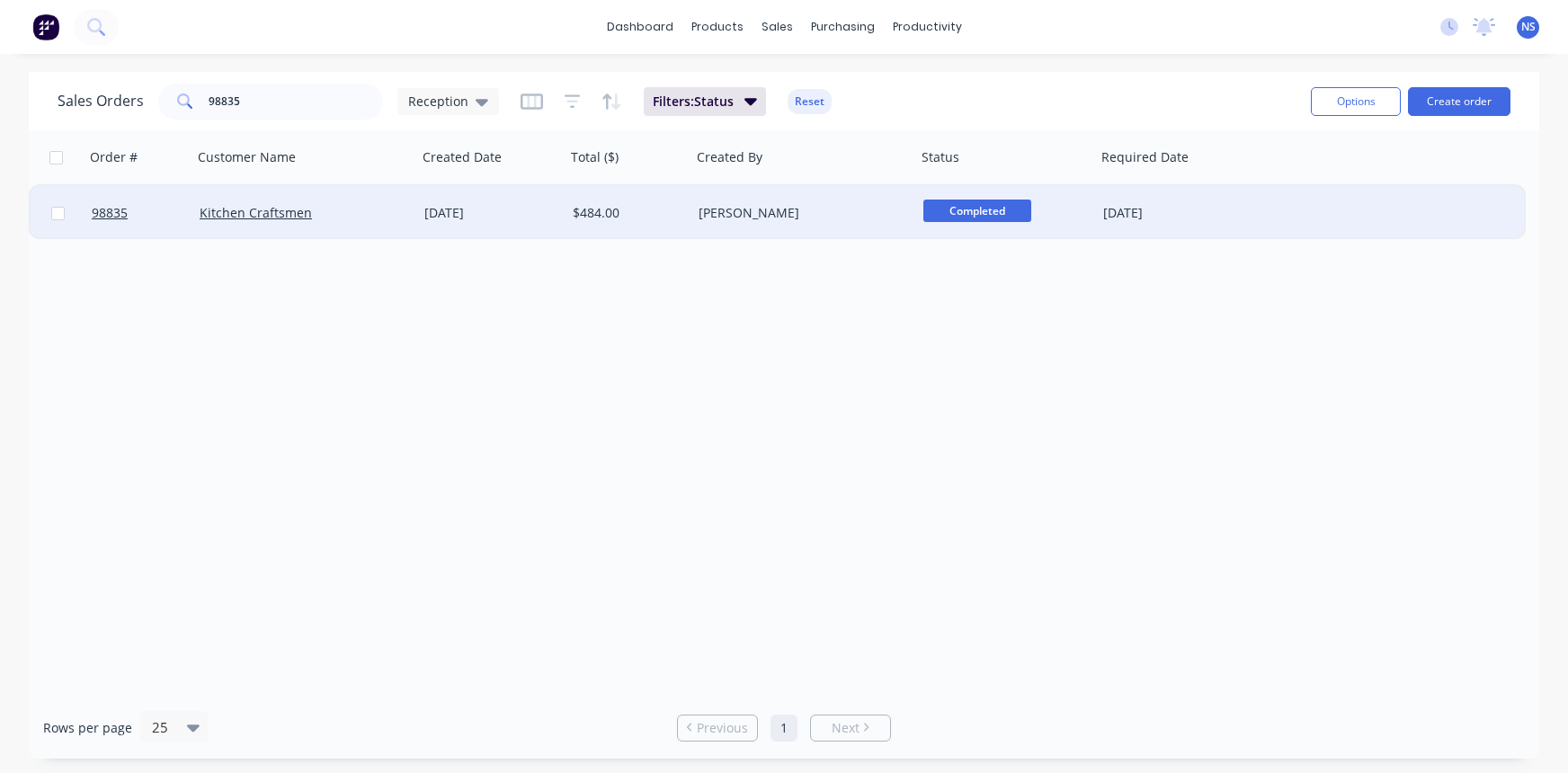
click at [371, 213] on div "Kitchen Craftsmen" at bounding box center [299, 212] width 200 height 18
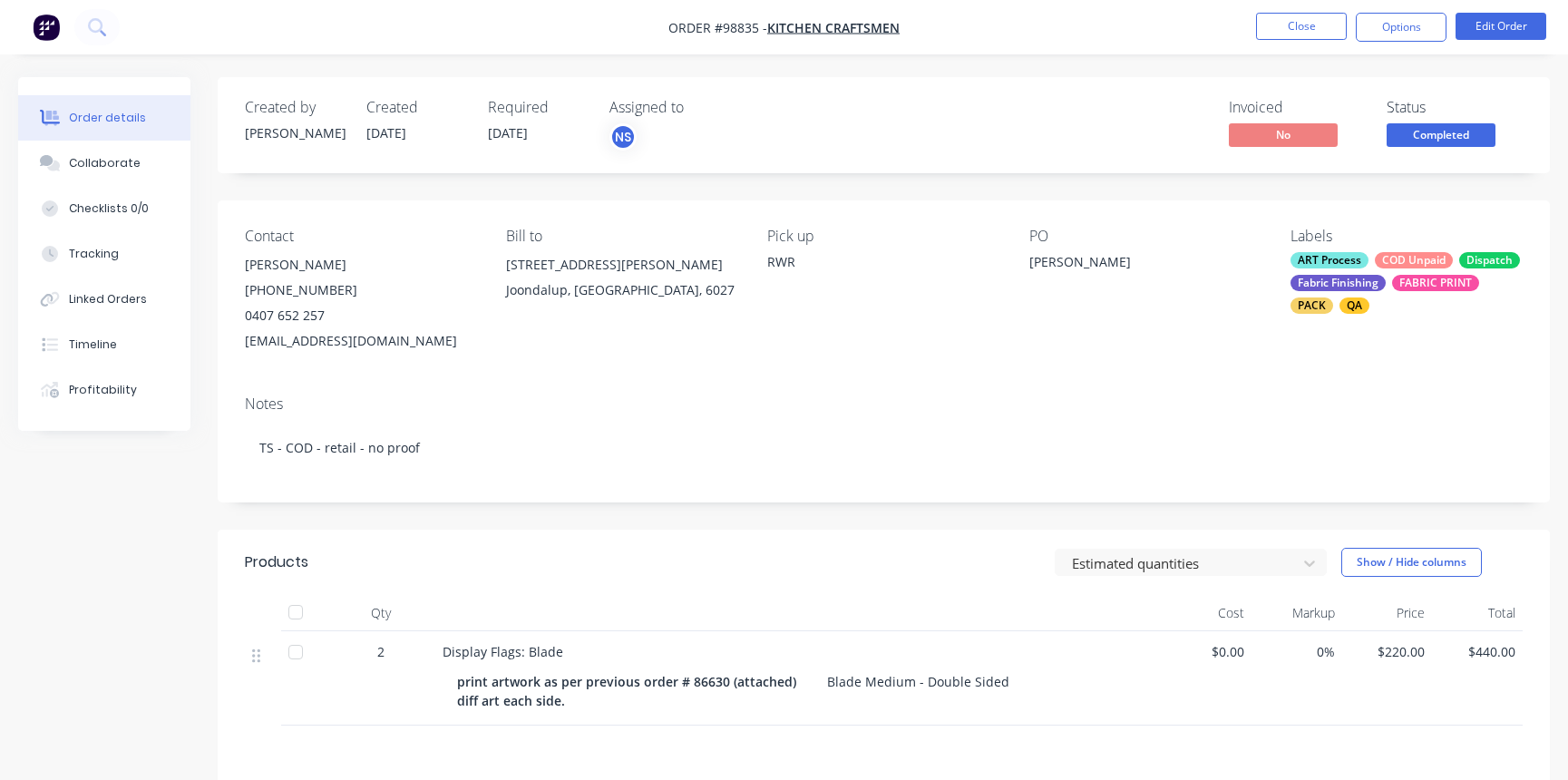
click at [1368, 268] on div "ART Process COD Unpaid Dispatch Fabric Finishing FABRIC PRINT PACK QA" at bounding box center [1406, 282] width 232 height 61
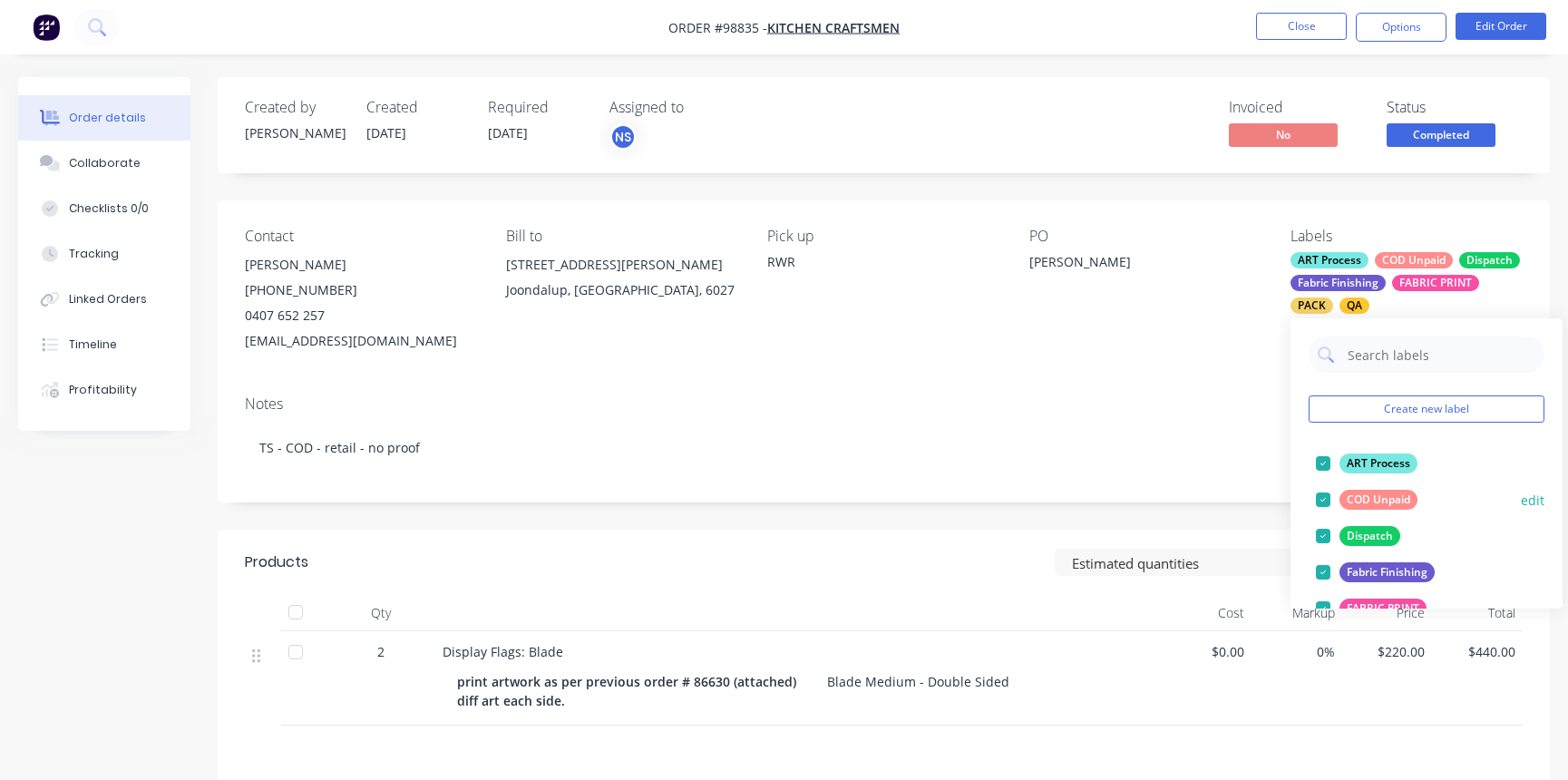
click at [1324, 499] on div at bounding box center [1323, 499] width 36 height 36
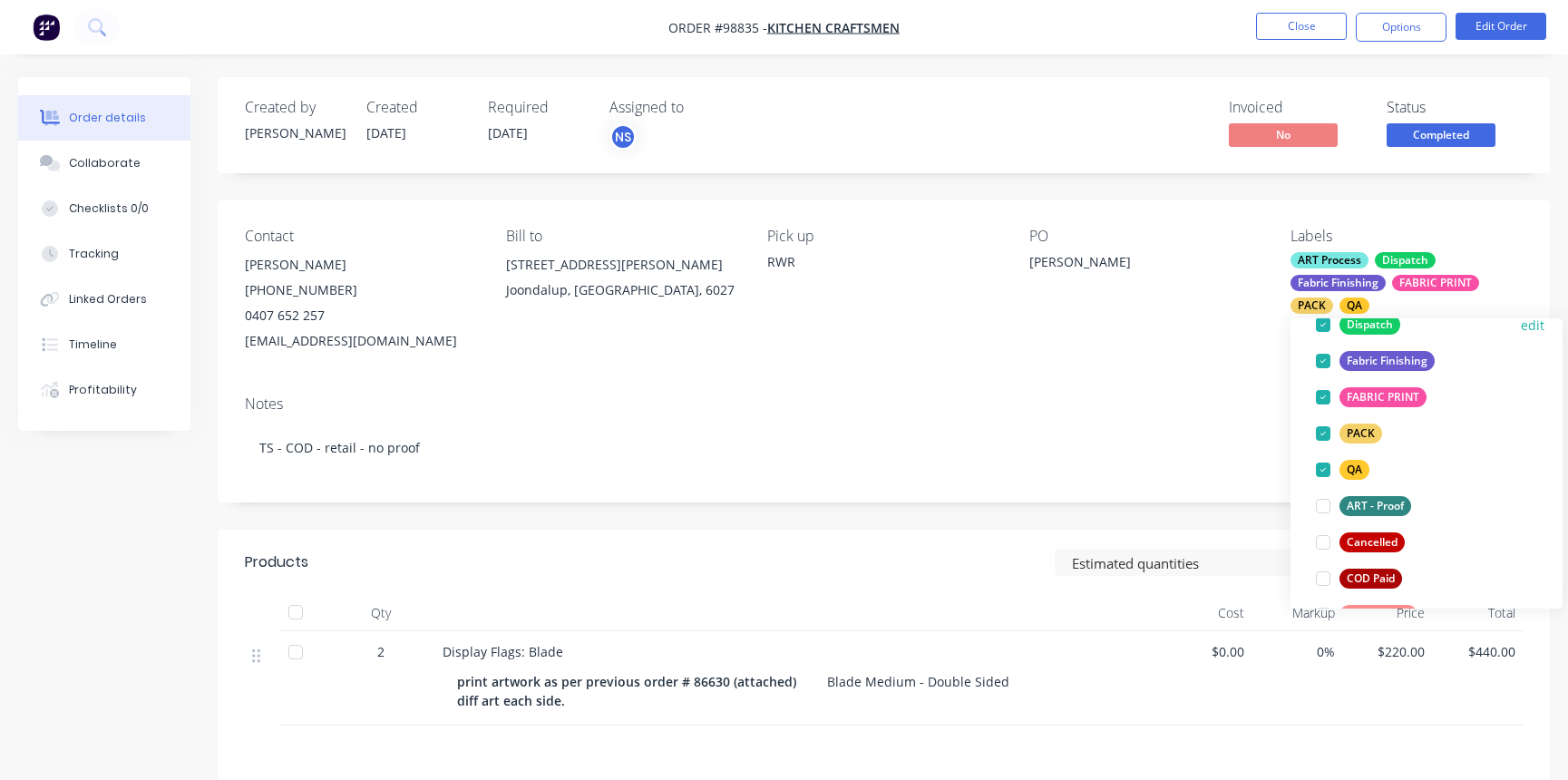
scroll to position [186, 0]
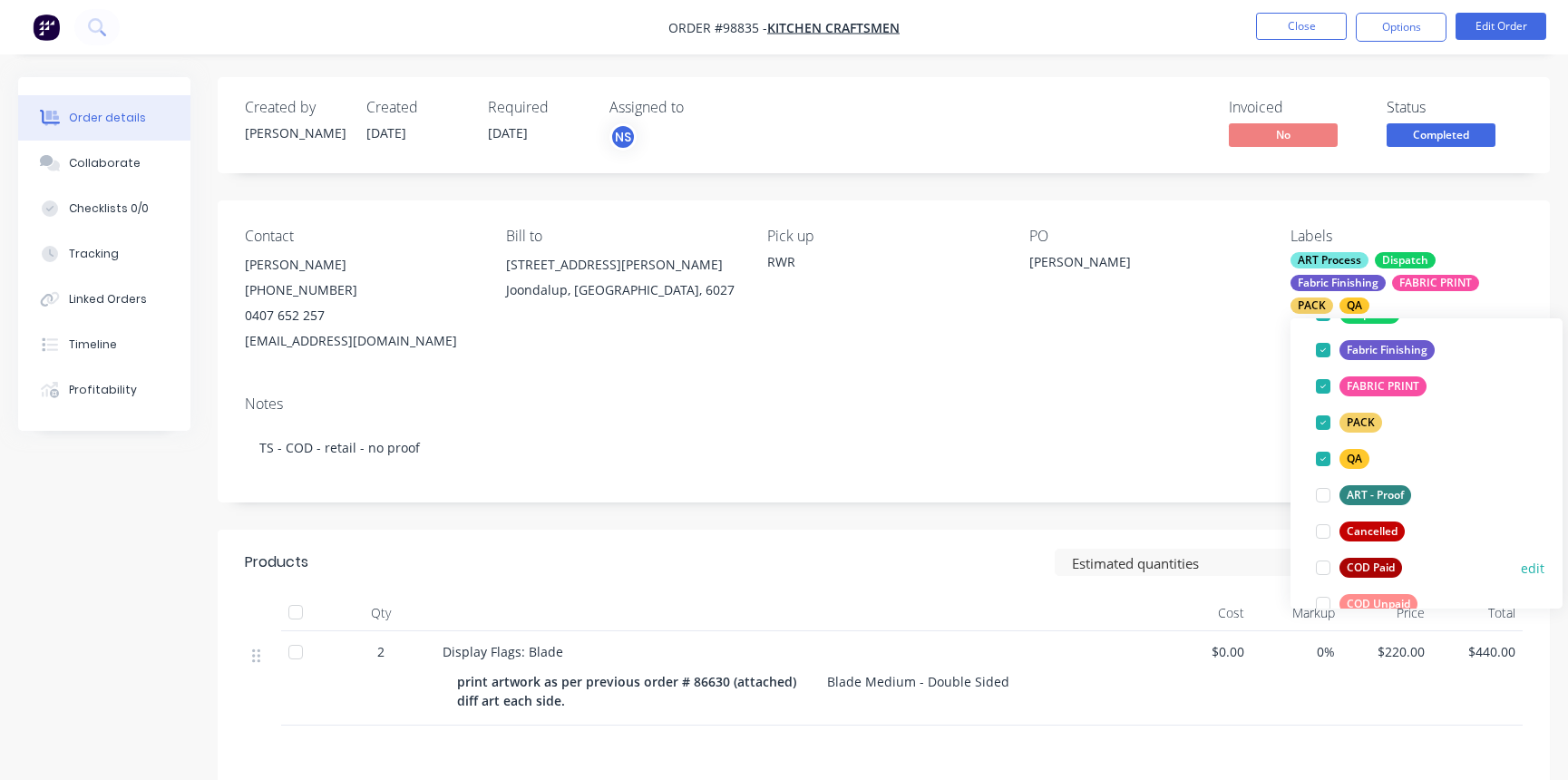
click at [1325, 573] on div at bounding box center [1323, 567] width 36 height 36
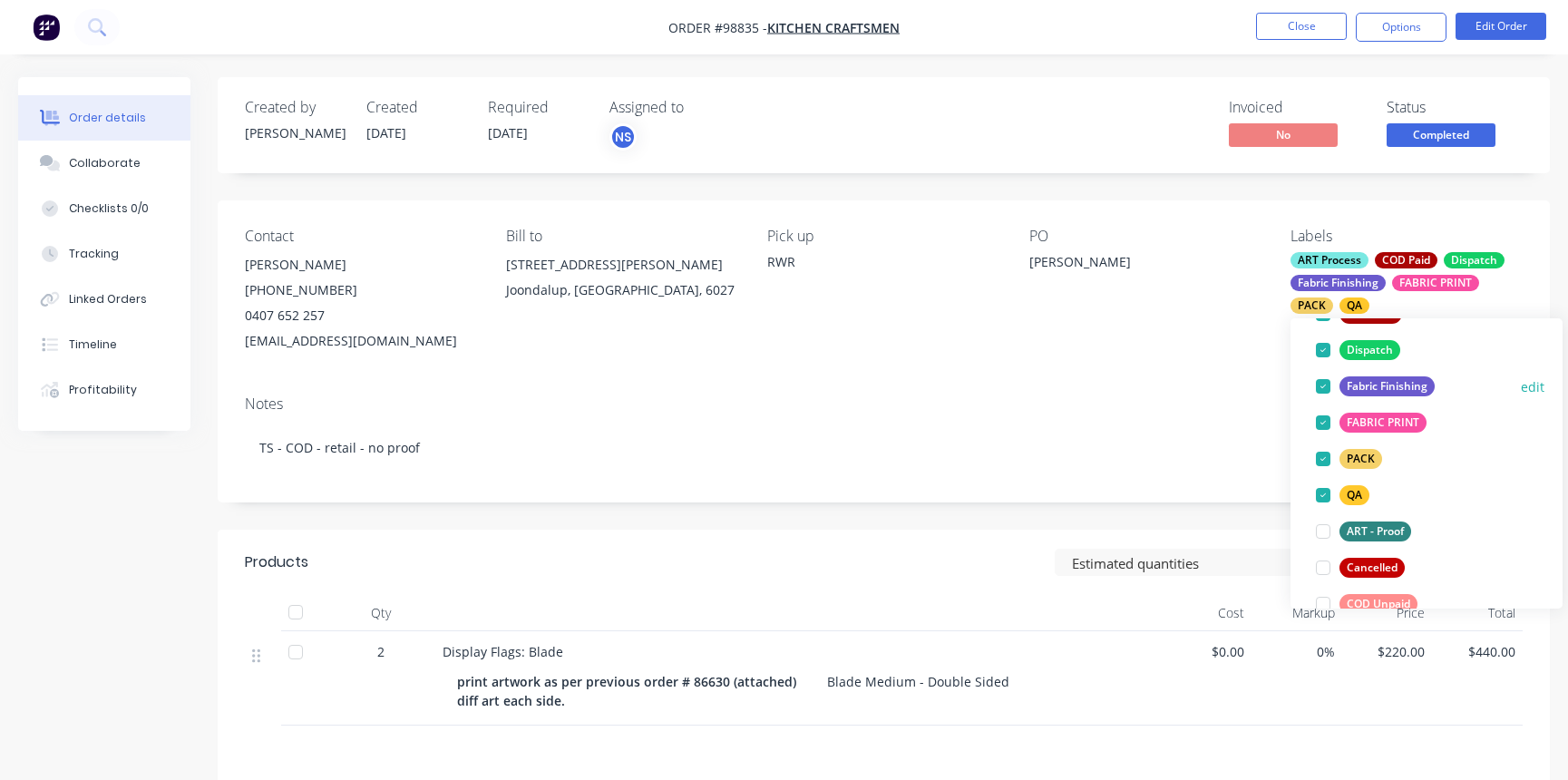
scroll to position [0, 0]
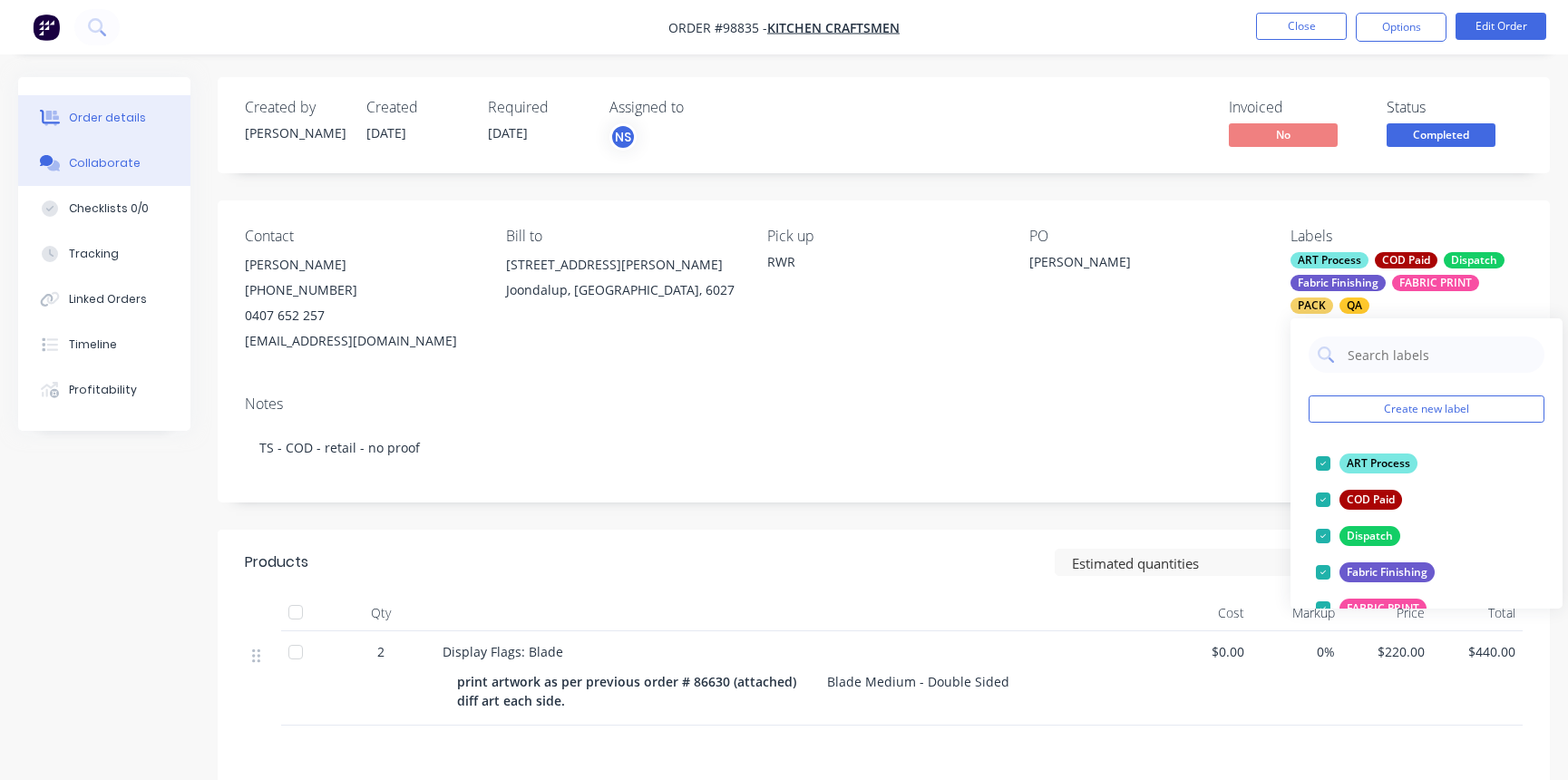
click at [126, 165] on div "Collaborate" at bounding box center [105, 163] width 72 height 17
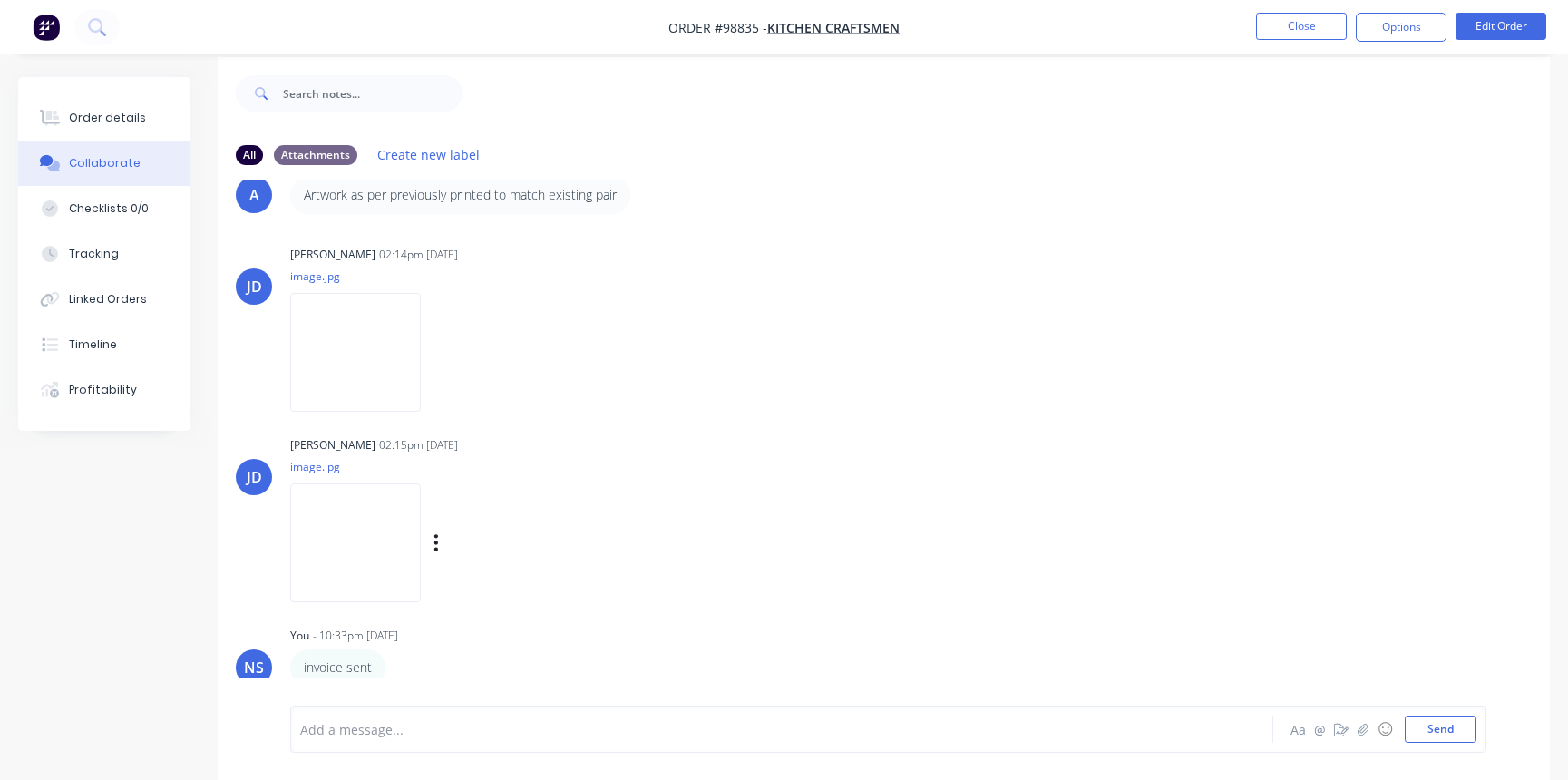
scroll to position [27, 0]
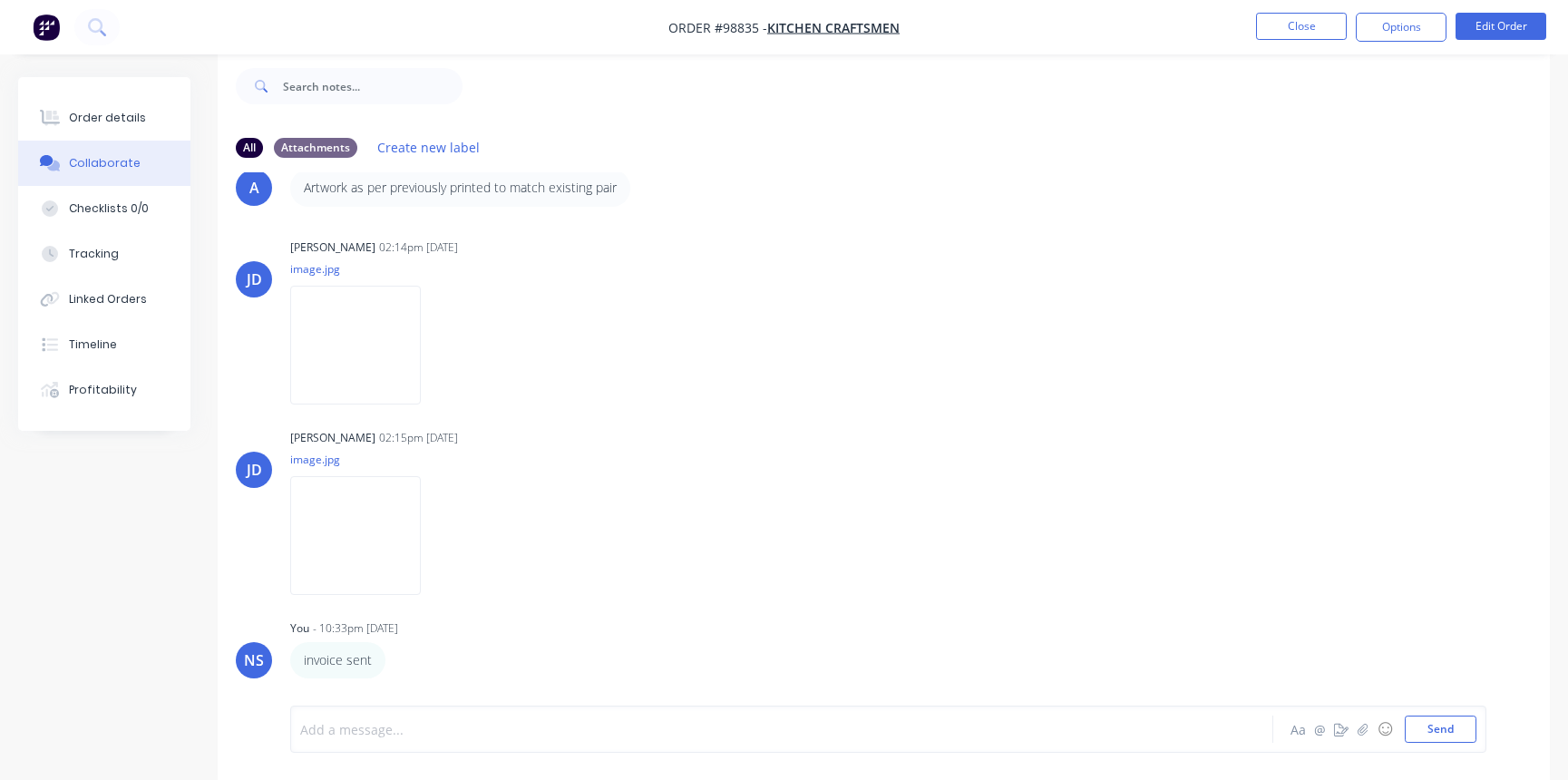
click at [417, 727] on div at bounding box center [741, 729] width 881 height 19
click at [98, 111] on div "Order details" at bounding box center [107, 118] width 77 height 17
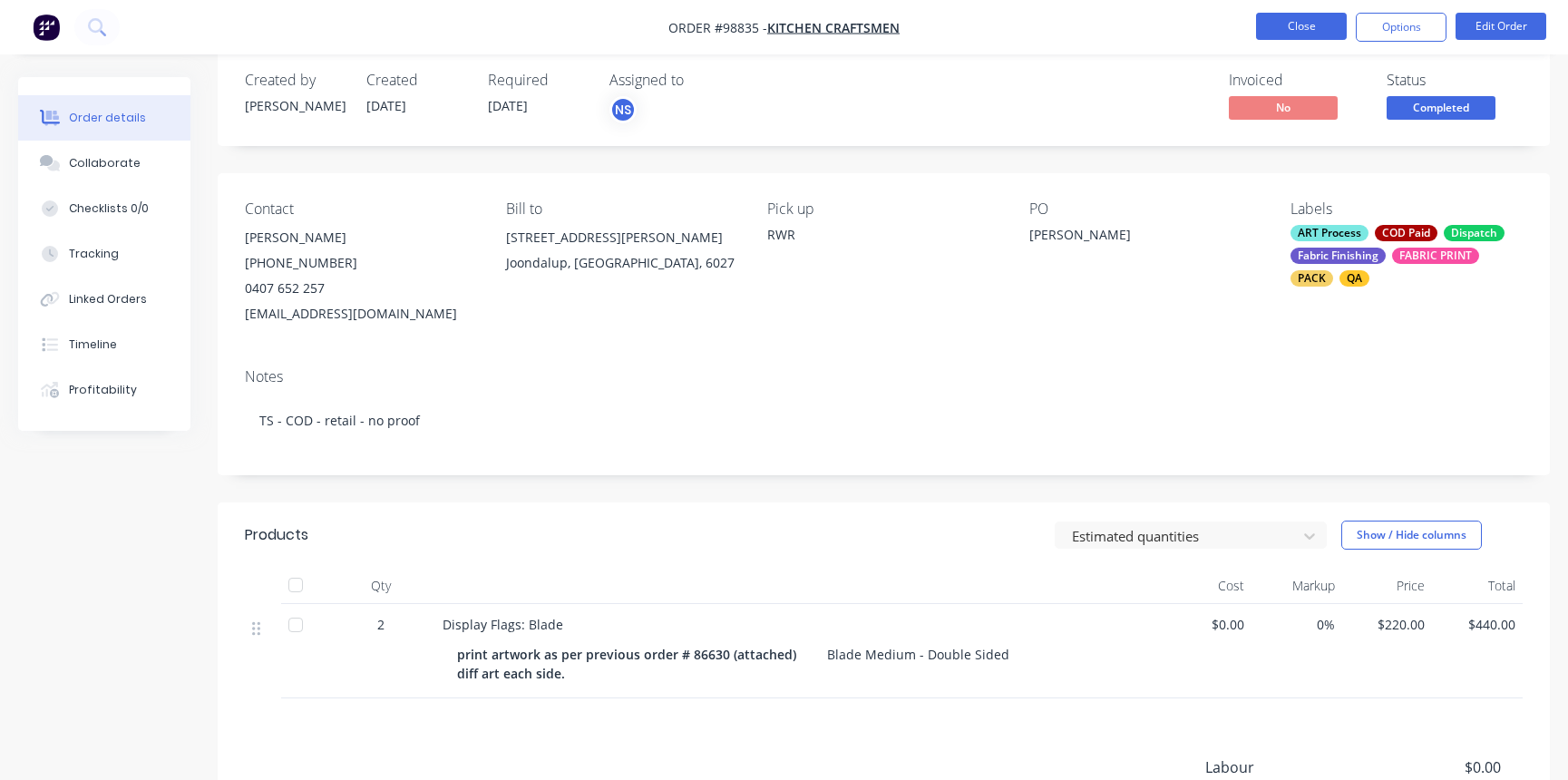
click at [1296, 20] on button "Close" at bounding box center [1301, 26] width 91 height 27
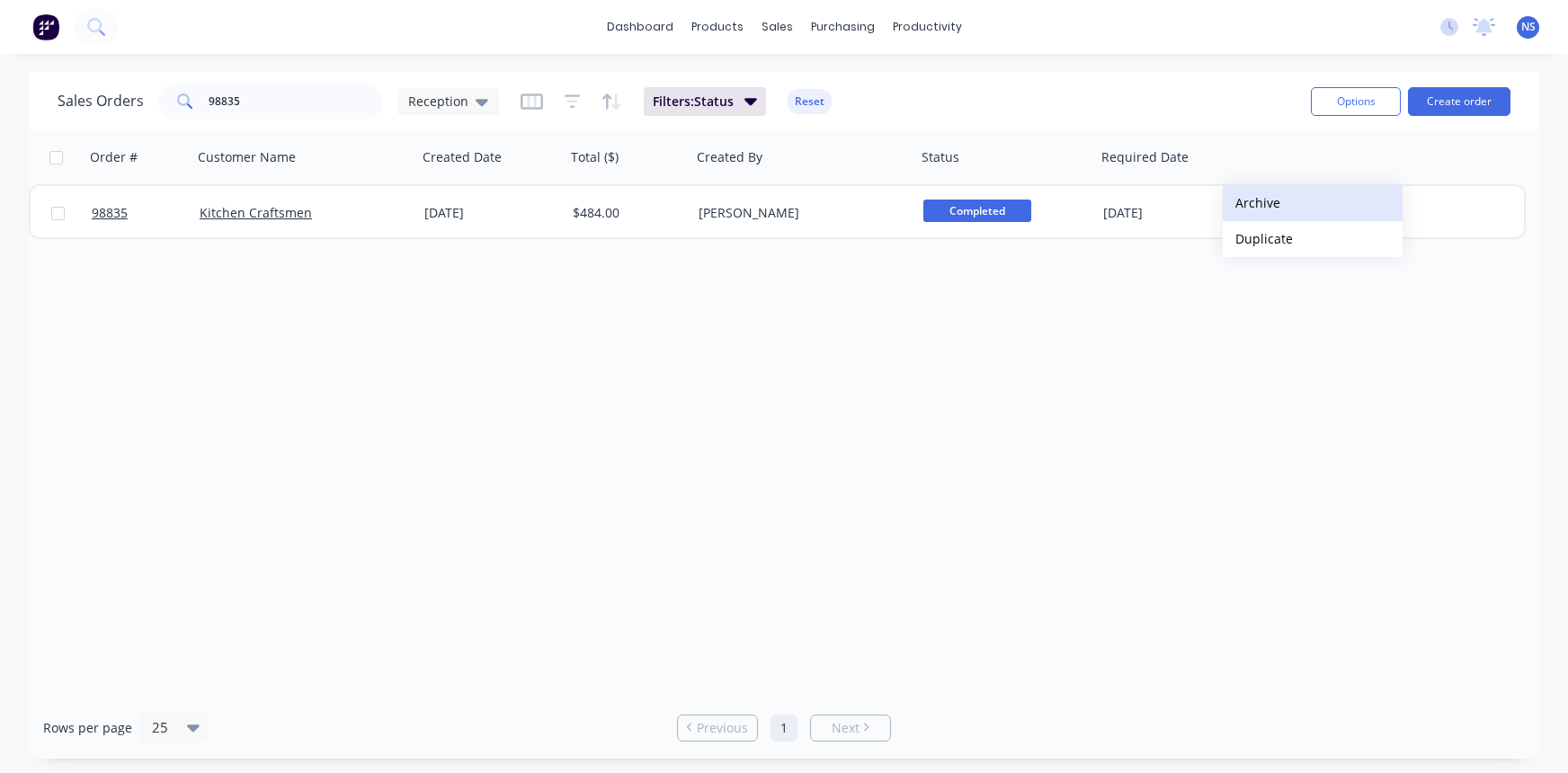
click at [1267, 203] on button "Archive" at bounding box center [1312, 203] width 180 height 36
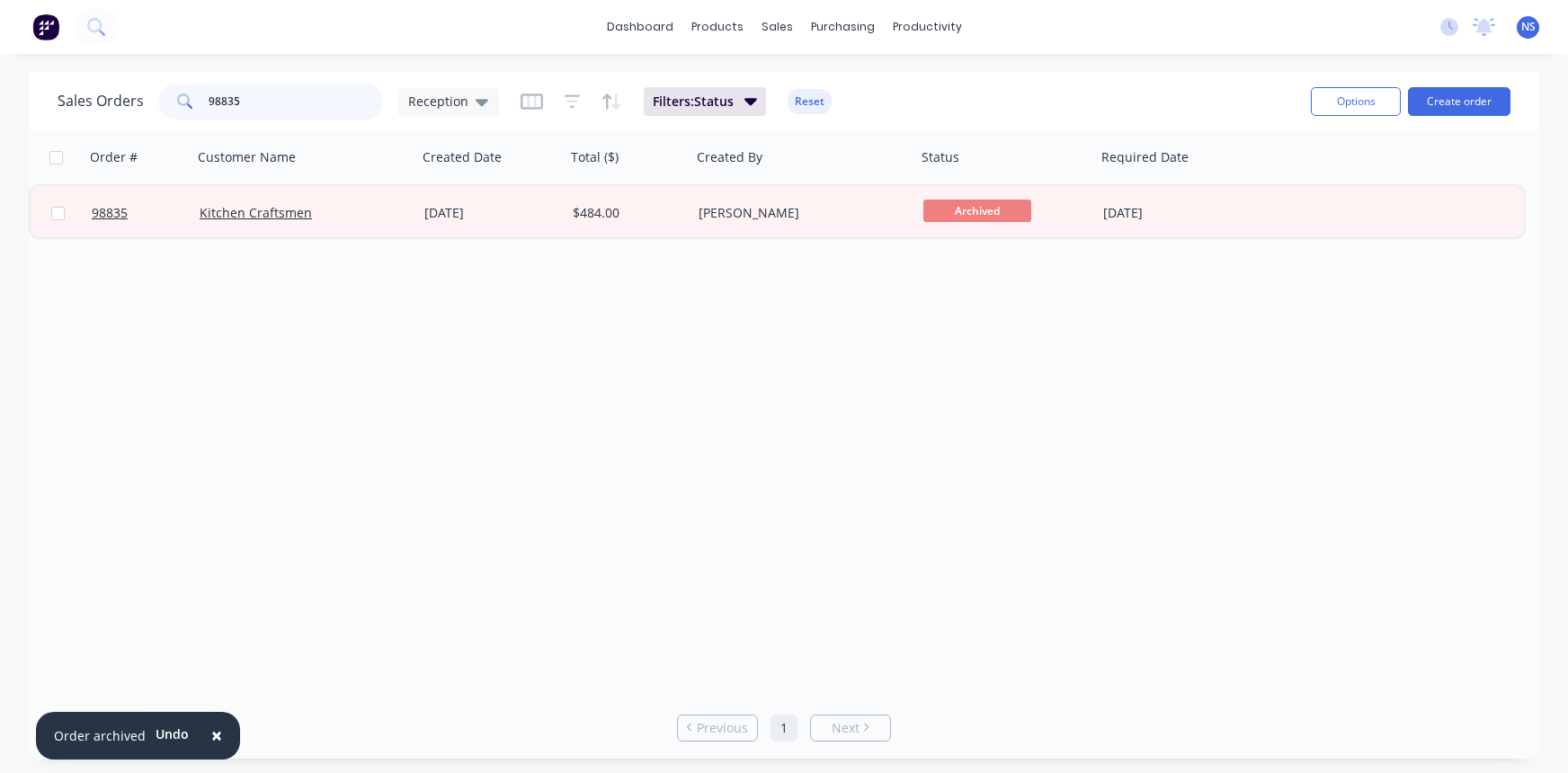
click at [291, 99] on input "98835" at bounding box center [296, 101] width 176 height 36
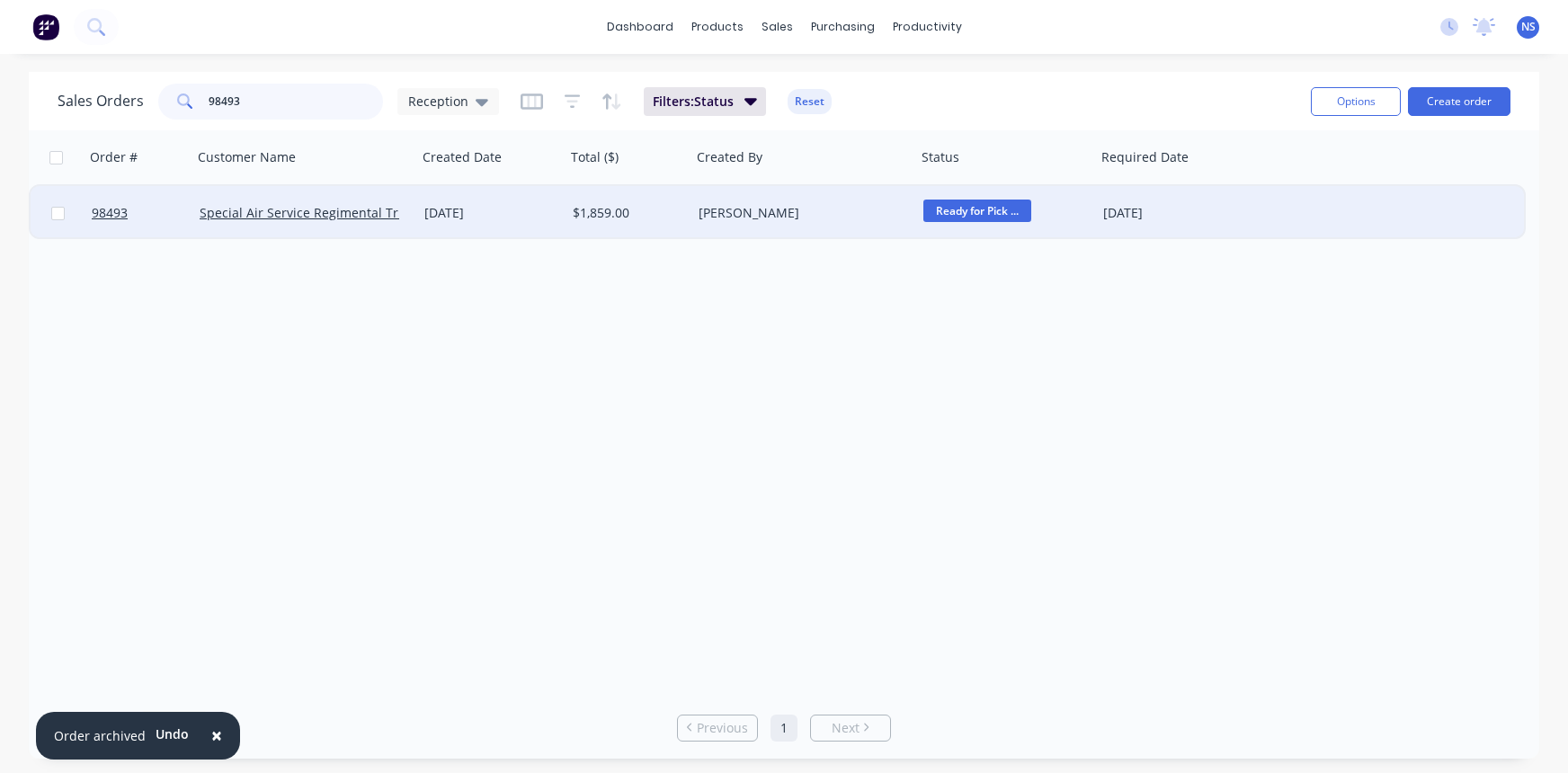
type input "98493"
click at [857, 221] on div "[PERSON_NAME]" at bounding box center [798, 212] width 200 height 18
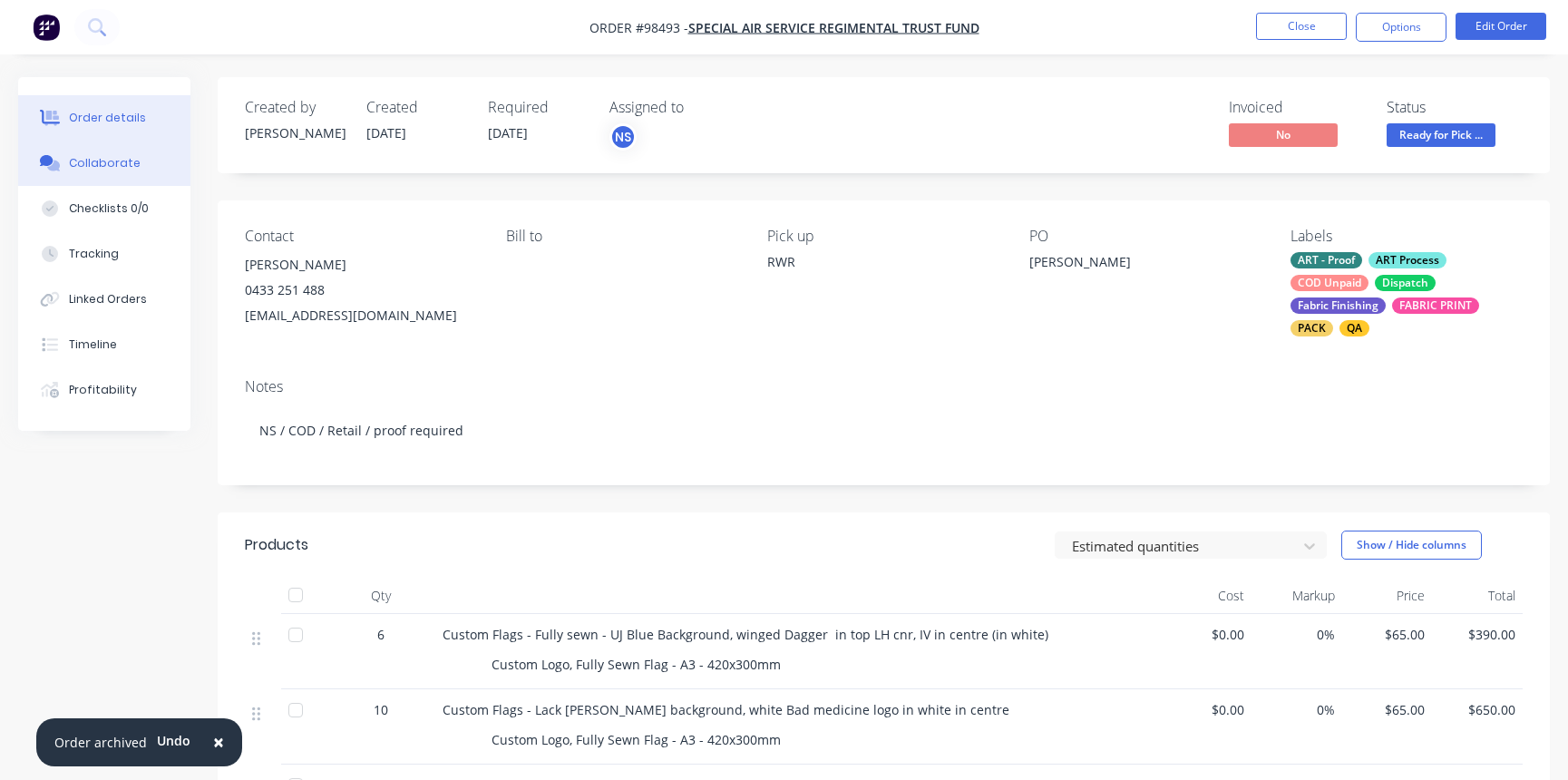
click at [106, 160] on div "Collaborate" at bounding box center [105, 163] width 72 height 17
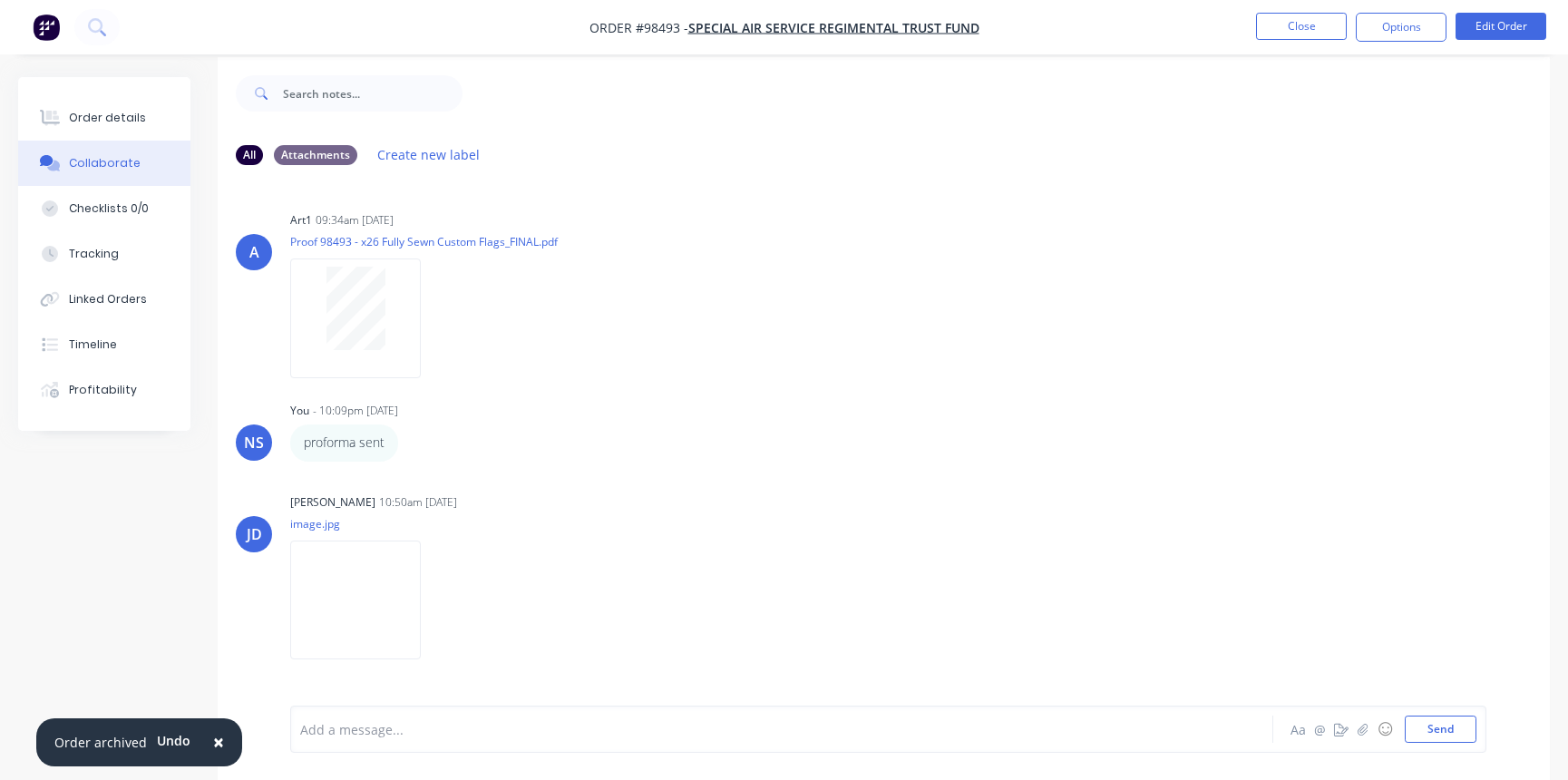
scroll to position [27, 0]
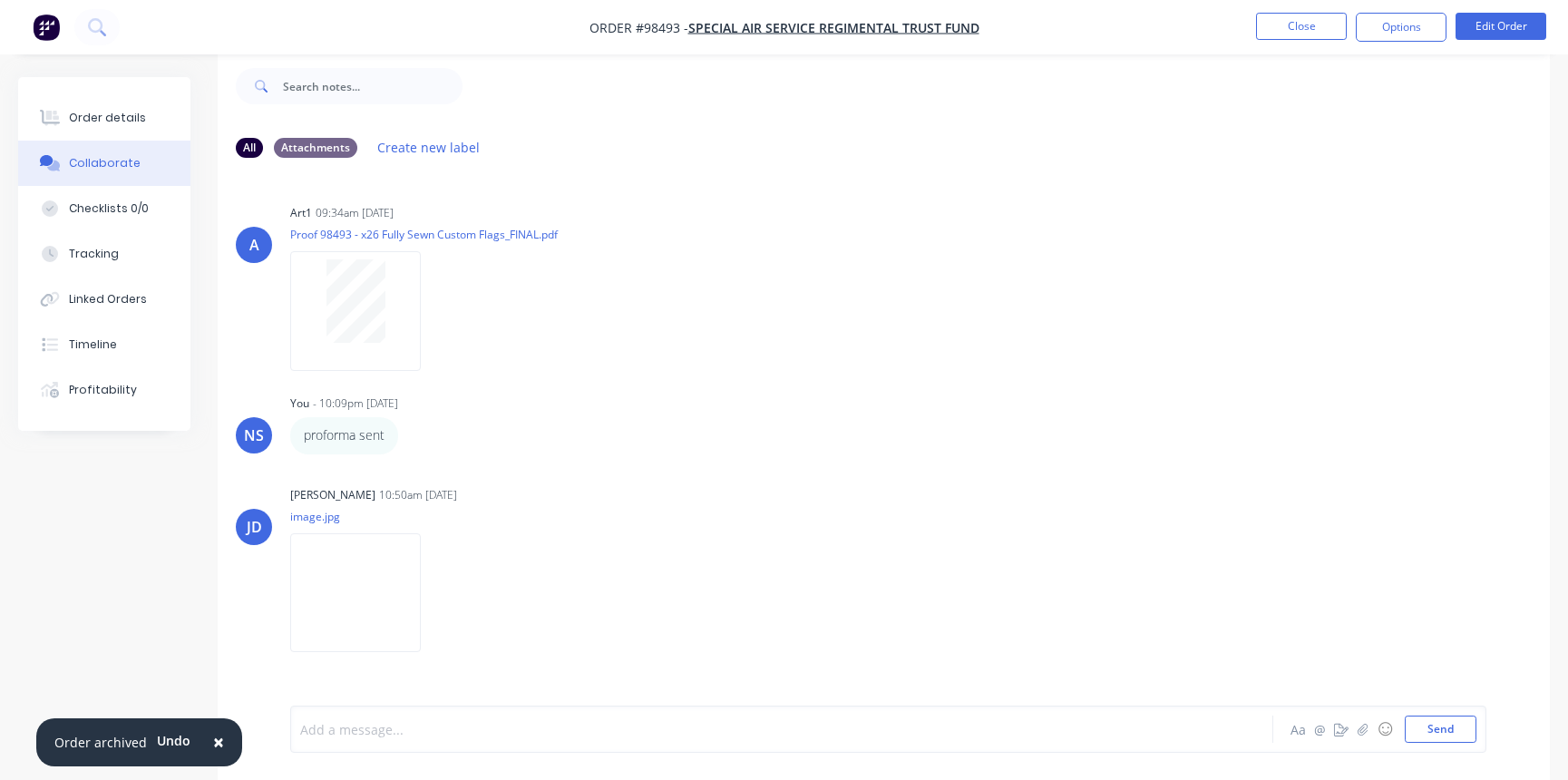
click at [409, 731] on div at bounding box center [741, 729] width 881 height 19
click at [1437, 730] on button "Send" at bounding box center [1440, 729] width 72 height 27
click at [103, 124] on div "Order details" at bounding box center [107, 118] width 77 height 17
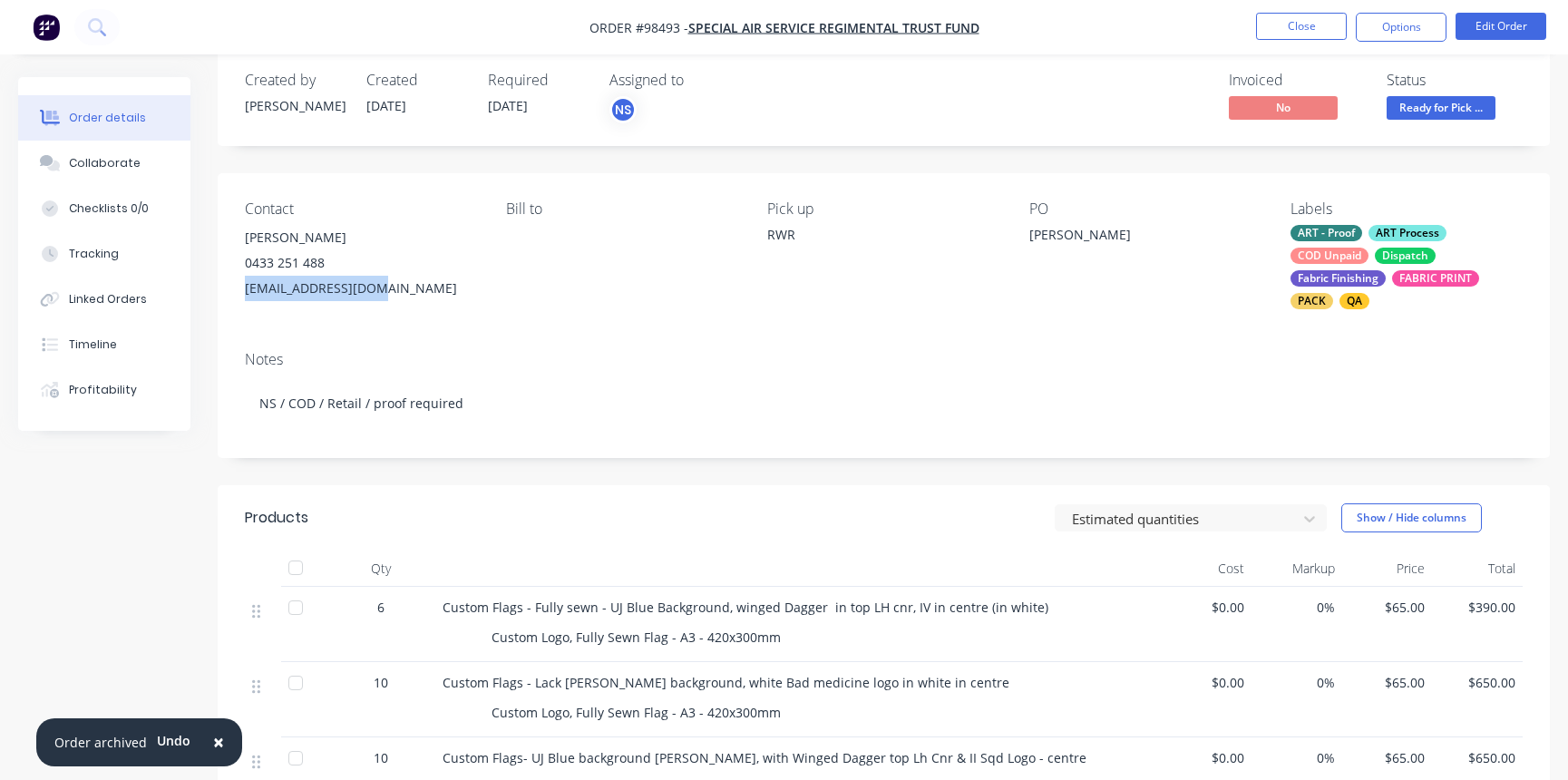
drag, startPoint x: 241, startPoint y: 287, endPoint x: 376, endPoint y: 289, distance: 135.0
click at [378, 288] on div "Contact [PERSON_NAME] [PHONE_NUMBER] [EMAIL_ADDRESS][DOMAIN_NAME] Bill to Pick …" at bounding box center [883, 255] width 1332 height 164
copy div "[EMAIL_ADDRESS][DOMAIN_NAME]"
click at [1307, 27] on button "Close" at bounding box center [1301, 26] width 91 height 27
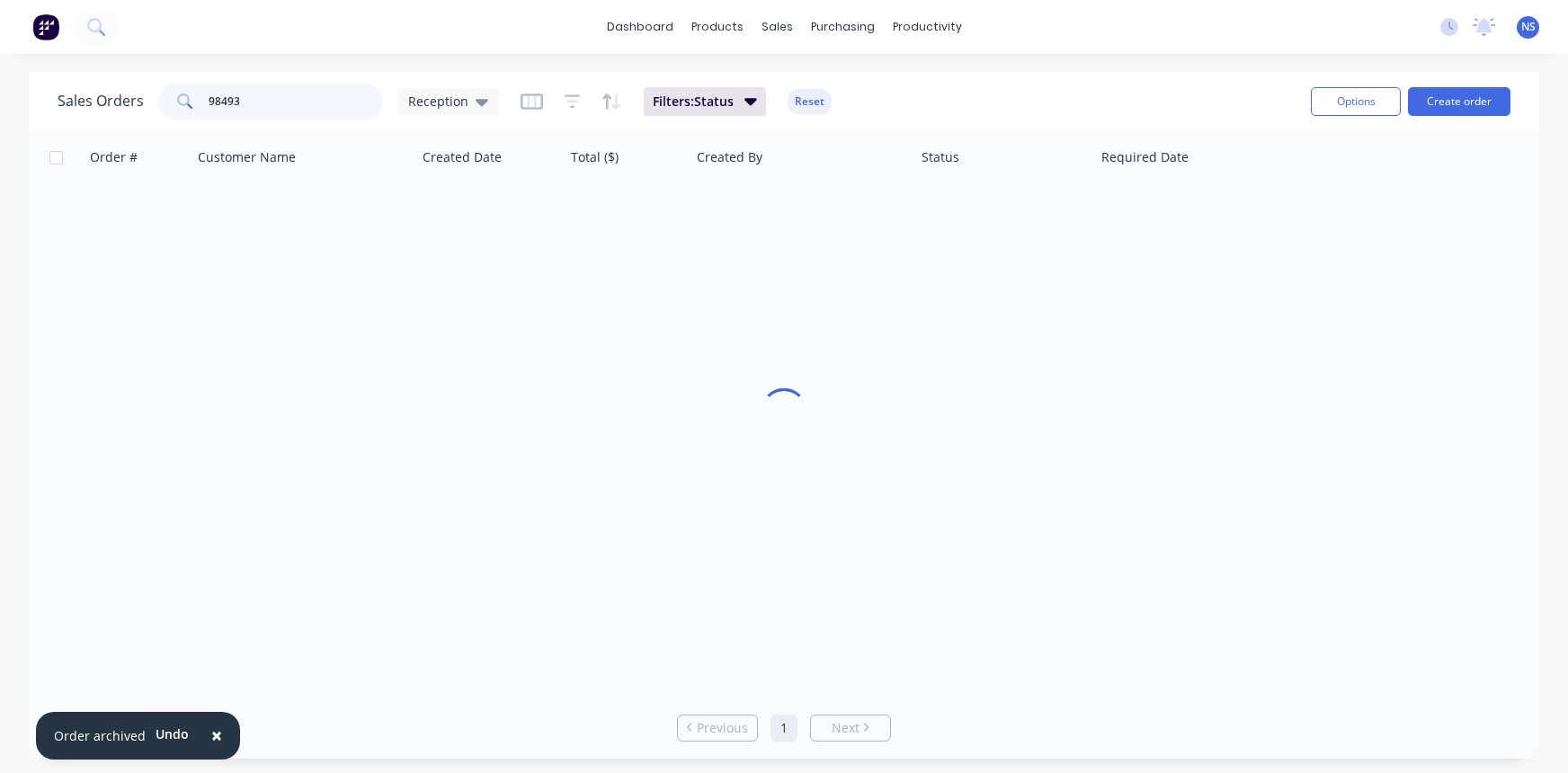
drag, startPoint x: 284, startPoint y: 100, endPoint x: 151, endPoint y: 78, distance: 134.8
click at [151, 79] on div "Sales Orders 98493 Reception Filters: Status Reset" at bounding box center [677, 101] width 1239 height 44
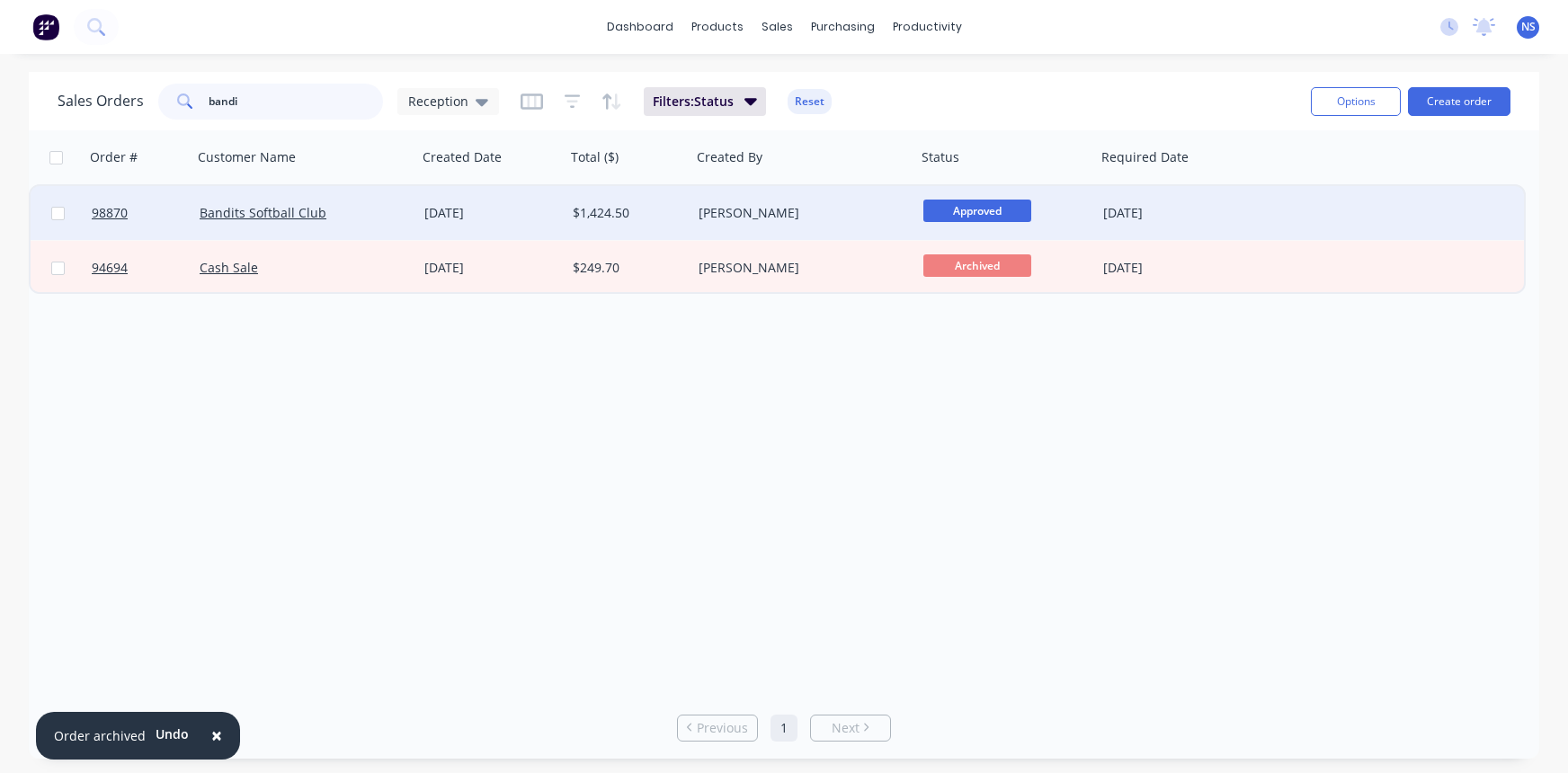
type input "bandi"
click at [368, 208] on div "Bandits Softball Club" at bounding box center [299, 212] width 200 height 18
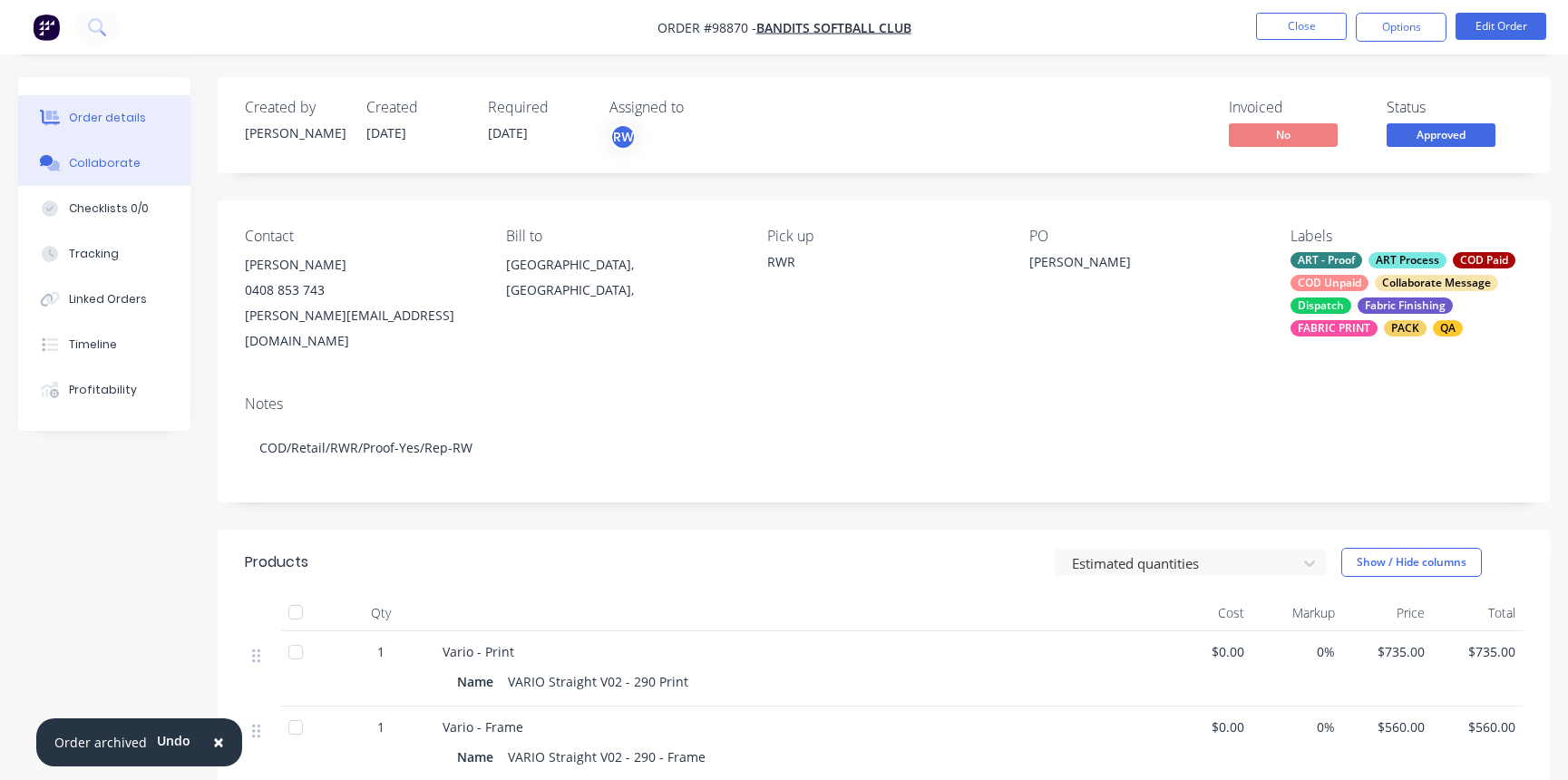
click at [112, 165] on div "Collaborate" at bounding box center [105, 163] width 72 height 17
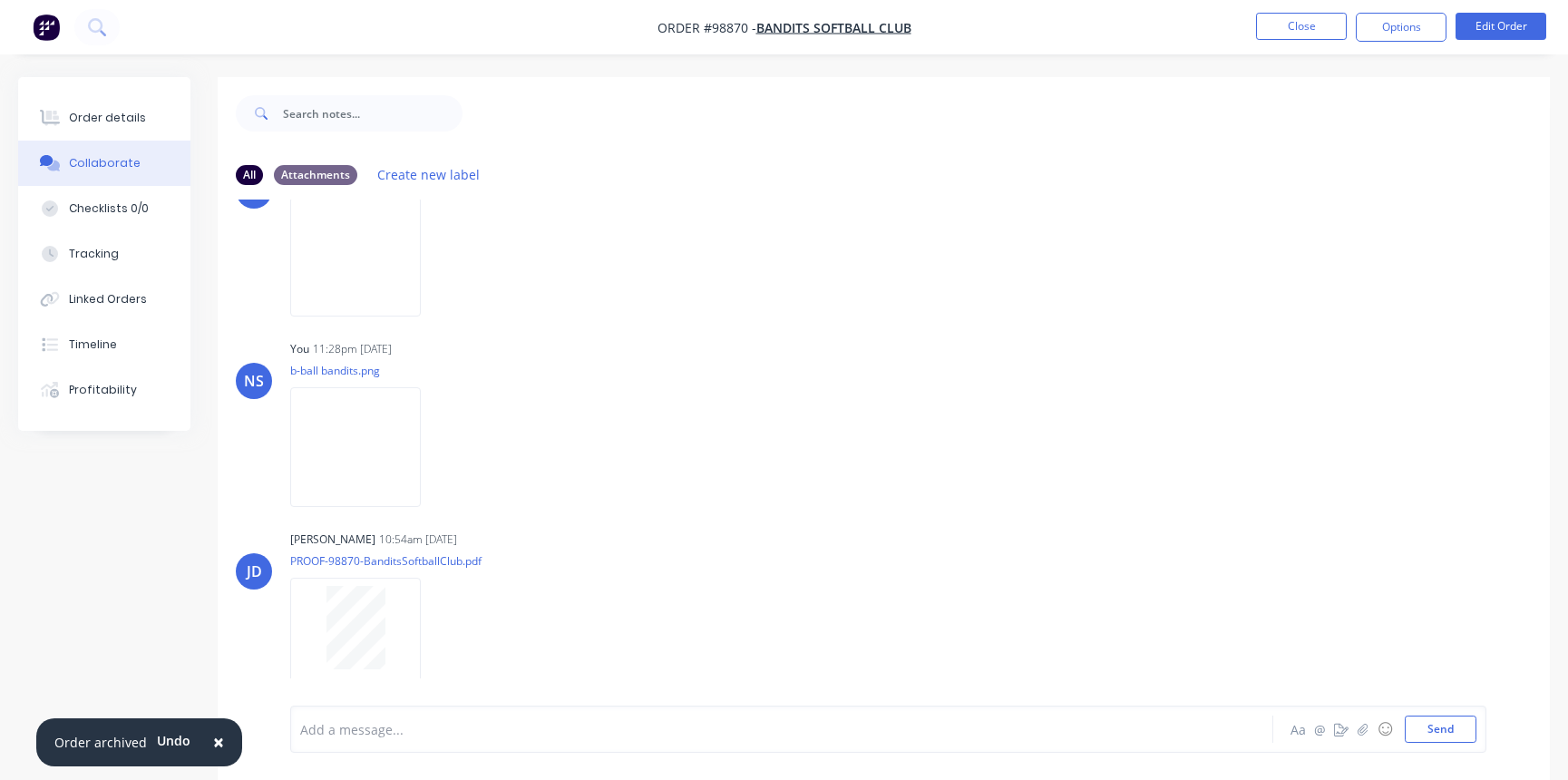
scroll to position [27, 0]
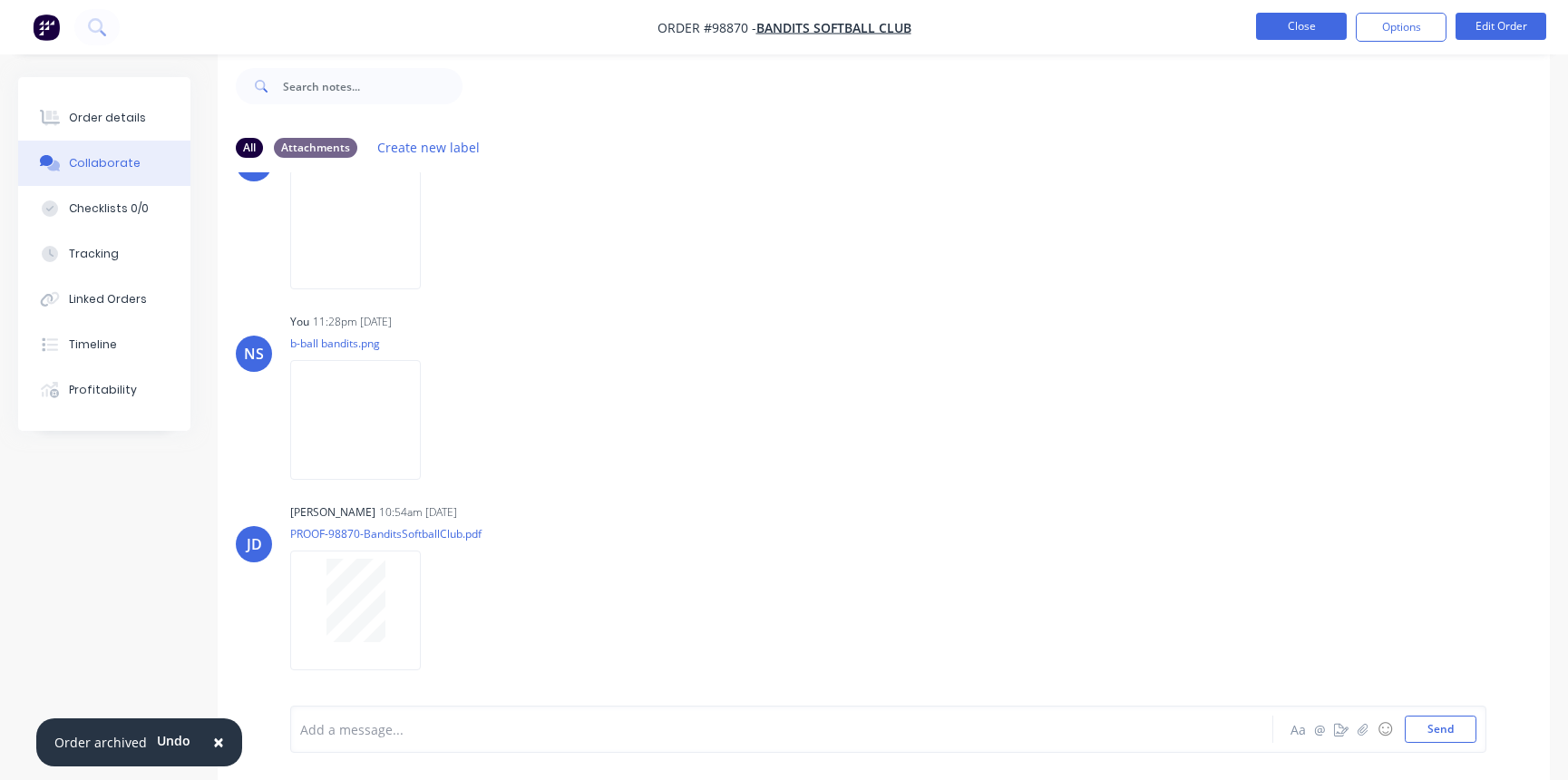
click at [1289, 27] on button "Close" at bounding box center [1301, 26] width 91 height 27
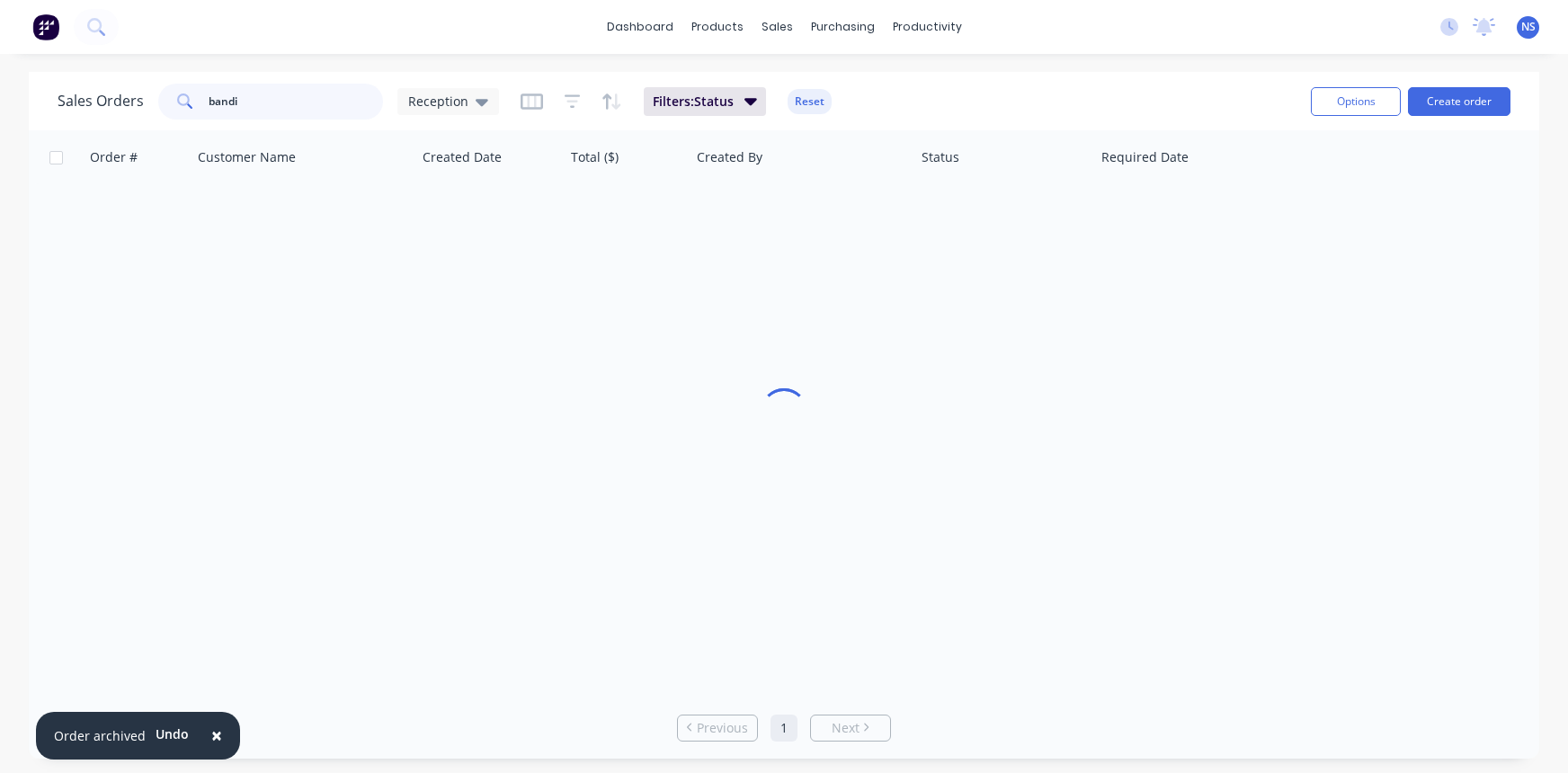
drag, startPoint x: 268, startPoint y: 106, endPoint x: 193, endPoint y: 92, distance: 76.3
click at [193, 92] on div "bandi" at bounding box center [270, 101] width 225 height 36
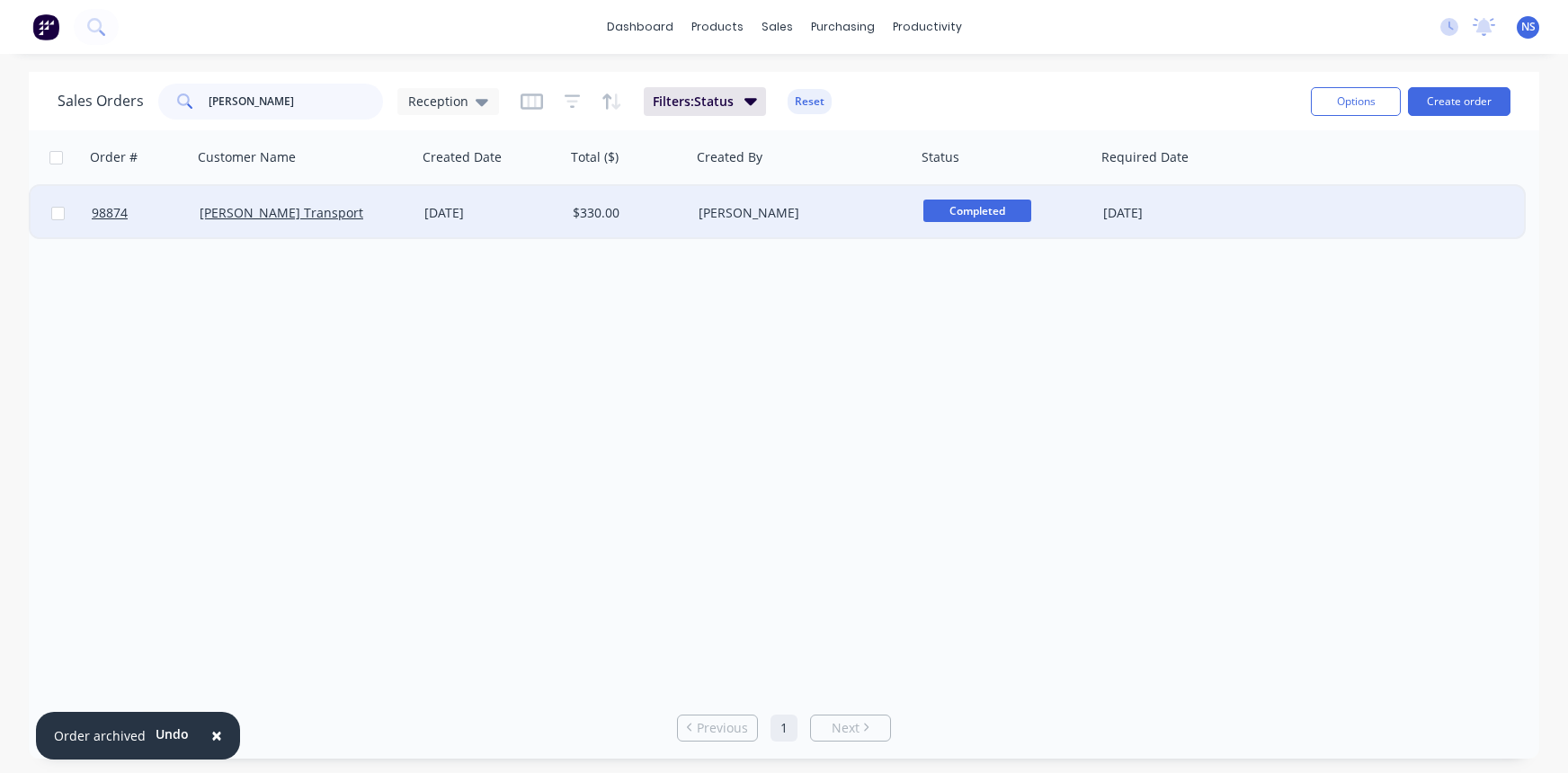
type input "[PERSON_NAME]"
click at [860, 229] on div "[PERSON_NAME]" at bounding box center [803, 213] width 225 height 54
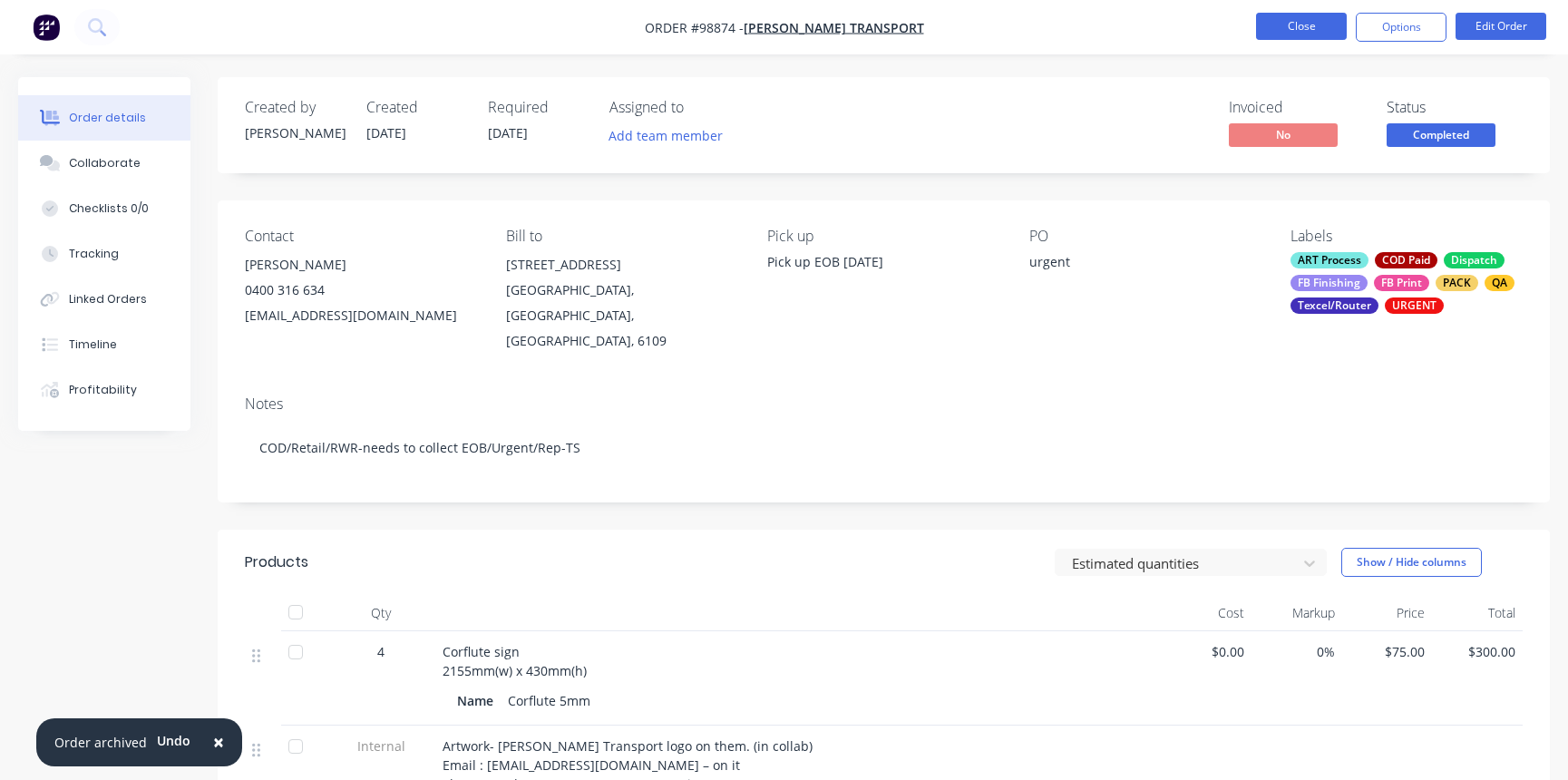
click at [1286, 24] on button "Close" at bounding box center [1301, 26] width 91 height 27
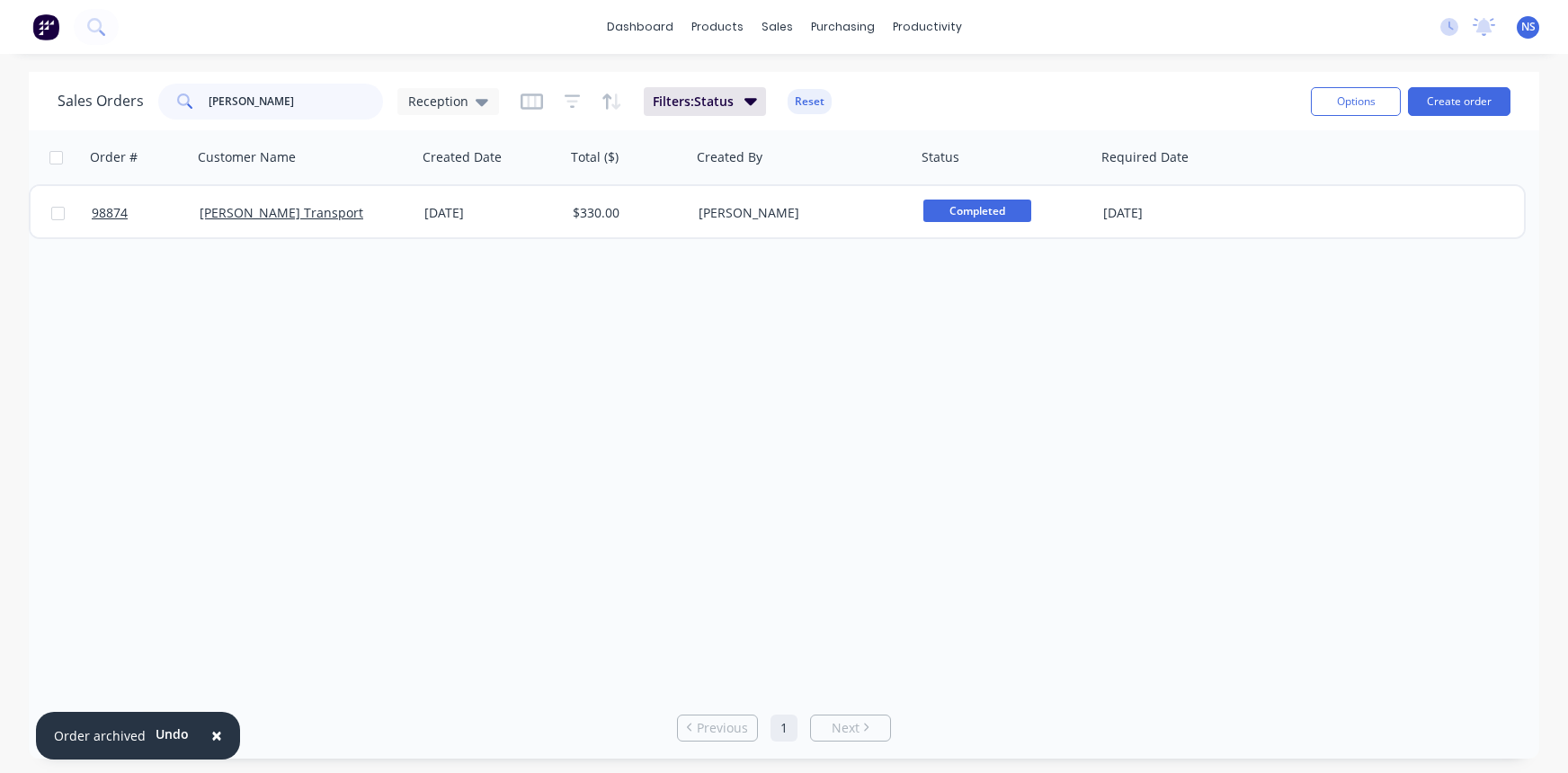
drag, startPoint x: 243, startPoint y: 97, endPoint x: 182, endPoint y: 98, distance: 61.0
click at [182, 98] on div "[PERSON_NAME]" at bounding box center [270, 101] width 225 height 36
click at [270, 91] on input "[PERSON_NAME]" at bounding box center [296, 101] width 176 height 36
drag, startPoint x: 281, startPoint y: 104, endPoint x: 196, endPoint y: 100, distance: 85.1
click at [196, 100] on div "[PERSON_NAME]" at bounding box center [270, 101] width 225 height 36
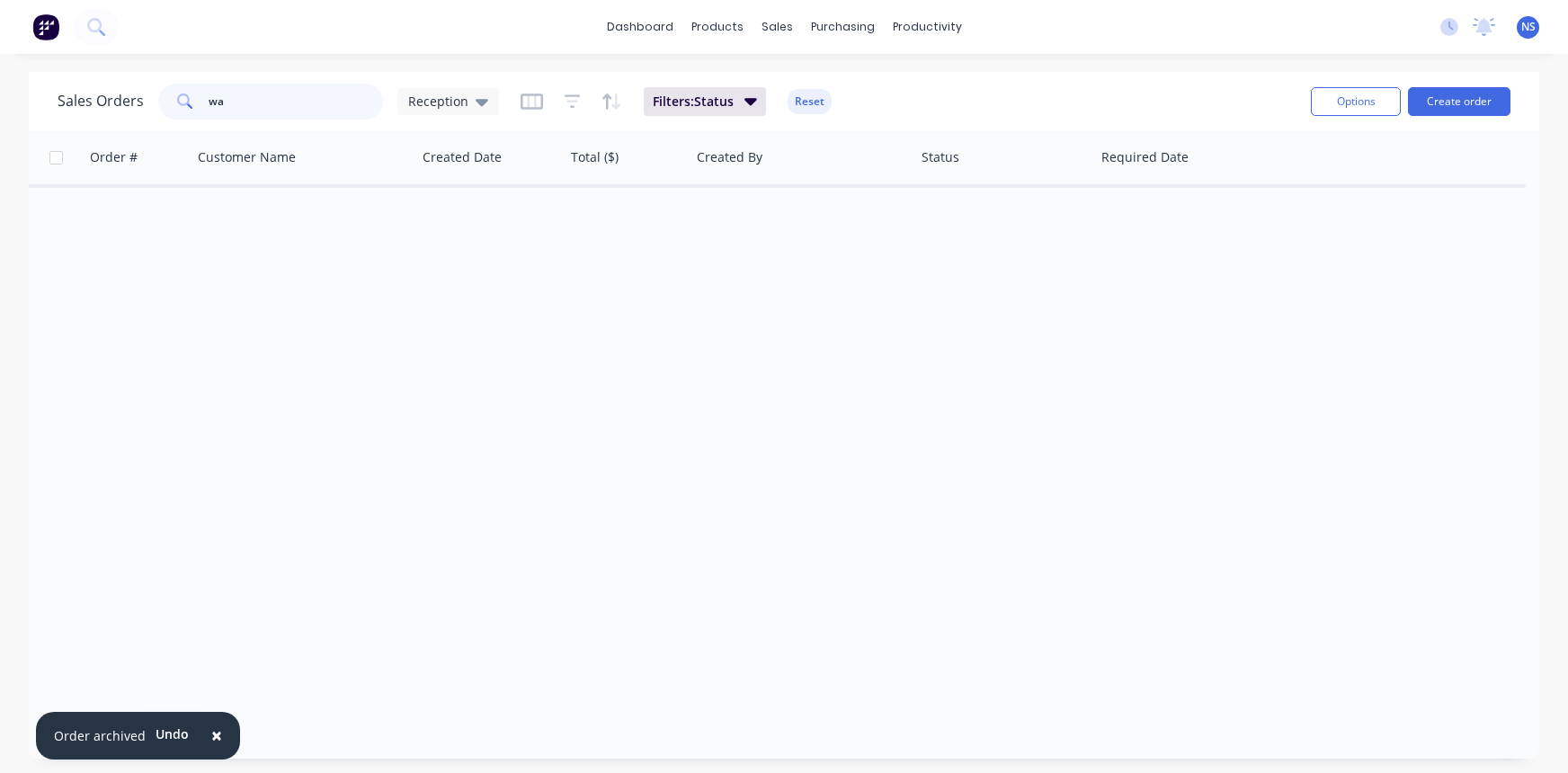
type input "w"
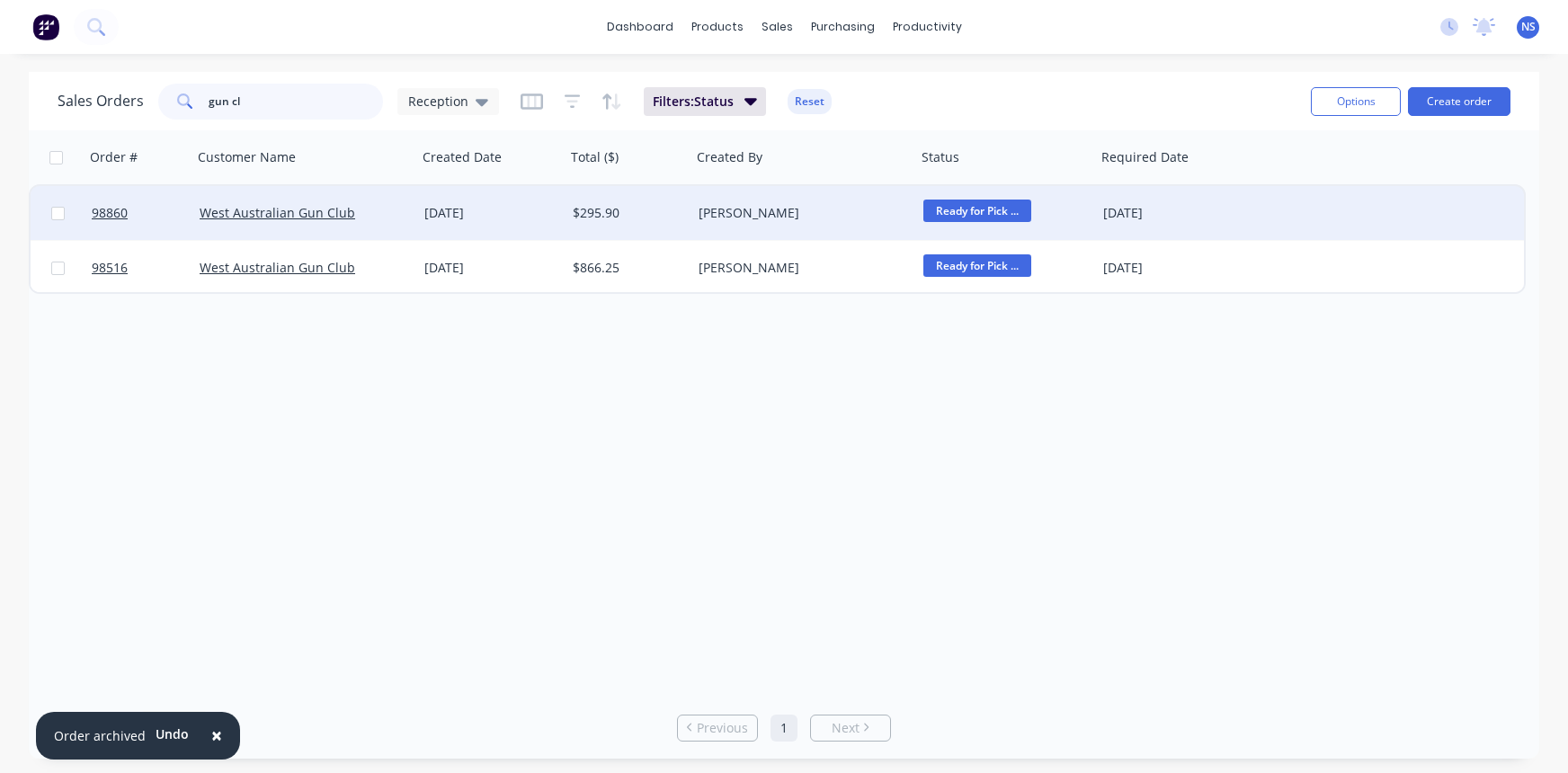
type input "gun cl"
click at [399, 208] on div "West Australian Gun Club" at bounding box center [305, 212] width 210 height 18
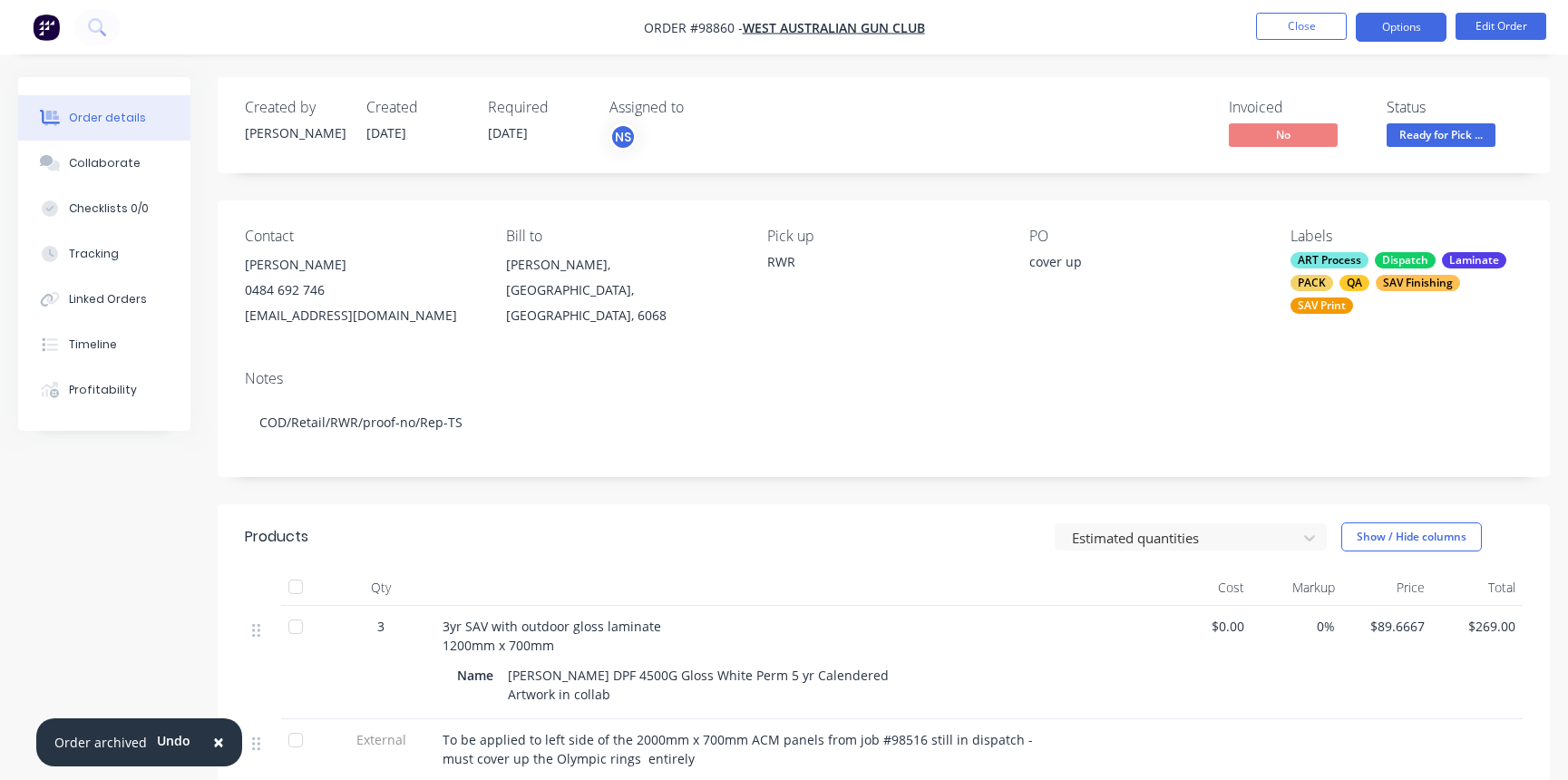
click at [1411, 27] on button "Options" at bounding box center [1400, 27] width 91 height 29
click at [1087, 150] on div "Invoiced No Status Ready for Pick ..." at bounding box center [1156, 125] width 731 height 53
drag, startPoint x: 241, startPoint y: 316, endPoint x: 422, endPoint y: 318, distance: 181.0
click at [429, 316] on div "Contact [PERSON_NAME] [PHONE_NUMBER] [EMAIL_ADDRESS][DOMAIN_NAME] Bill to [PERS…" at bounding box center [883, 278] width 1332 height 155
copy div "[EMAIL_ADDRESS][DOMAIN_NAME]"
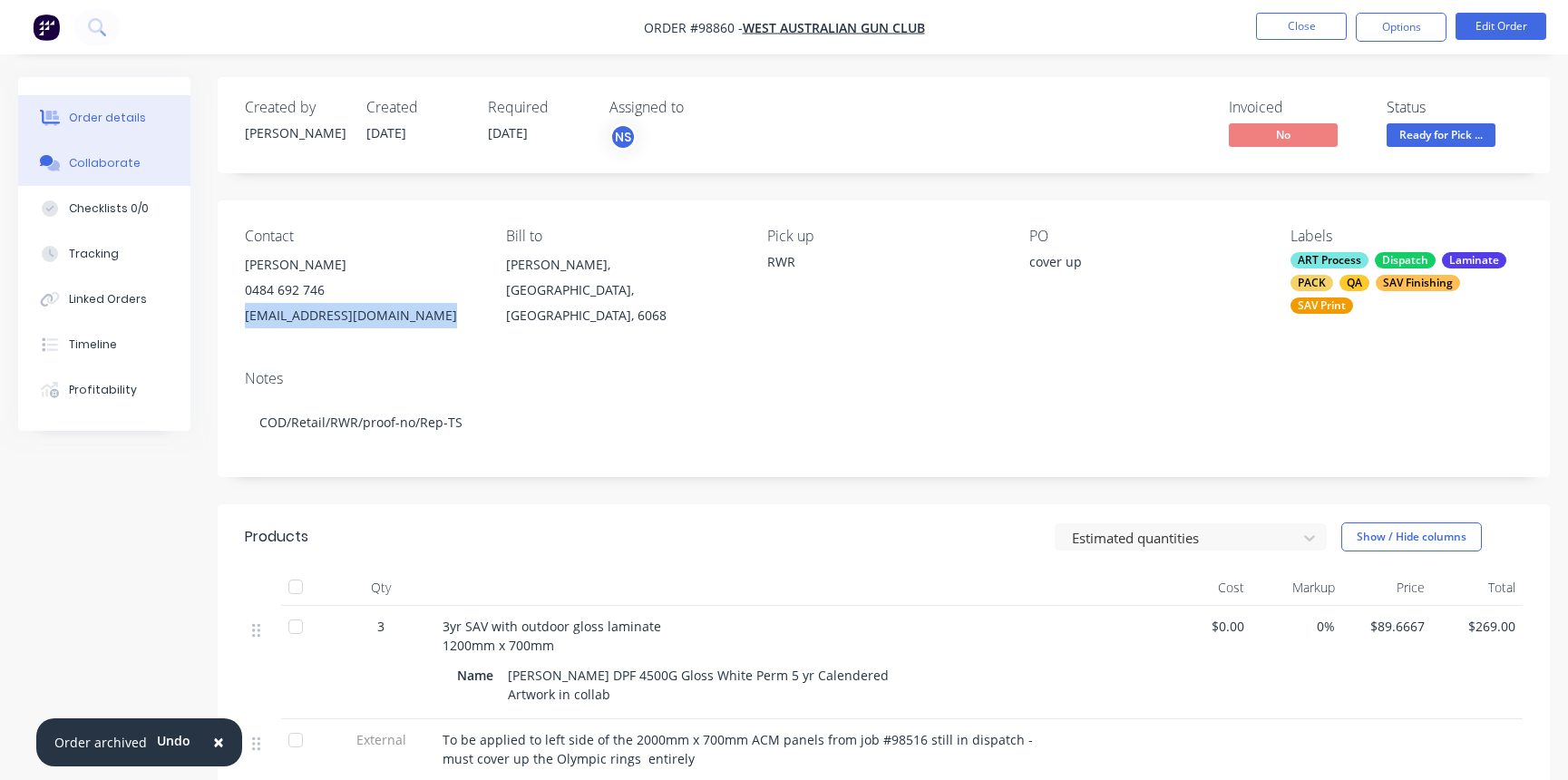
click at [101, 162] on div "Collaborate" at bounding box center [105, 163] width 72 height 17
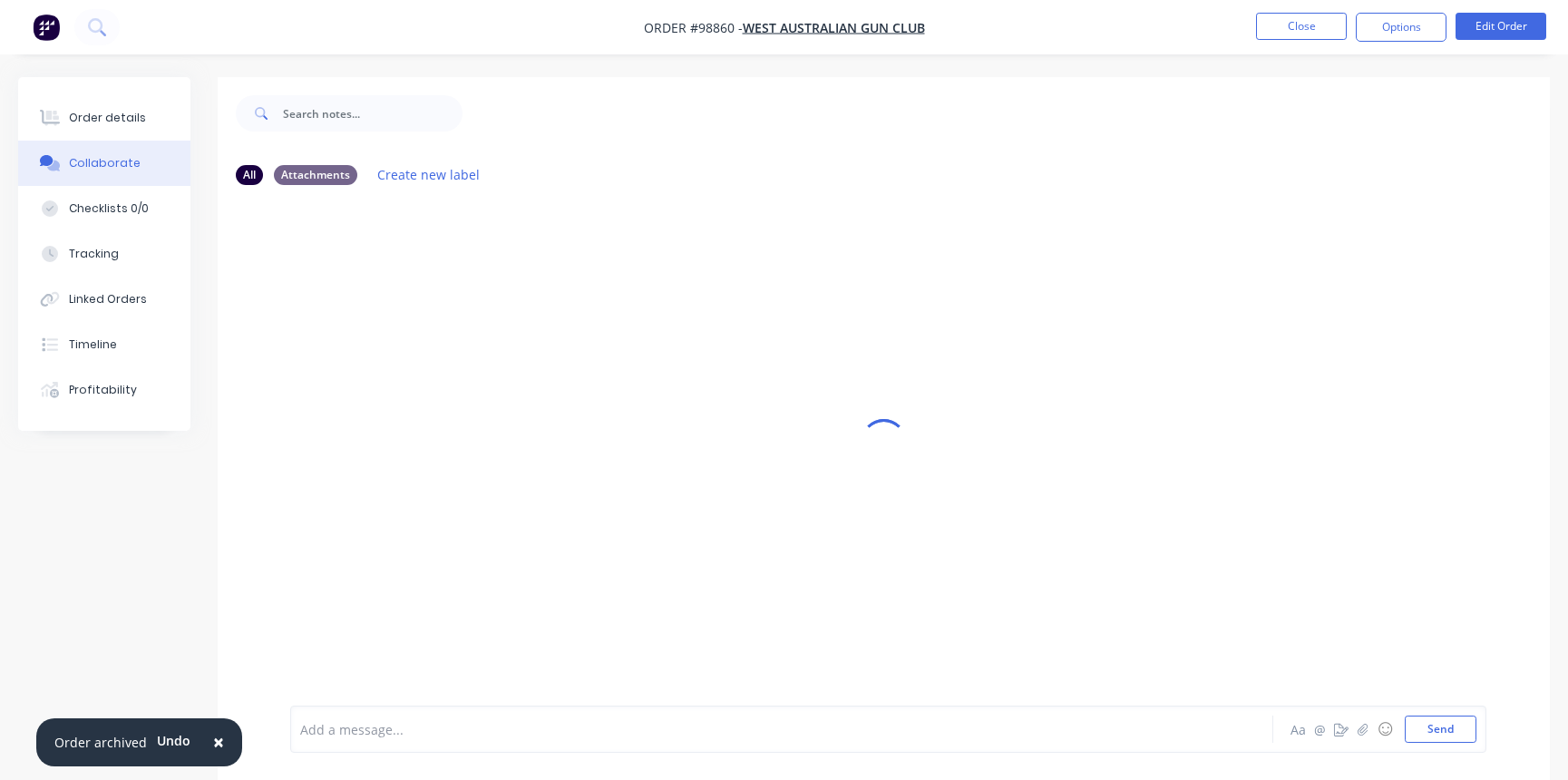
click at [381, 733] on div at bounding box center [741, 729] width 881 height 19
click at [1443, 731] on button "Send" at bounding box center [1440, 729] width 72 height 27
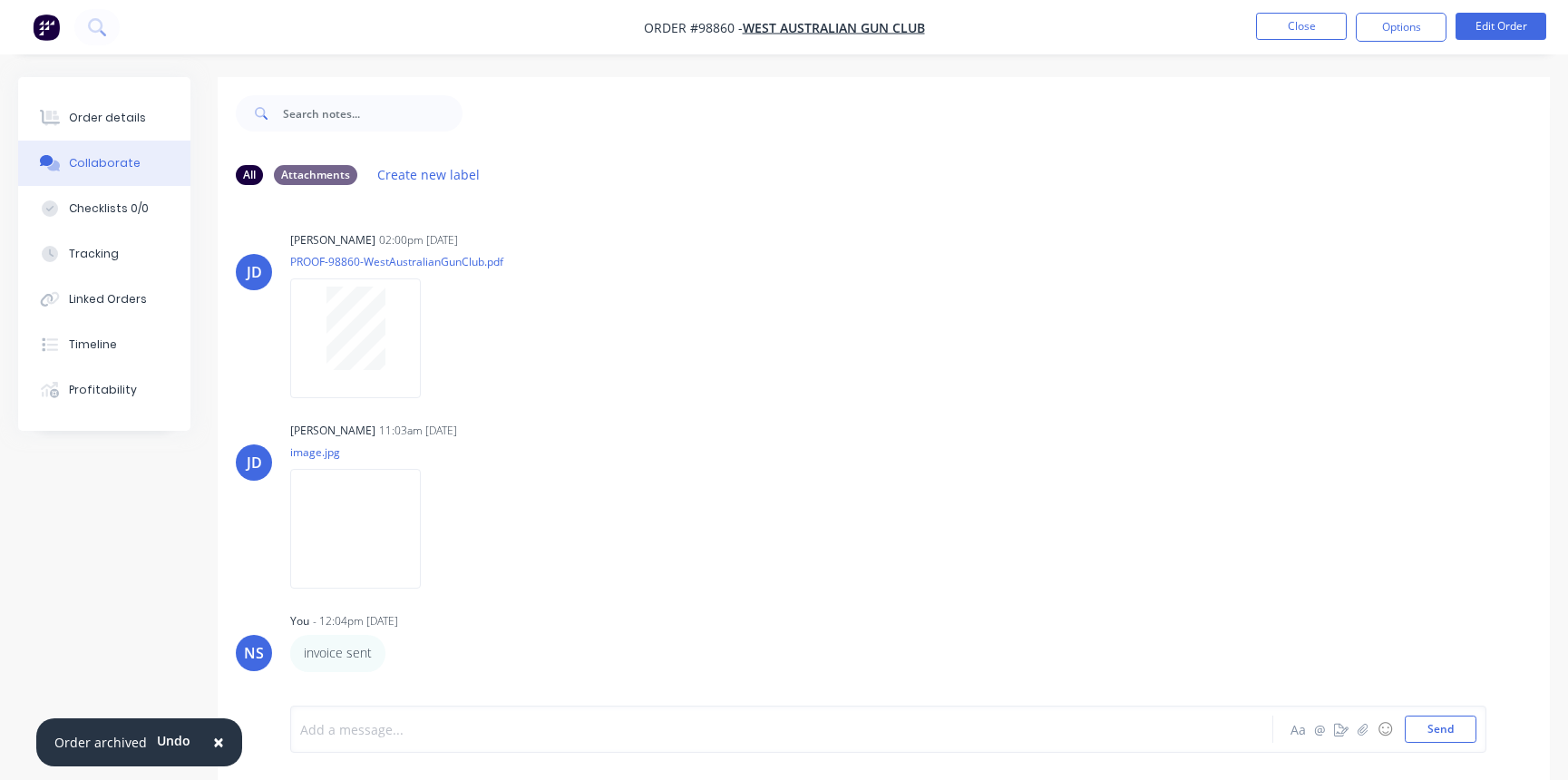
click at [442, 732] on div at bounding box center [741, 729] width 881 height 19
click at [1297, 21] on button "Close" at bounding box center [1301, 26] width 91 height 27
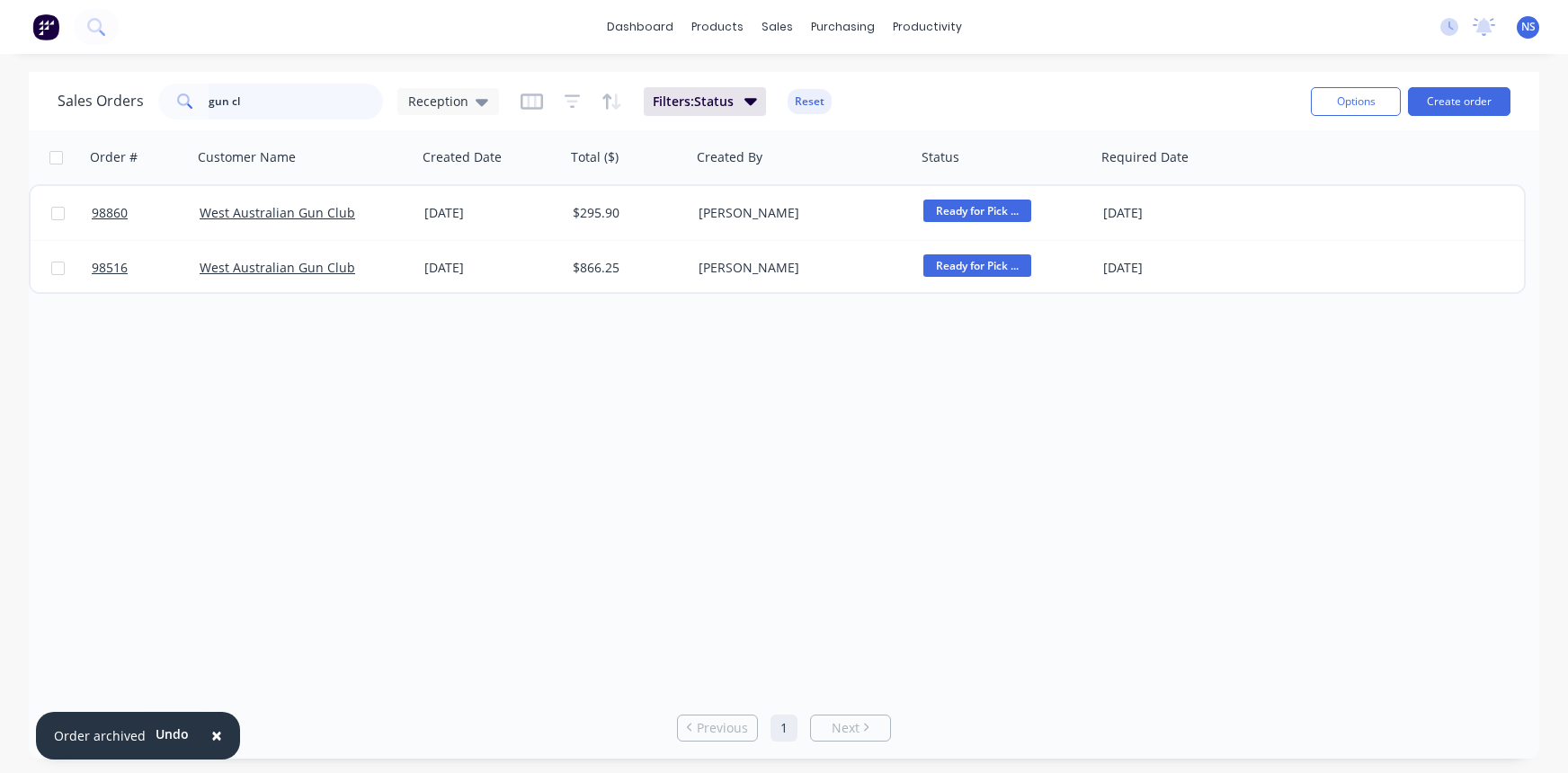
click at [324, 98] on input "gun cl" at bounding box center [296, 101] width 176 height 36
click at [305, 98] on input "gun cl" at bounding box center [296, 101] width 176 height 36
type input "g"
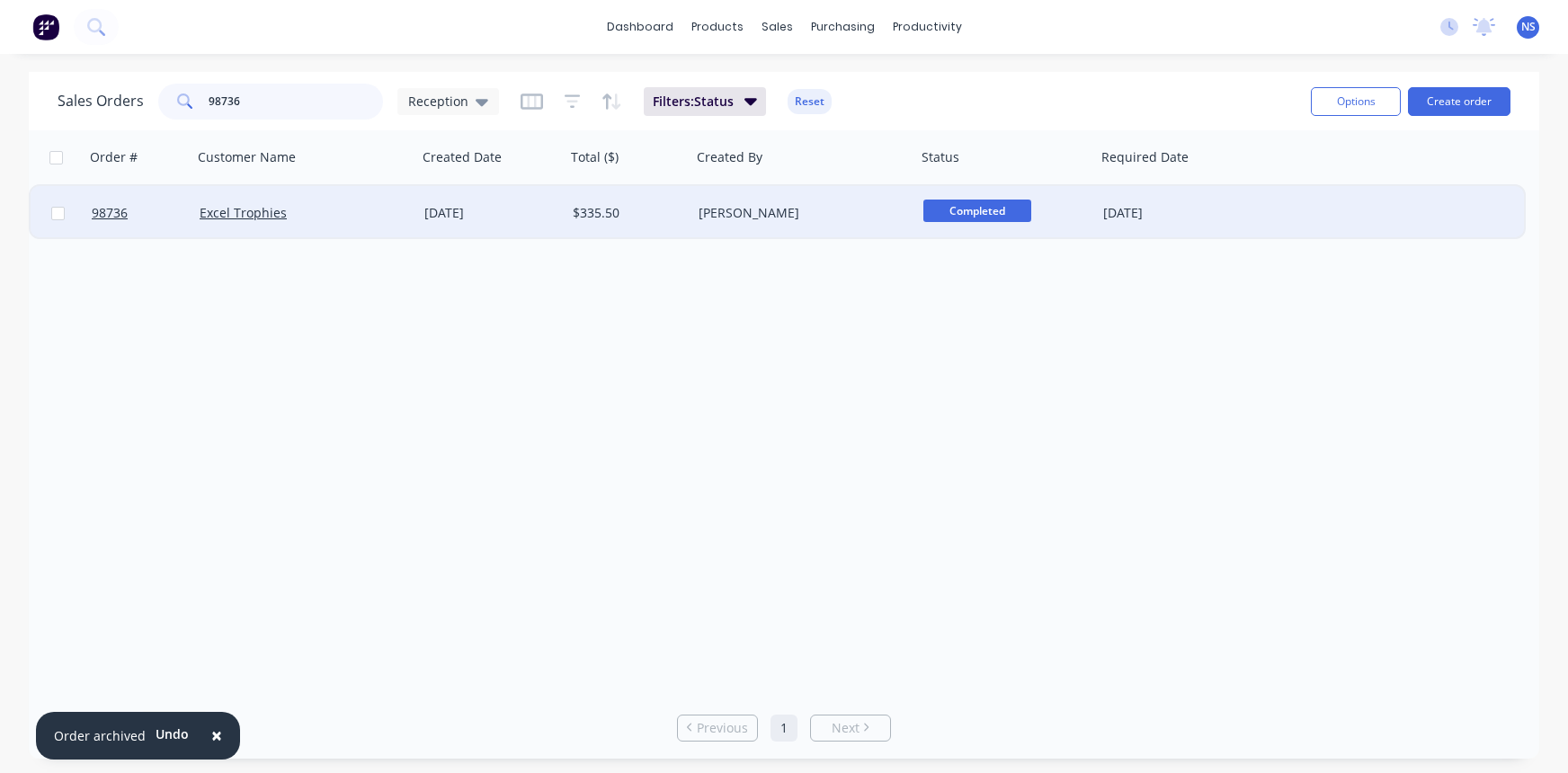
type input "98736"
click at [369, 221] on div "Excel Trophies" at bounding box center [299, 212] width 200 height 18
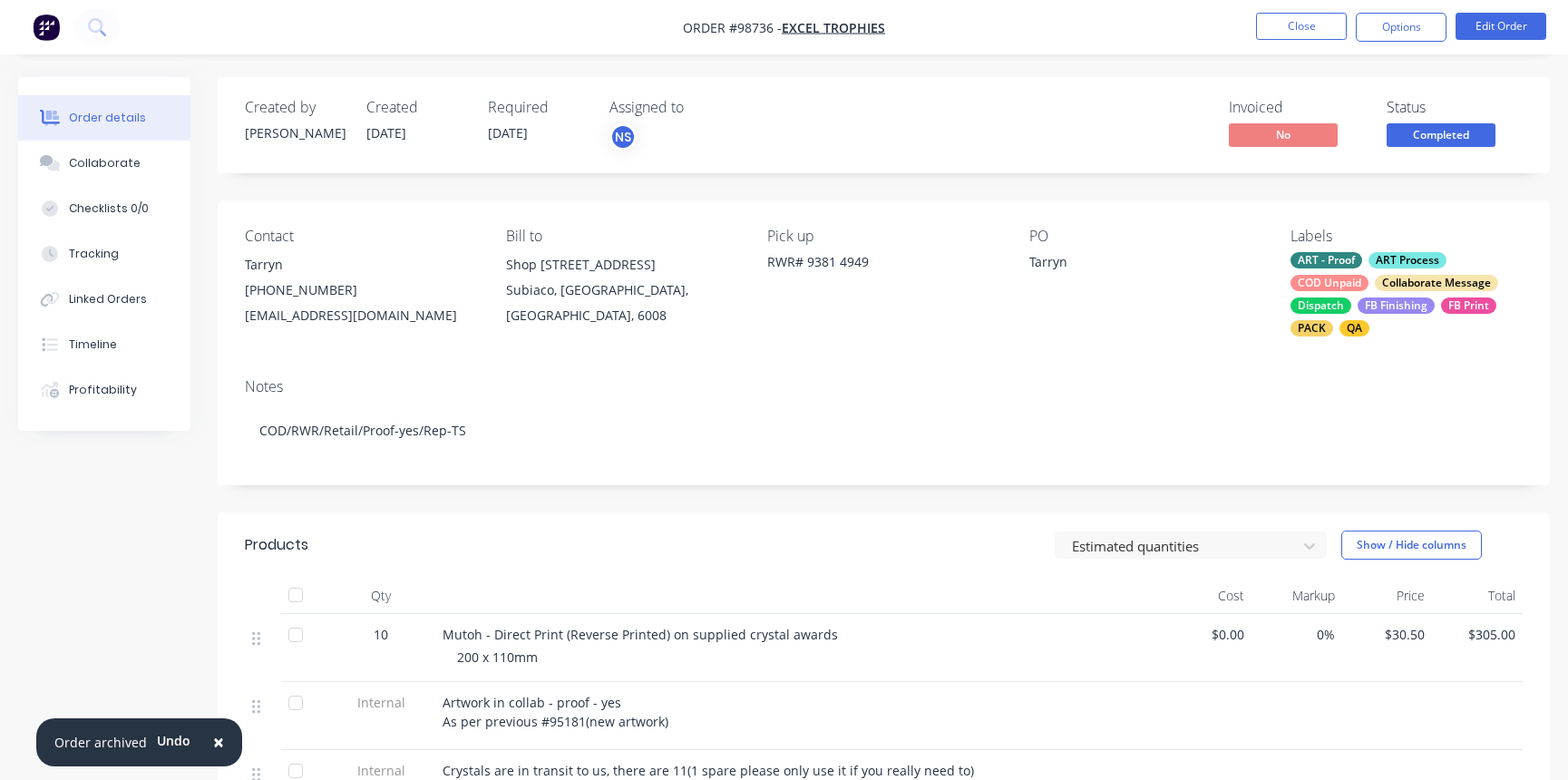
click at [1363, 272] on div "ART - Proof ART Process COD Unpaid Collaborate Message Dispatch FB Finishing FB…" at bounding box center [1406, 294] width 232 height 85
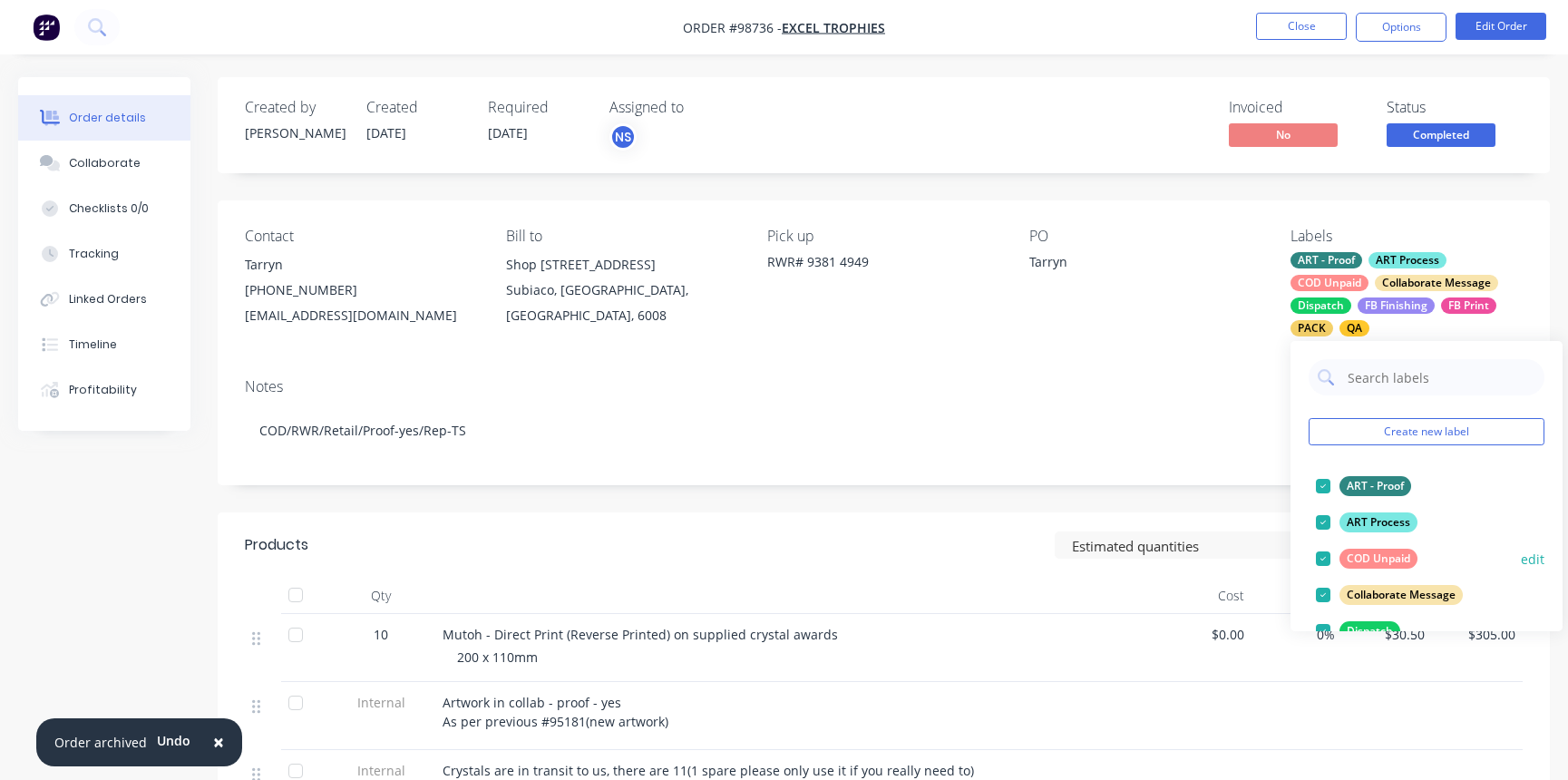
click at [1326, 560] on div at bounding box center [1323, 558] width 36 height 36
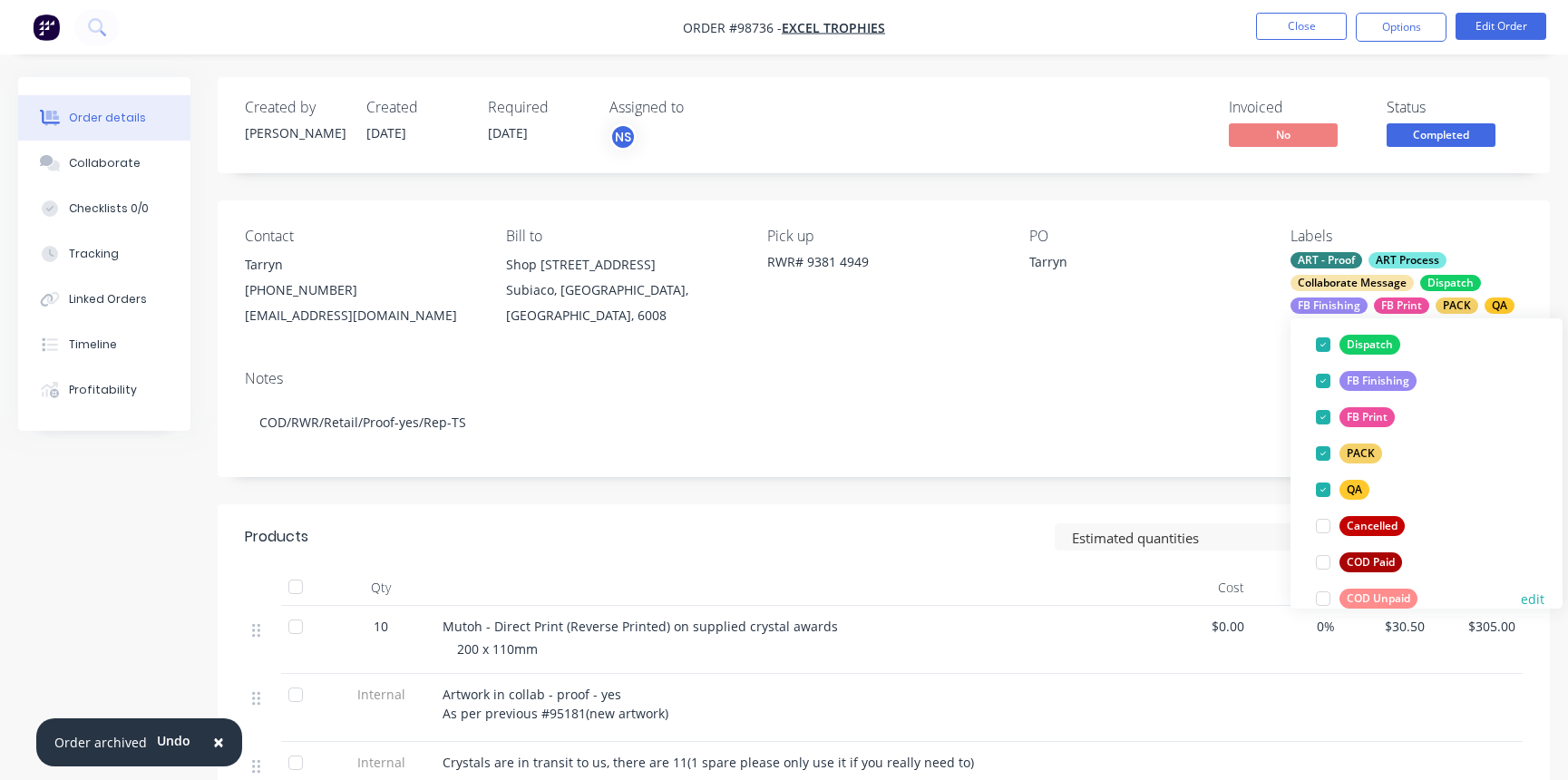
scroll to position [335, 0]
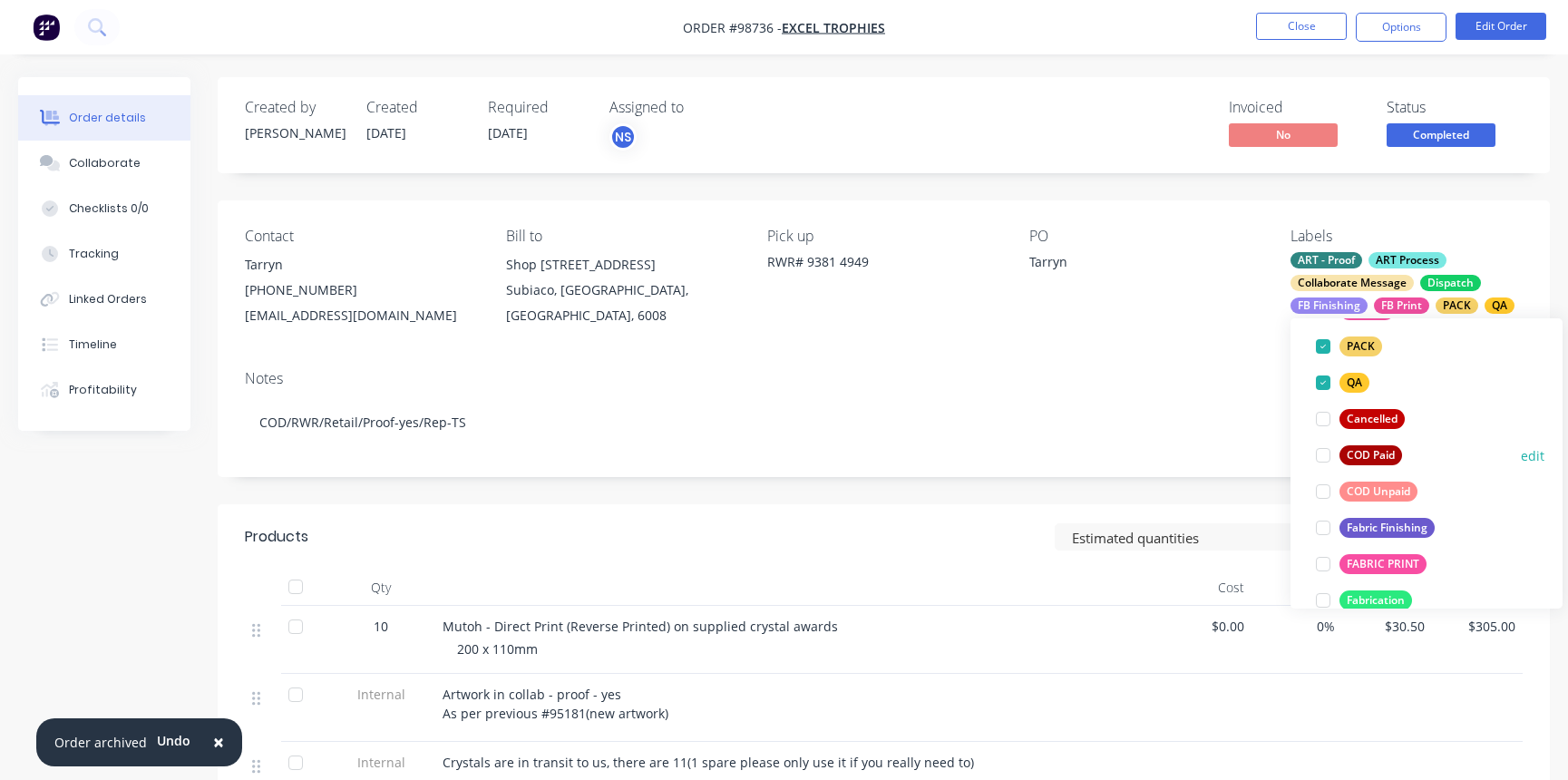
click at [1325, 457] on div at bounding box center [1323, 455] width 36 height 36
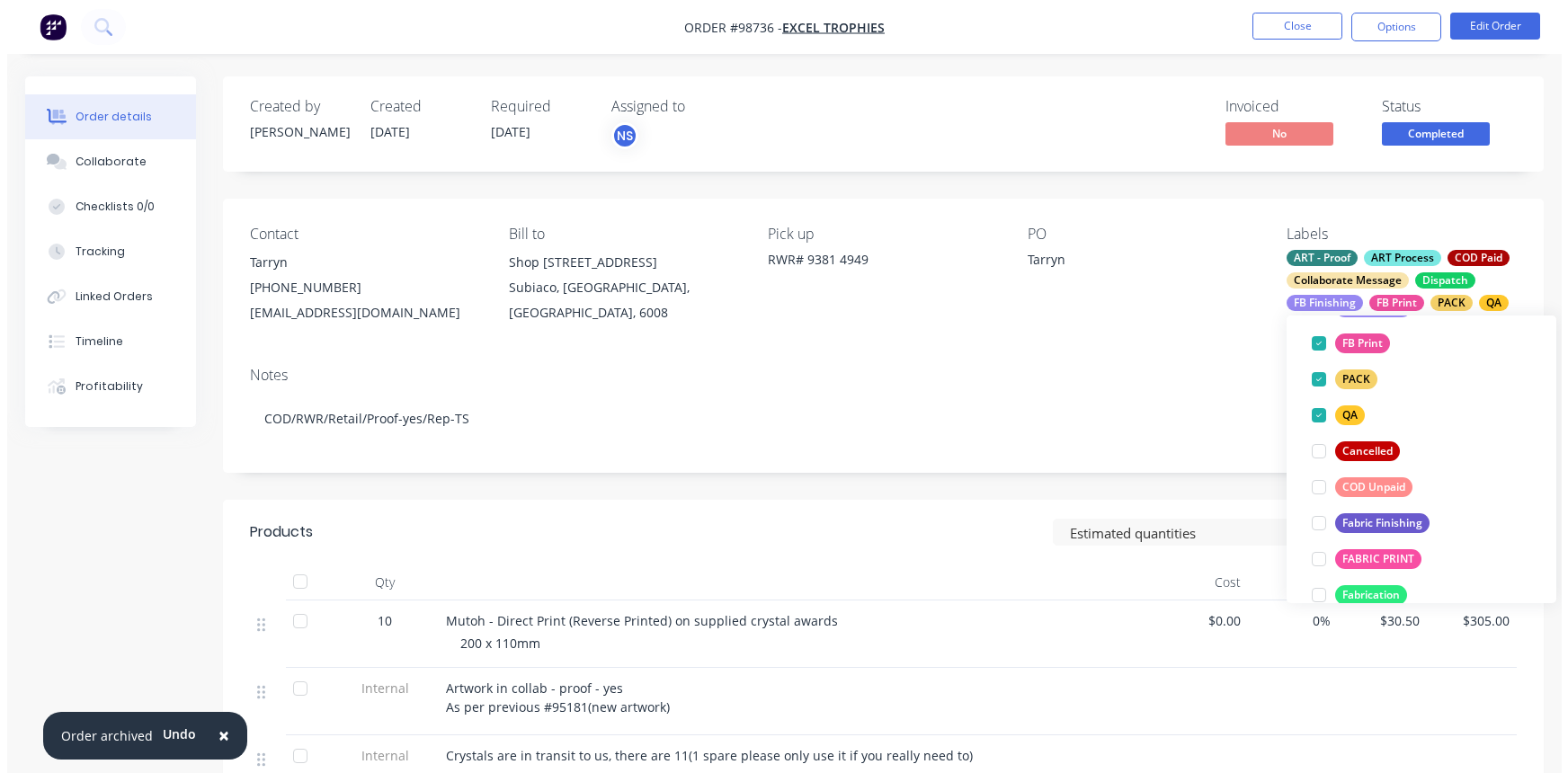
scroll to position [80, 0]
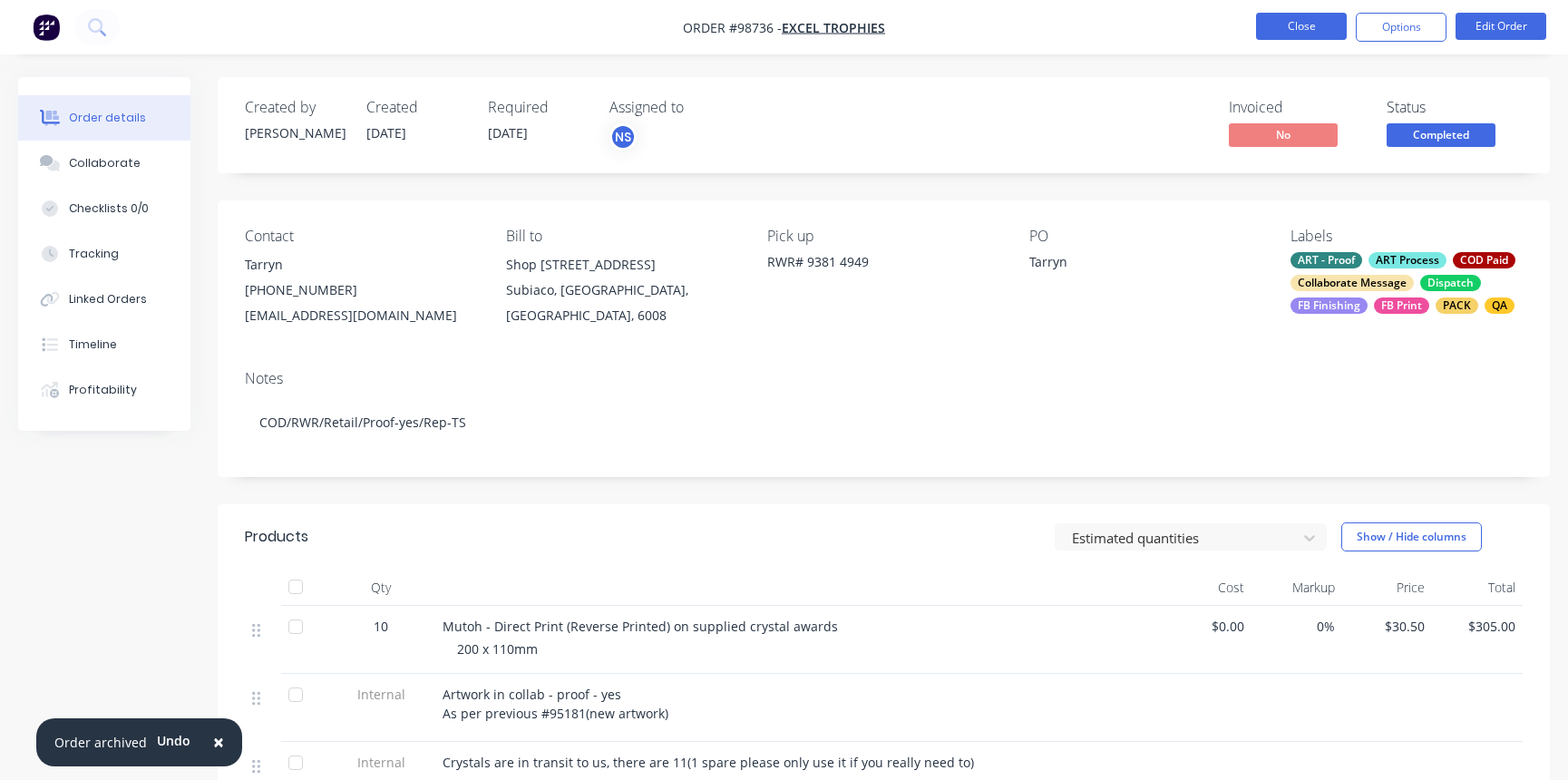
click at [1284, 33] on button "Close" at bounding box center [1301, 26] width 91 height 27
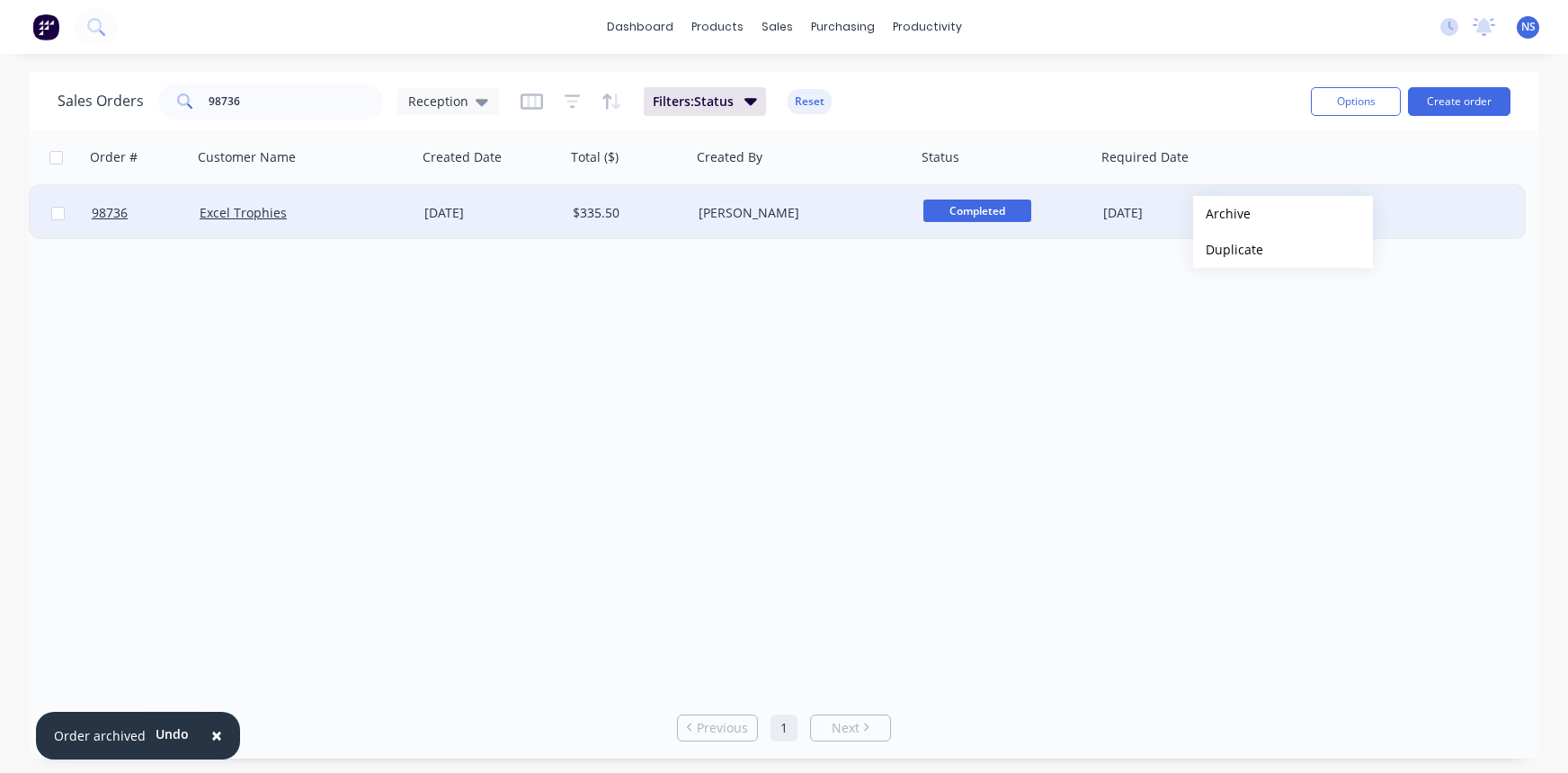
click at [1221, 214] on button "Archive" at bounding box center [1283, 213] width 180 height 36
